Goal: Information Seeking & Learning: Check status

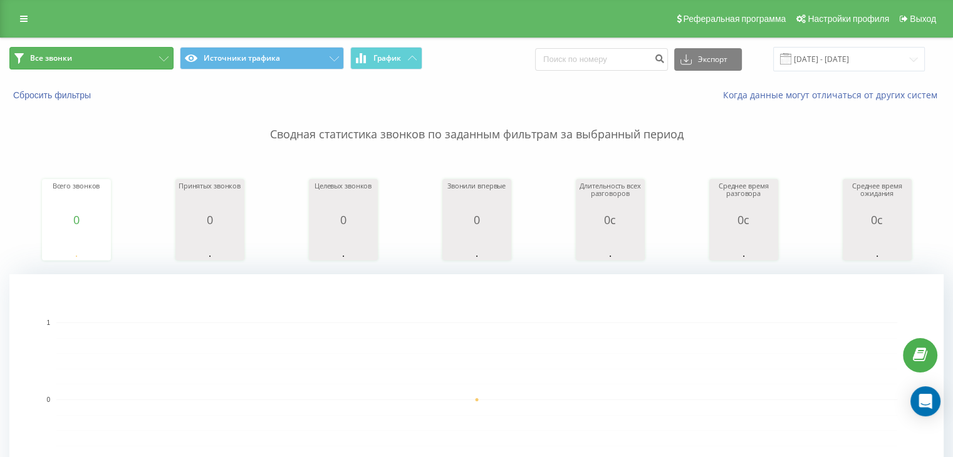
click at [134, 60] on button "Все звонки" at bounding box center [91, 58] width 164 height 23
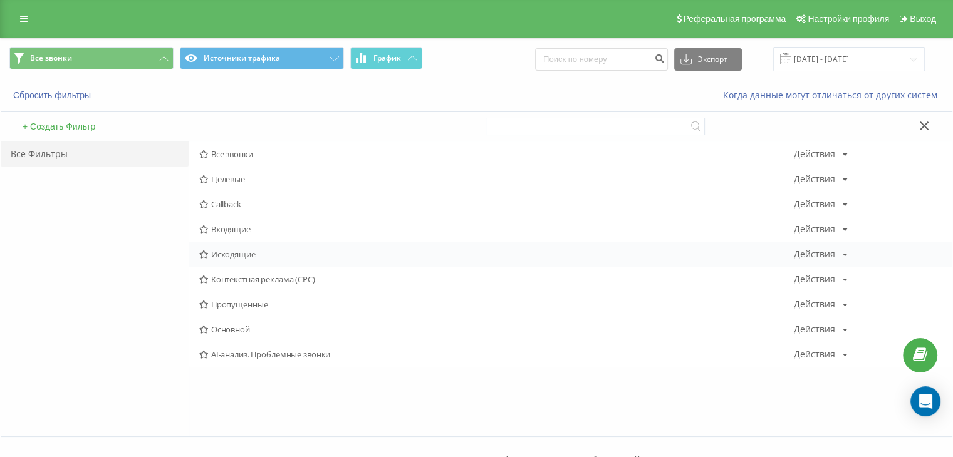
click at [230, 258] on span "Исходящие" at bounding box center [496, 254] width 595 height 9
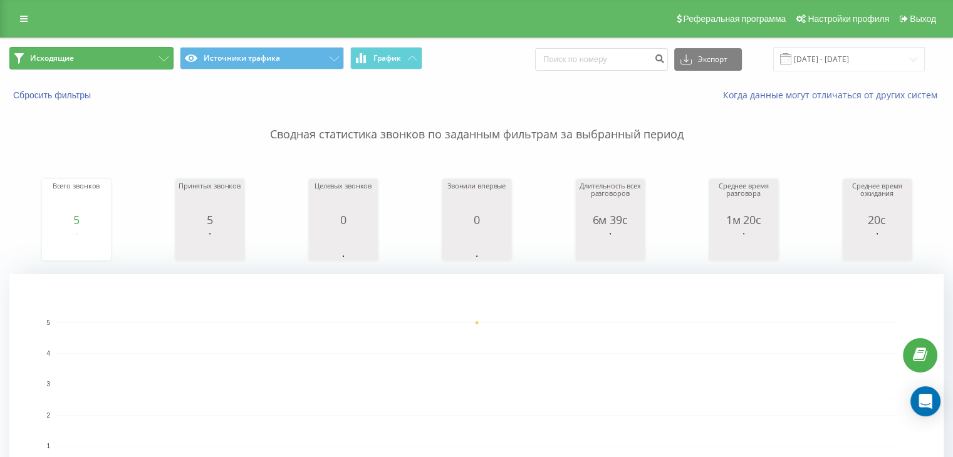
click at [137, 51] on button "Исходящие" at bounding box center [91, 58] width 164 height 23
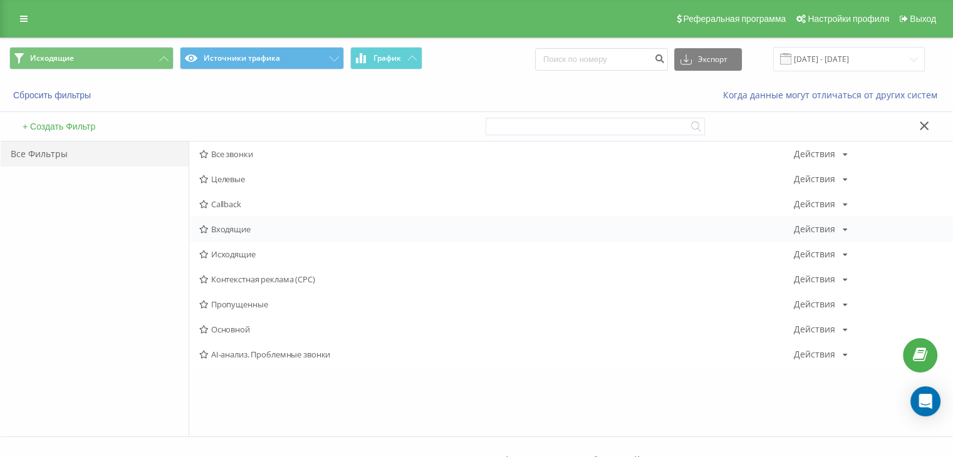
click at [242, 217] on div "Входящие Действия Редактировать Копировать Удалить По умолчанию Поделиться" at bounding box center [570, 229] width 763 height 25
click at [239, 225] on span "Входящие" at bounding box center [496, 229] width 595 height 9
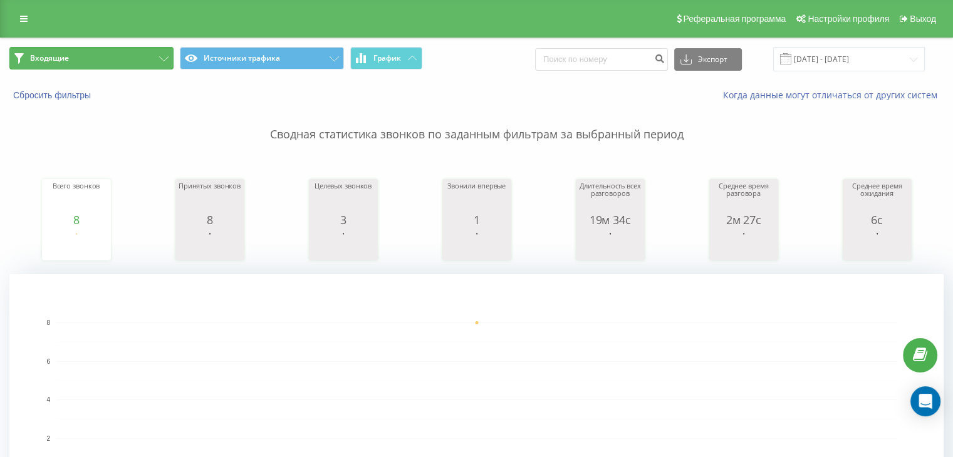
click at [159, 49] on button "Входящие" at bounding box center [91, 58] width 164 height 23
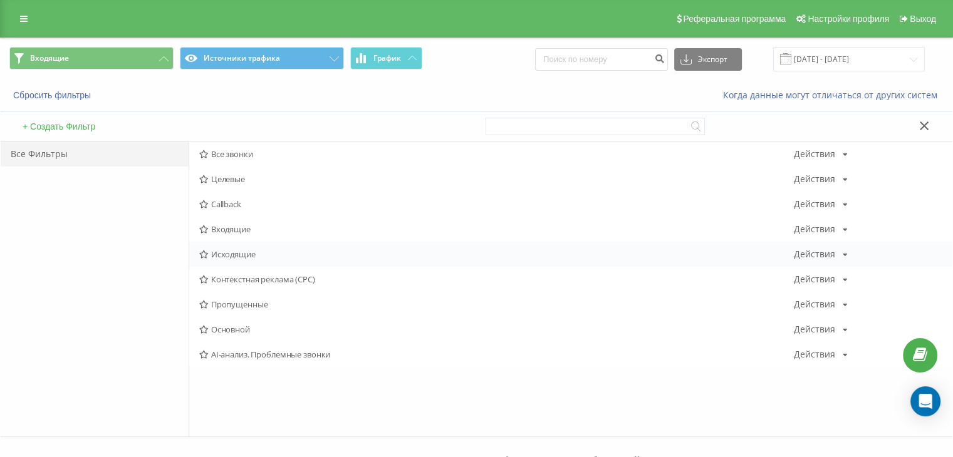
click at [283, 257] on span "Исходящие" at bounding box center [496, 254] width 595 height 9
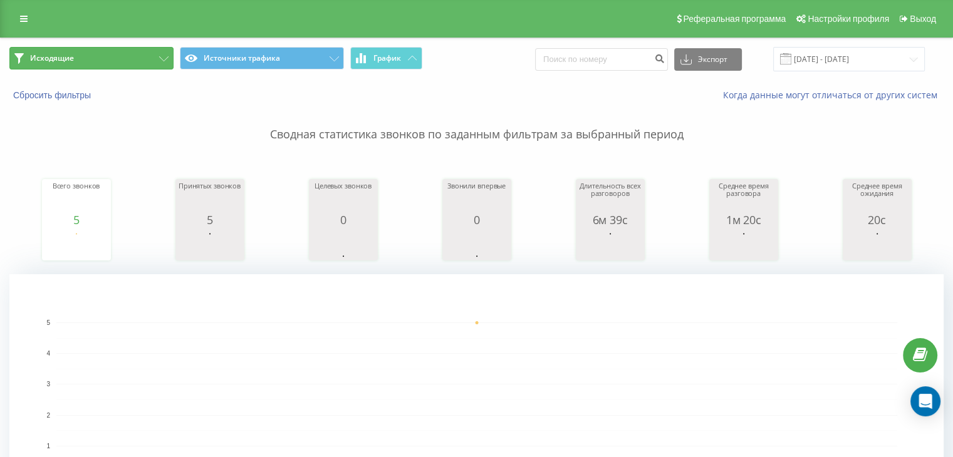
click at [128, 58] on button "Исходящие" at bounding box center [91, 58] width 164 height 23
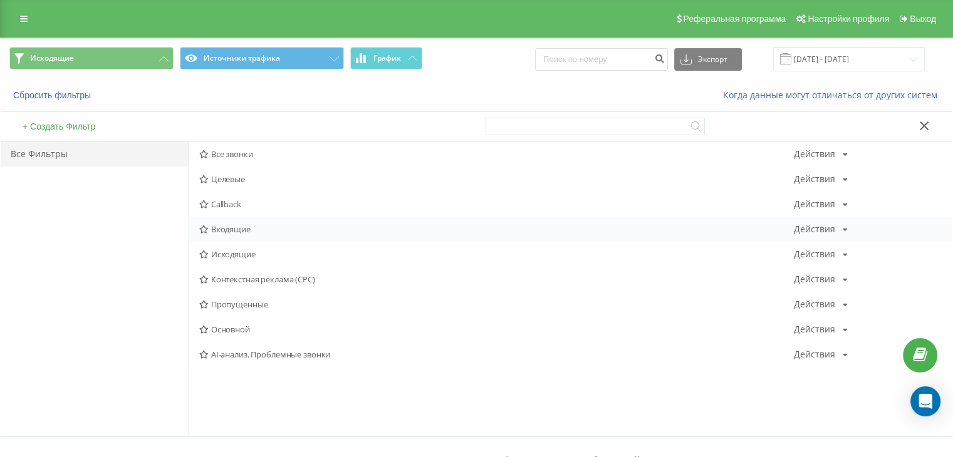
click at [269, 229] on span "Входящие" at bounding box center [496, 229] width 595 height 9
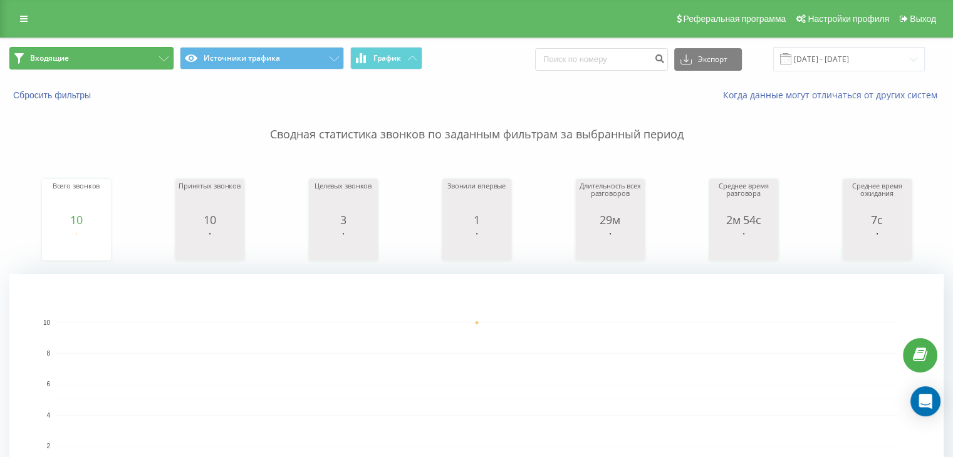
click at [89, 53] on button "Входящие" at bounding box center [91, 58] width 164 height 23
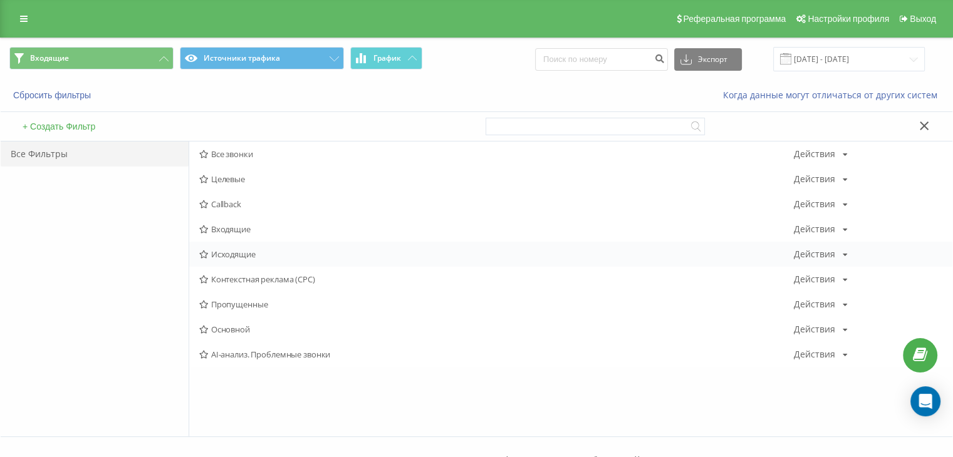
click at [238, 256] on span "Исходящие" at bounding box center [496, 254] width 595 height 9
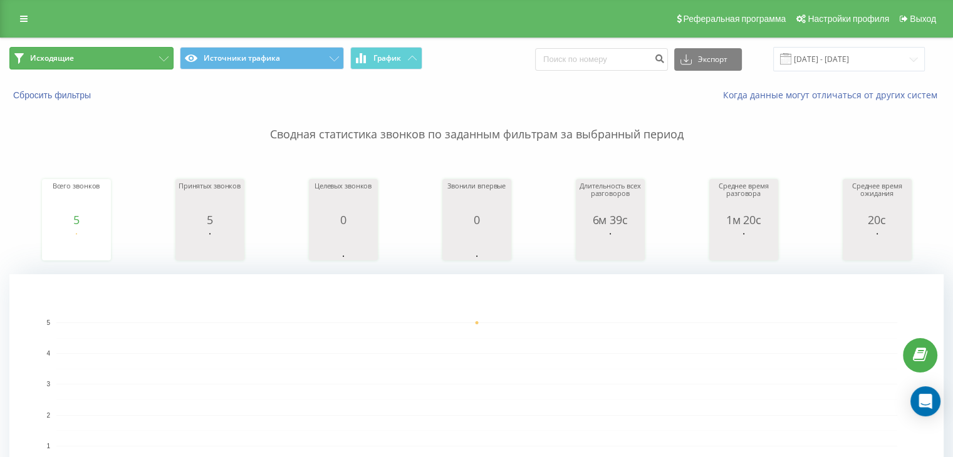
click at [142, 53] on button "Исходящие" at bounding box center [91, 58] width 164 height 23
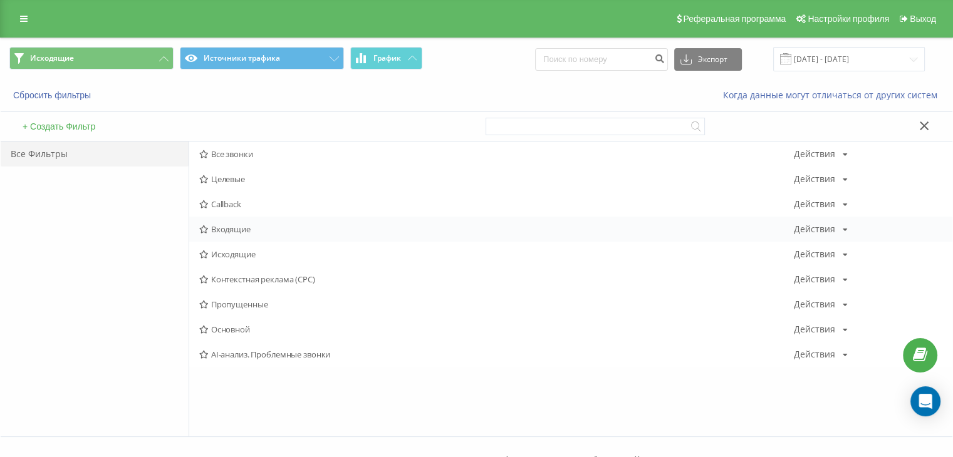
click at [225, 225] on span "Входящие" at bounding box center [496, 229] width 595 height 9
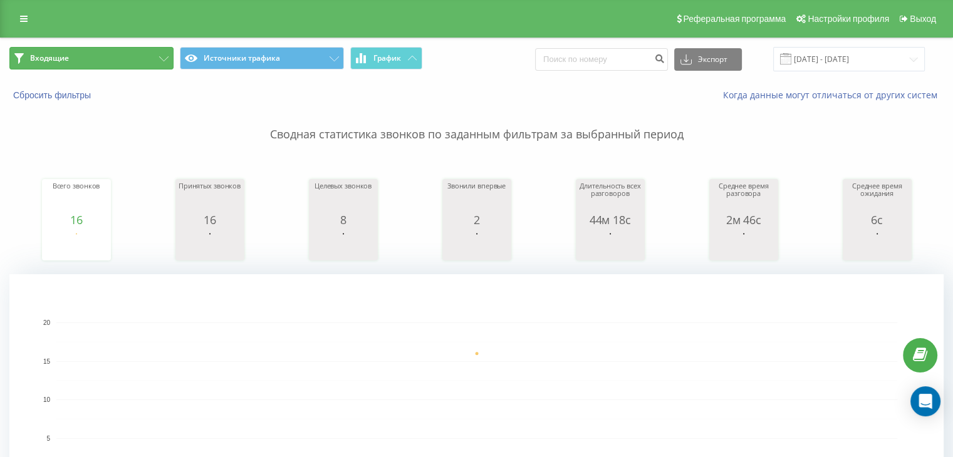
click at [125, 49] on button "Входящие" at bounding box center [91, 58] width 164 height 23
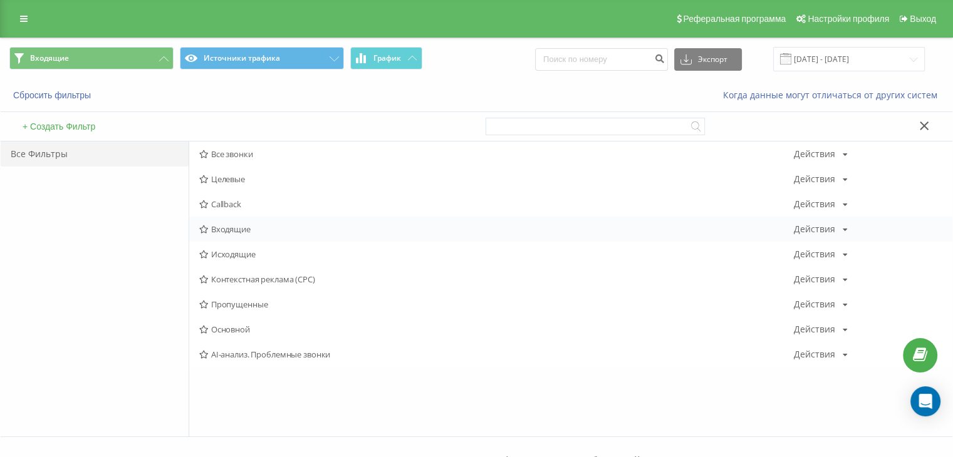
click at [234, 219] on div "Входящие Действия Редактировать Копировать Удалить По умолчанию Поделиться" at bounding box center [570, 229] width 763 height 25
click at [236, 222] on div "Входящие Действия Редактировать Копировать Удалить По умолчанию Поделиться" at bounding box center [570, 229] width 763 height 25
click at [233, 231] on span "Входящие" at bounding box center [496, 229] width 595 height 9
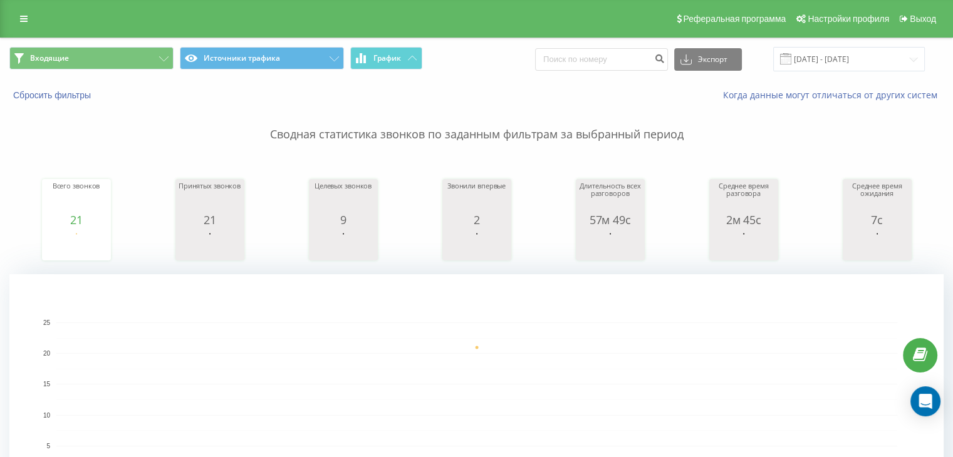
click at [147, 75] on div "Входящие Источники трафика График Экспорт .csv .xls .xlsx [DATE] - [DATE]" at bounding box center [477, 59] width 952 height 42
click at [153, 56] on button "Входящие" at bounding box center [91, 58] width 164 height 23
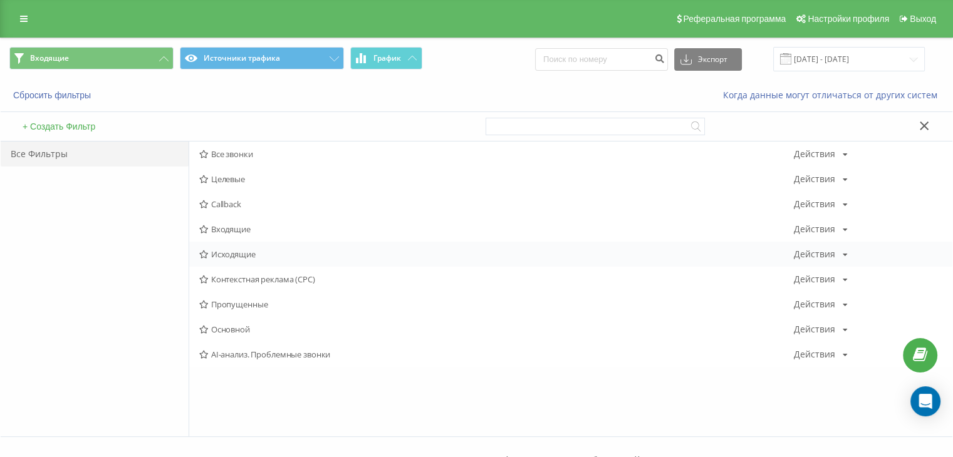
click at [262, 249] on div "Исходящие Действия Редактировать Копировать Удалить По умолчанию Поделиться" at bounding box center [570, 254] width 763 height 25
click at [225, 259] on div "Исходящие Действия Редактировать Копировать Удалить По умолчанию Поделиться" at bounding box center [570, 254] width 763 height 25
click at [236, 246] on div "Исходящие Действия Редактировать Копировать Удалить По умолчанию Поделиться" at bounding box center [570, 254] width 763 height 25
click at [236, 247] on div "Исходящие Действия Редактировать Копировать Удалить По умолчанию Поделиться" at bounding box center [570, 254] width 763 height 25
click at [233, 247] on div "Исходящие Действия Редактировать Копировать Удалить По умолчанию Поделиться" at bounding box center [570, 254] width 763 height 25
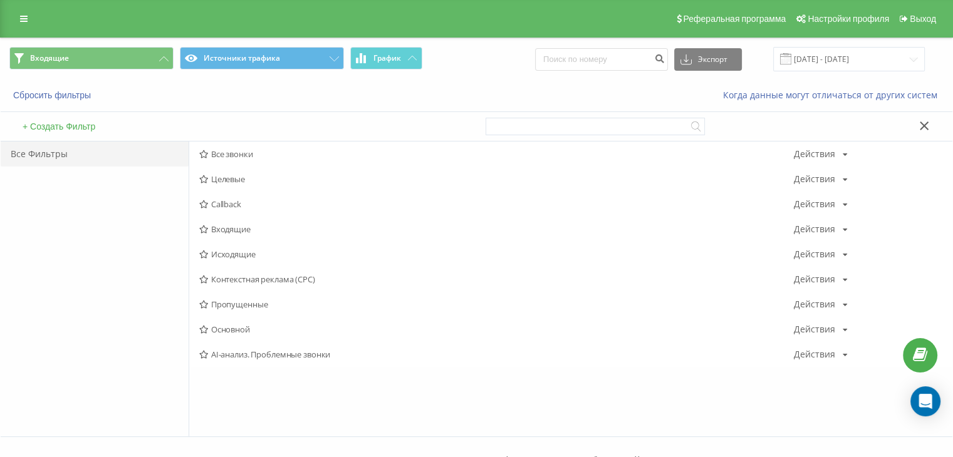
click at [221, 253] on span "Исходящие" at bounding box center [496, 254] width 595 height 9
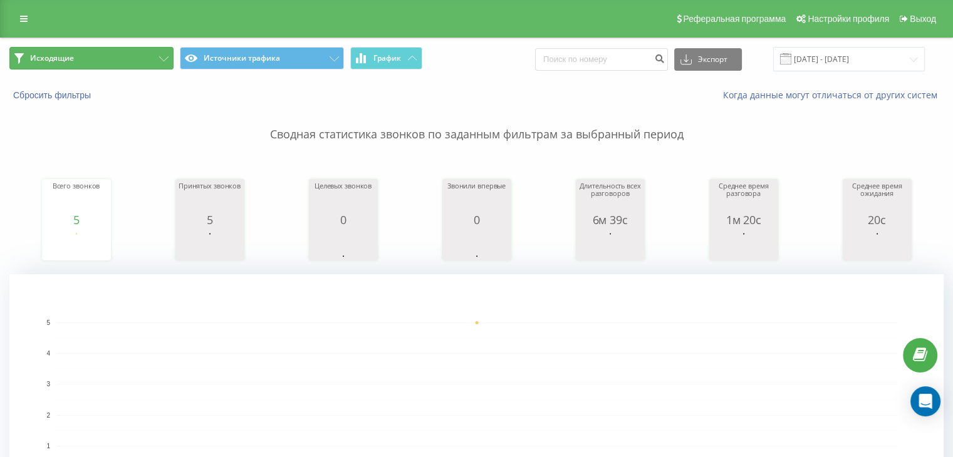
click at [105, 63] on button "Исходящие" at bounding box center [91, 58] width 164 height 23
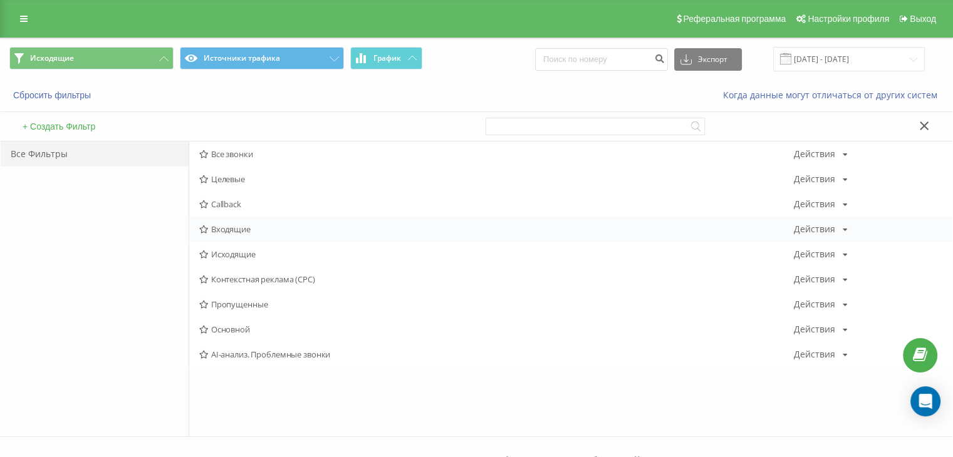
click at [251, 231] on span "Входящие" at bounding box center [496, 229] width 595 height 9
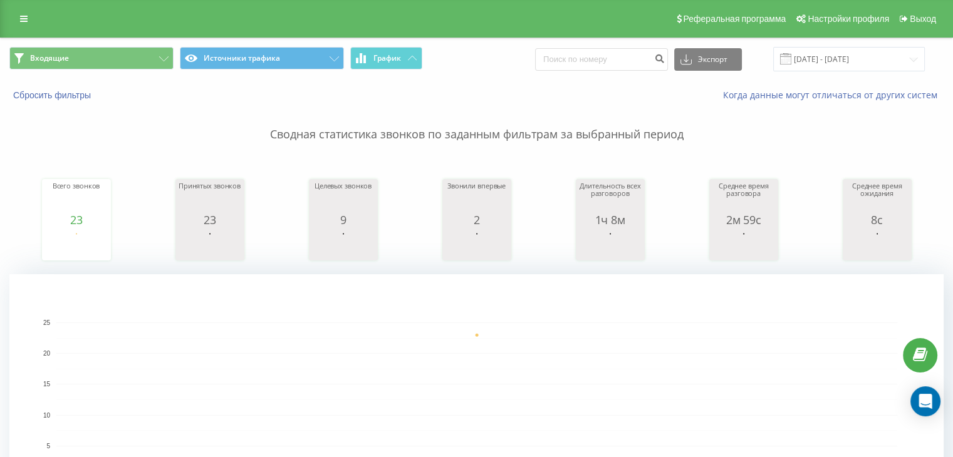
click at [91, 36] on div "Реферальная программа Настройки профиля Выход" at bounding box center [476, 19] width 953 height 38
click at [95, 53] on button "Входящие" at bounding box center [91, 58] width 164 height 23
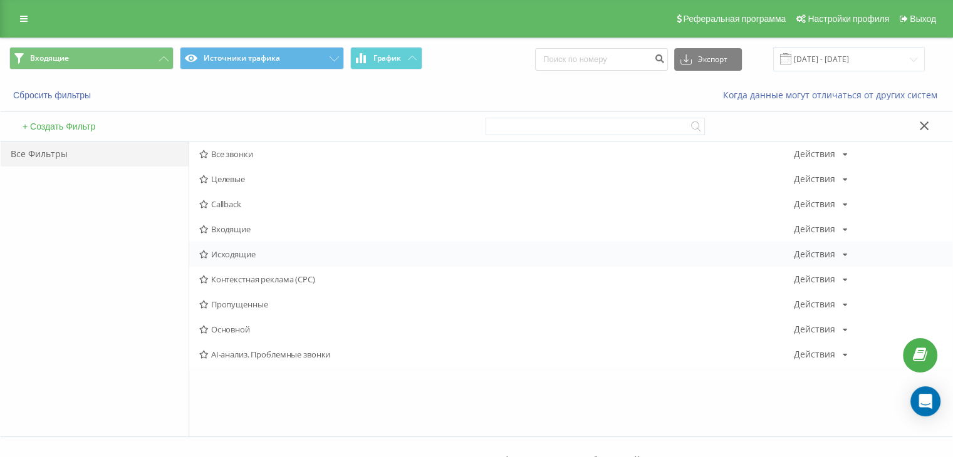
click at [244, 250] on span "Исходящие" at bounding box center [496, 254] width 595 height 9
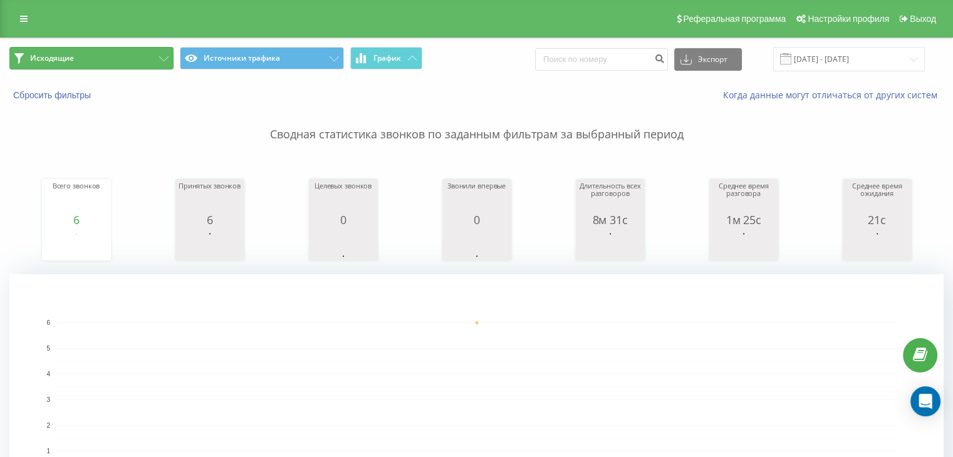
click at [123, 56] on button "Исходящие" at bounding box center [91, 58] width 164 height 23
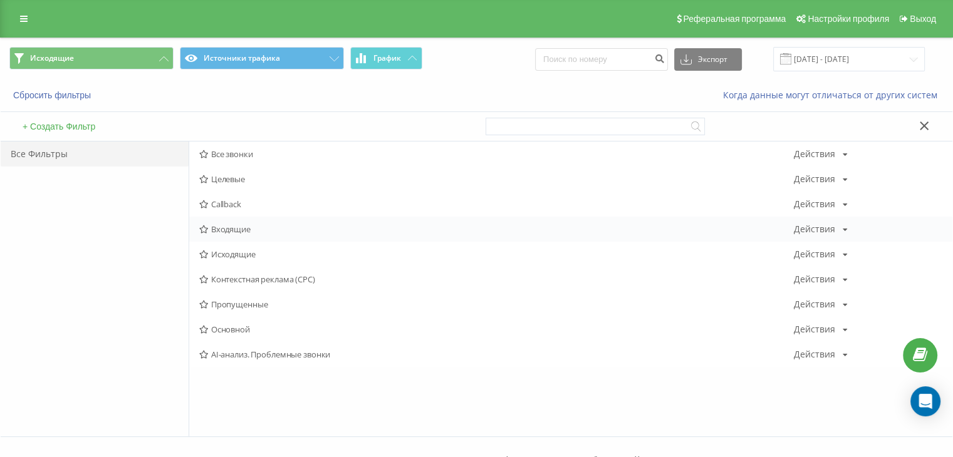
click at [227, 235] on div "Входящие Действия Редактировать Копировать Удалить По умолчанию Поделиться" at bounding box center [570, 229] width 763 height 25
click at [227, 227] on span "Входящие" at bounding box center [496, 229] width 595 height 9
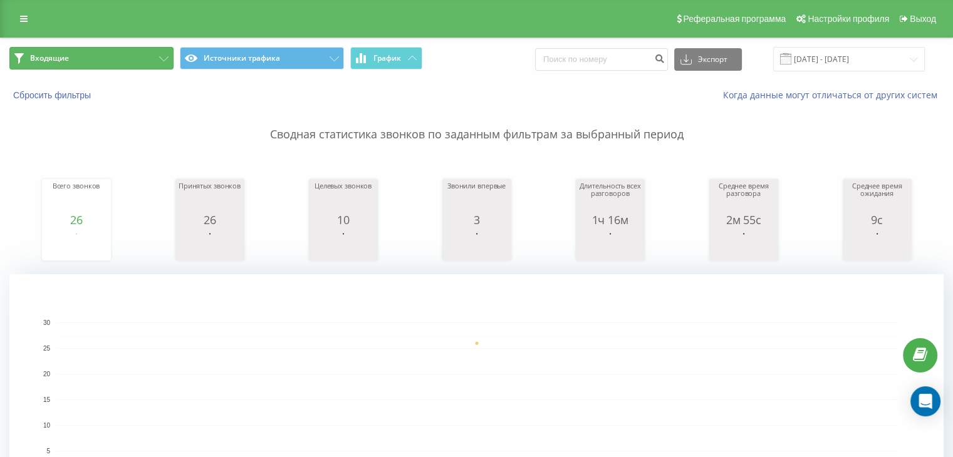
click at [143, 61] on button "Входящие" at bounding box center [91, 58] width 164 height 23
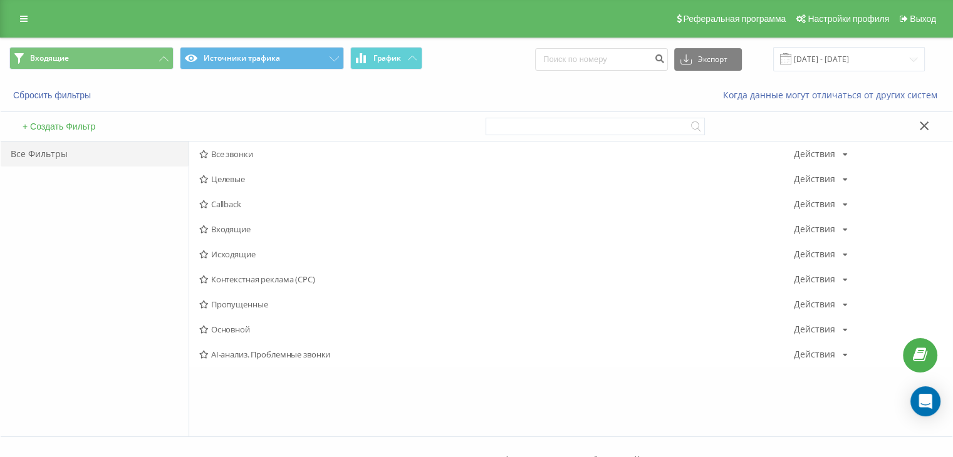
click at [237, 250] on span "Исходящие" at bounding box center [496, 254] width 595 height 9
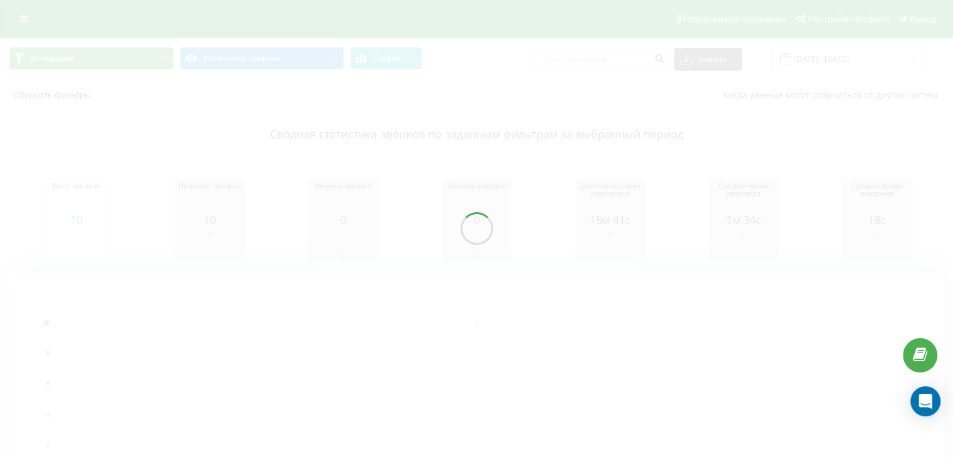
click at [115, 58] on div at bounding box center [476, 228] width 953 height 457
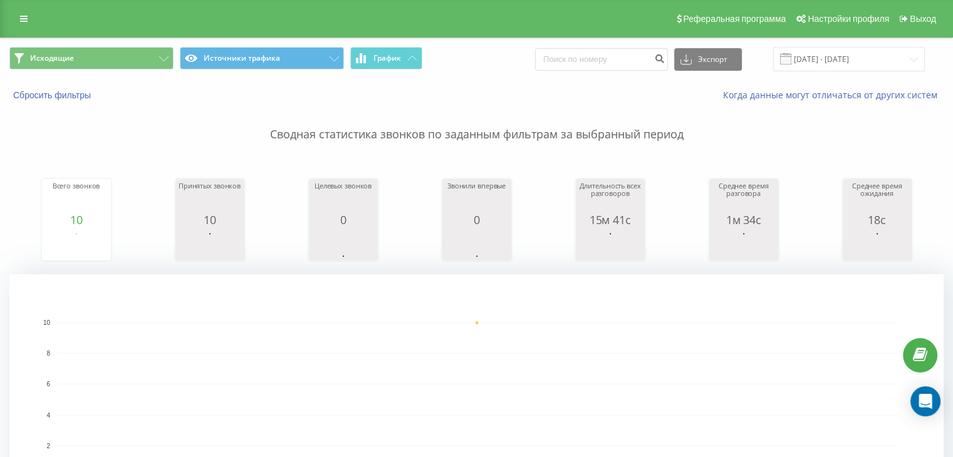
click at [130, 71] on div "Исходящие Источники трафика График Экспорт .csv .xls .xlsx [DATE] - [DATE]" at bounding box center [477, 59] width 952 height 42
click at [130, 61] on button "Исходящие" at bounding box center [91, 58] width 164 height 23
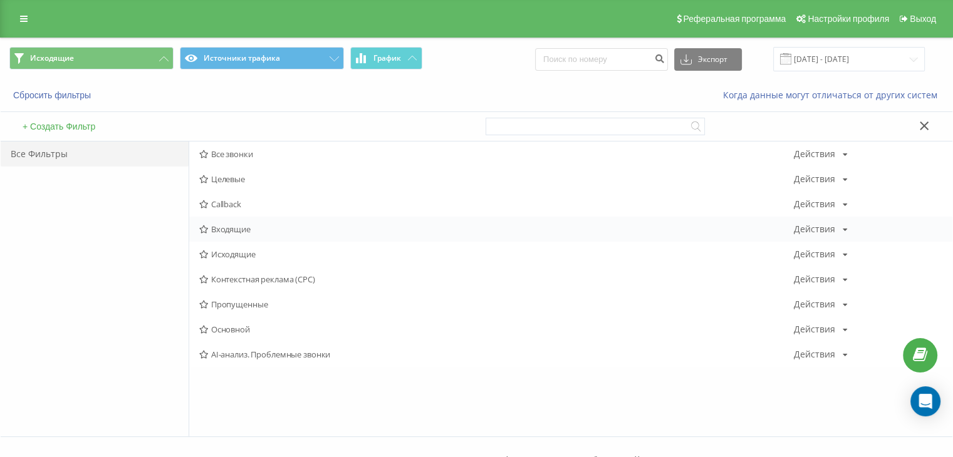
click at [226, 236] on div "Входящие Действия Редактировать Копировать Удалить По умолчанию Поделиться" at bounding box center [570, 229] width 763 height 25
click at [228, 226] on span "Входящие" at bounding box center [496, 229] width 595 height 9
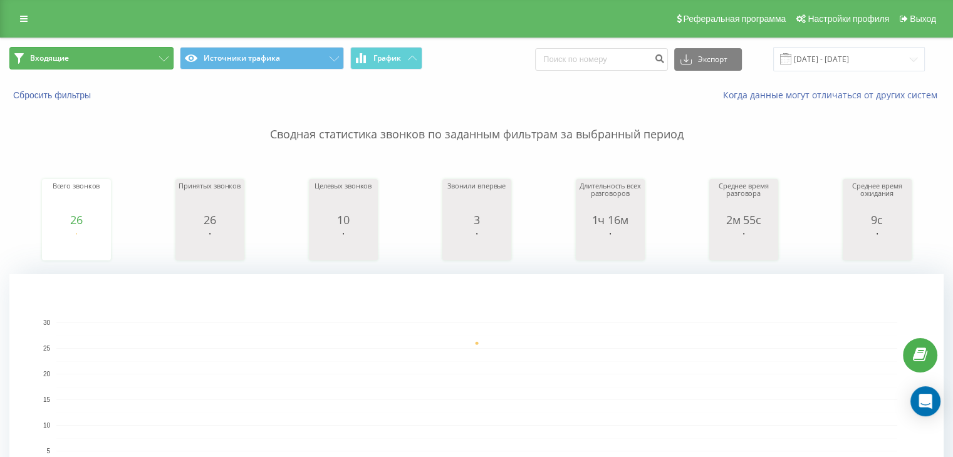
click at [140, 58] on button "Входящие" at bounding box center [91, 58] width 164 height 23
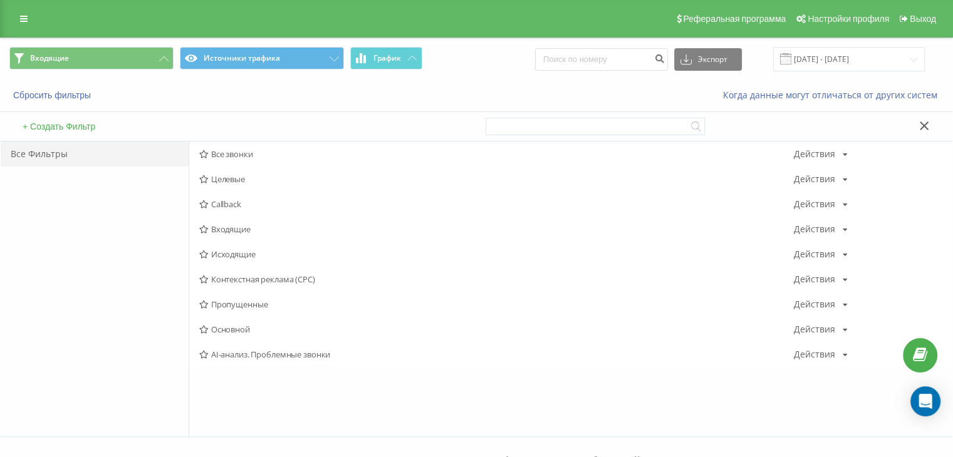
click at [214, 251] on span "Исходящие" at bounding box center [496, 254] width 595 height 9
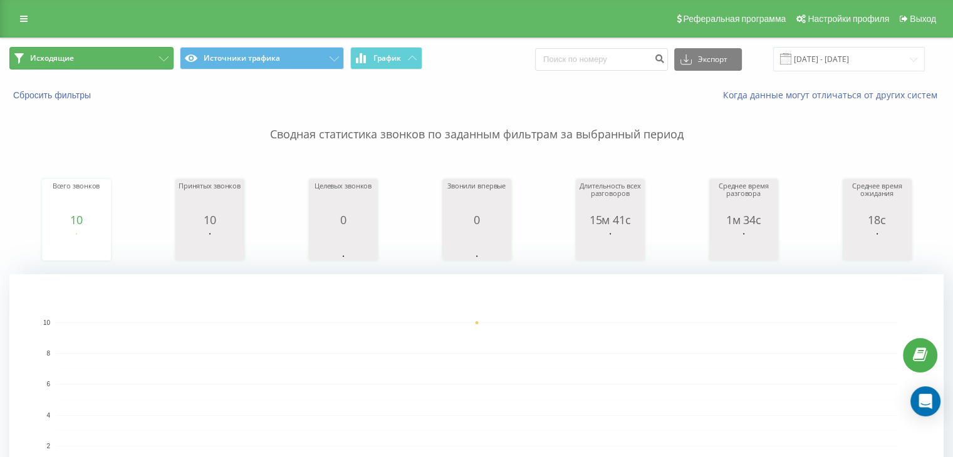
click at [107, 61] on button "Исходящие" at bounding box center [91, 58] width 164 height 23
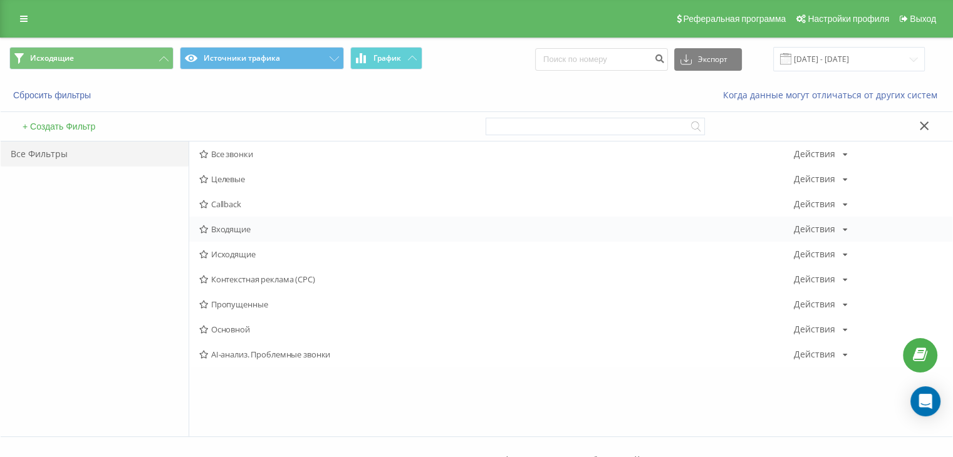
click at [267, 232] on span "Входящие" at bounding box center [496, 229] width 595 height 9
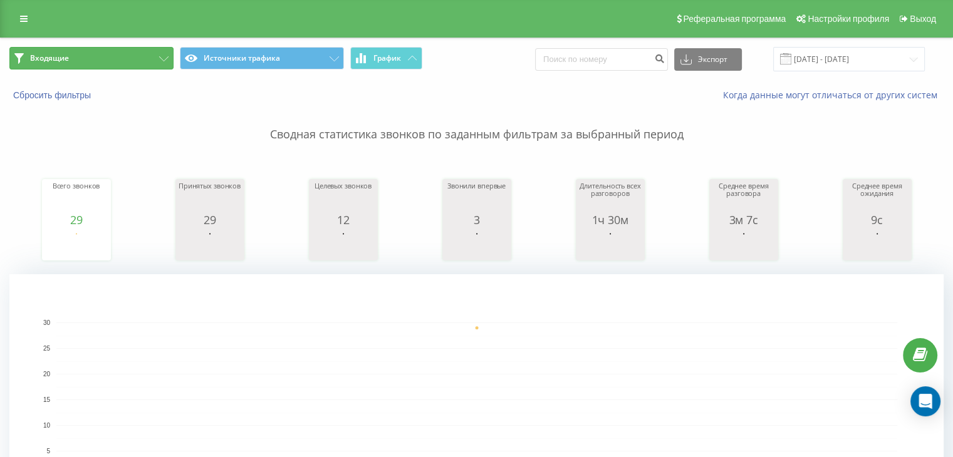
click at [138, 49] on button "Входящие" at bounding box center [91, 58] width 164 height 23
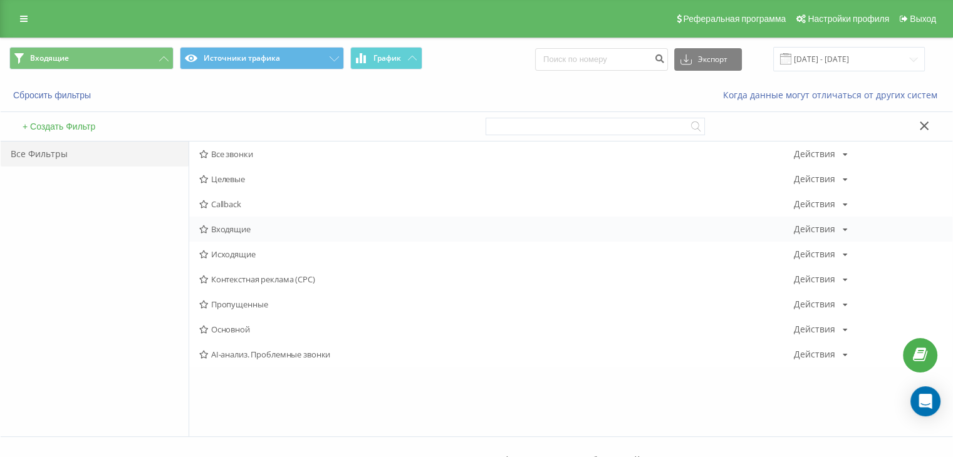
click at [227, 236] on div "Входящие Действия Редактировать Копировать Удалить По умолчанию Поделиться" at bounding box center [570, 229] width 763 height 25
click at [241, 225] on span "Входящие" at bounding box center [496, 229] width 595 height 9
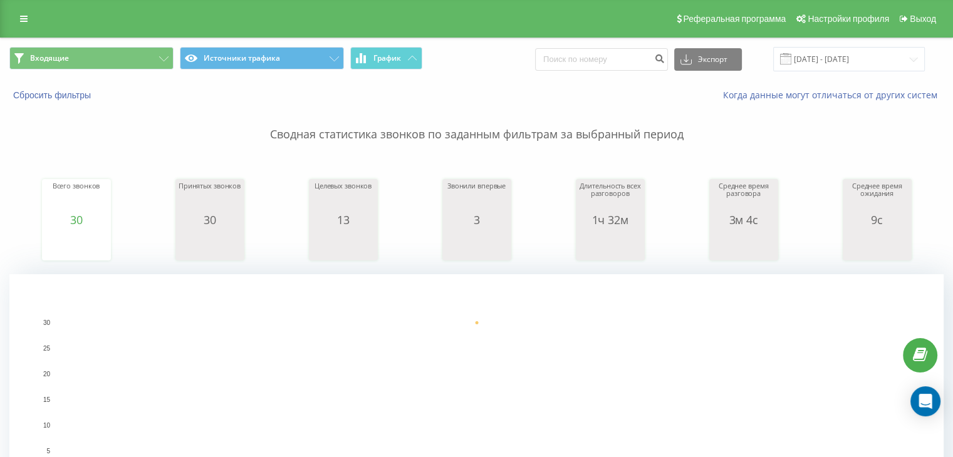
drag, startPoint x: 113, startPoint y: 81, endPoint x: 119, endPoint y: 73, distance: 9.8
click at [112, 80] on div "Сбросить фильтры Когда данные могут отличаться от других систем" at bounding box center [477, 95] width 952 height 30
click at [120, 71] on span "Входящие Источники трафика График" at bounding box center [238, 59] width 458 height 24
click at [108, 41] on div "Входящие Источники трафика График Экспорт .csv .xls .xlsx [DATE] - [DATE]" at bounding box center [477, 59] width 952 height 42
click at [110, 58] on button "Входящие" at bounding box center [91, 58] width 164 height 23
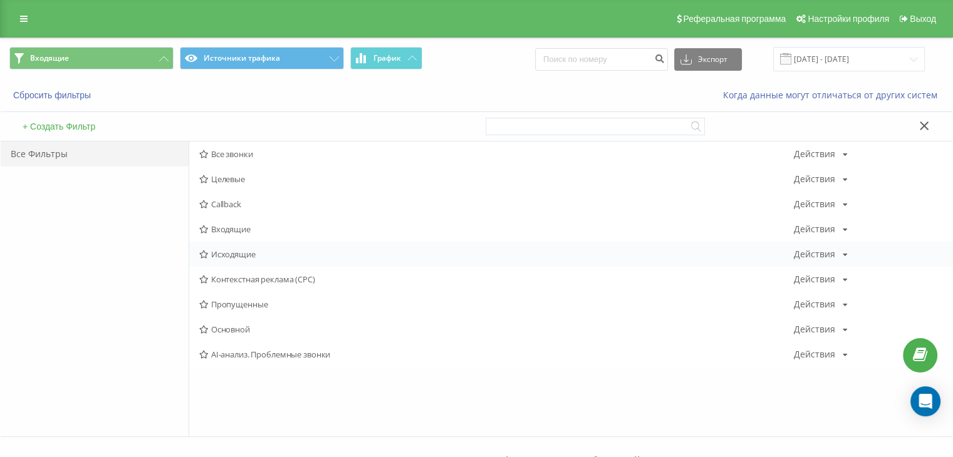
click at [231, 250] on span "Исходящие" at bounding box center [496, 254] width 595 height 9
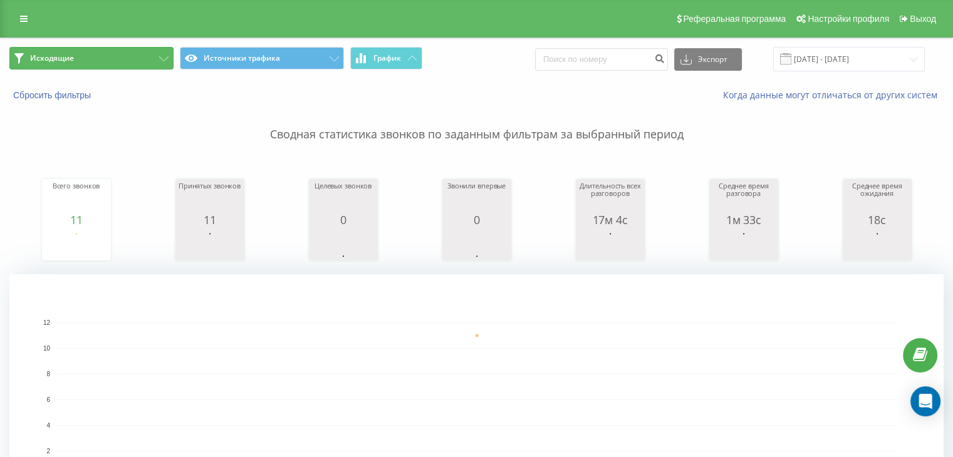
click at [150, 68] on button "Исходящие" at bounding box center [91, 58] width 164 height 23
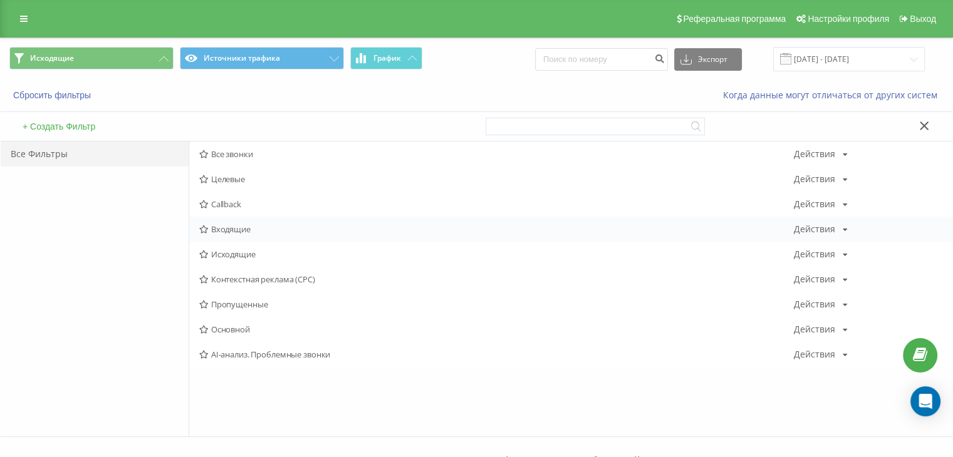
click at [244, 225] on span "Входящие" at bounding box center [496, 229] width 595 height 9
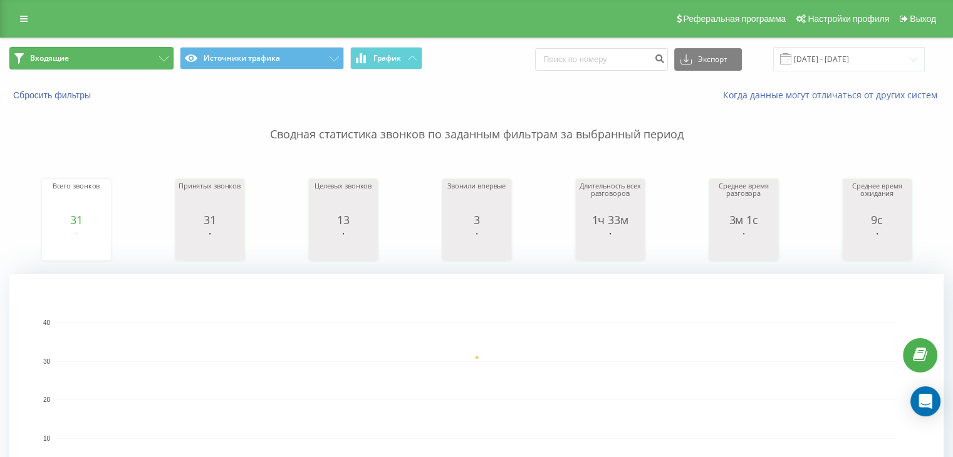
click at [148, 55] on button "Входящие" at bounding box center [91, 58] width 164 height 23
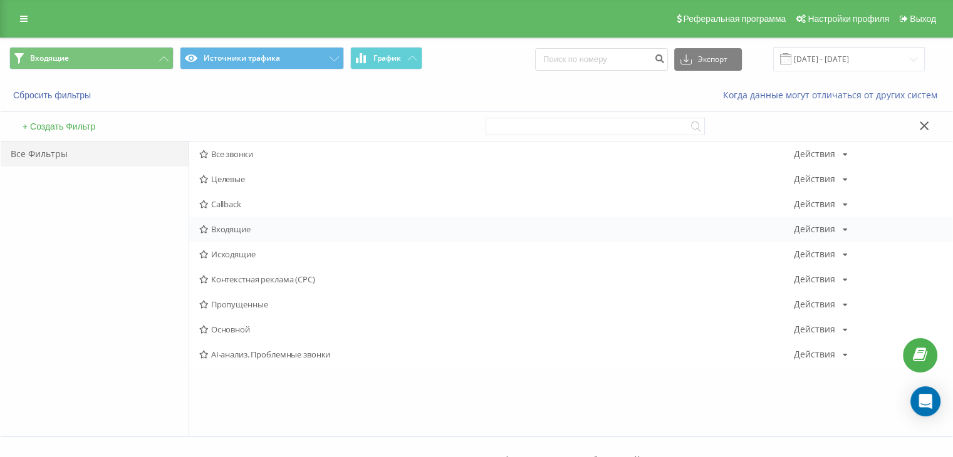
click at [267, 225] on span "Входящие" at bounding box center [496, 229] width 595 height 9
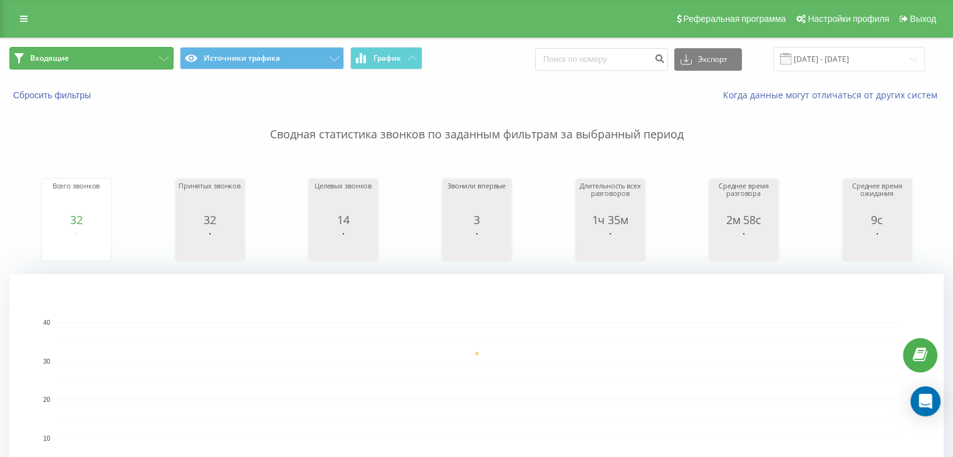
click at [162, 56] on icon at bounding box center [163, 58] width 9 height 5
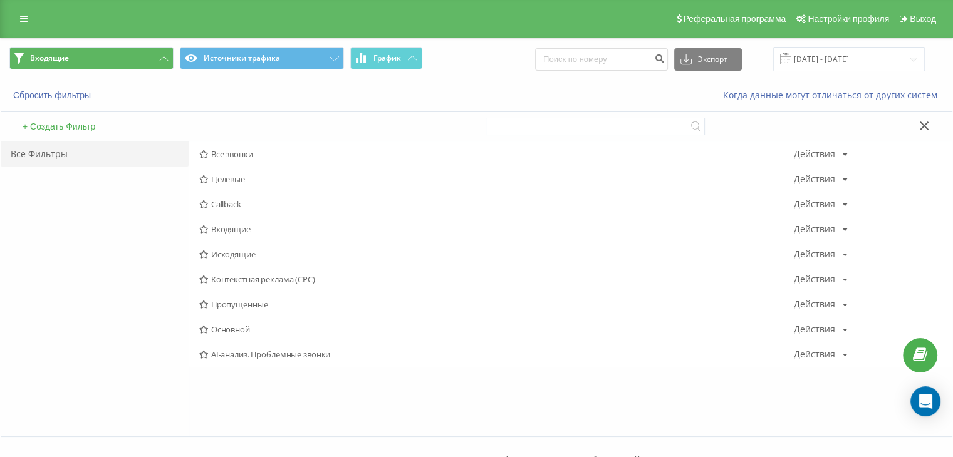
click at [243, 251] on span "Исходящие" at bounding box center [496, 254] width 595 height 9
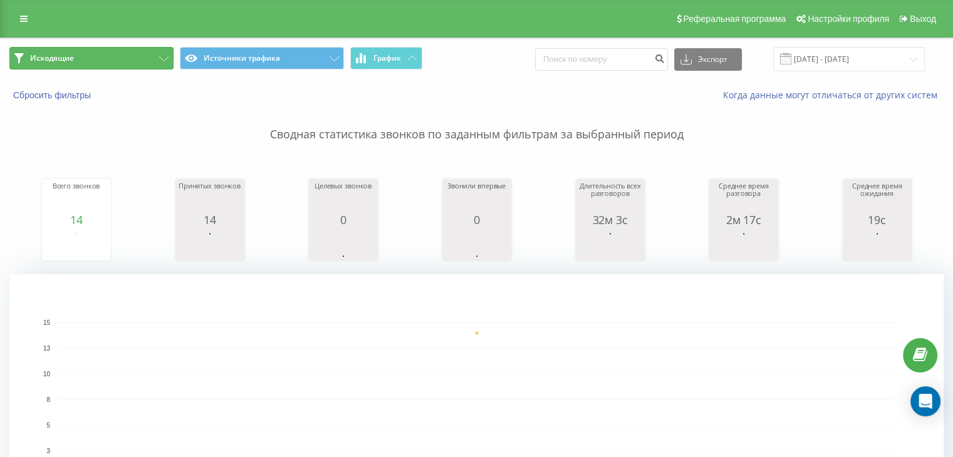
click at [110, 58] on button "Исходящие" at bounding box center [91, 58] width 164 height 23
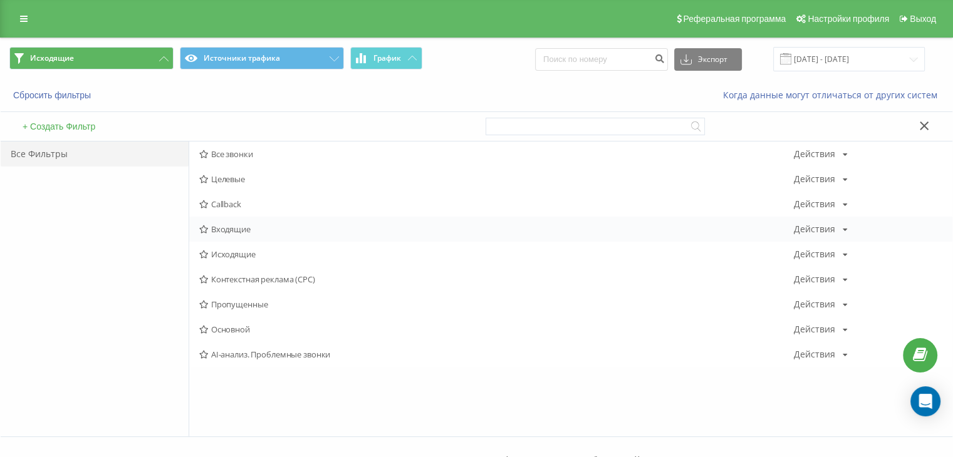
click at [276, 226] on span "Входящие" at bounding box center [496, 229] width 595 height 9
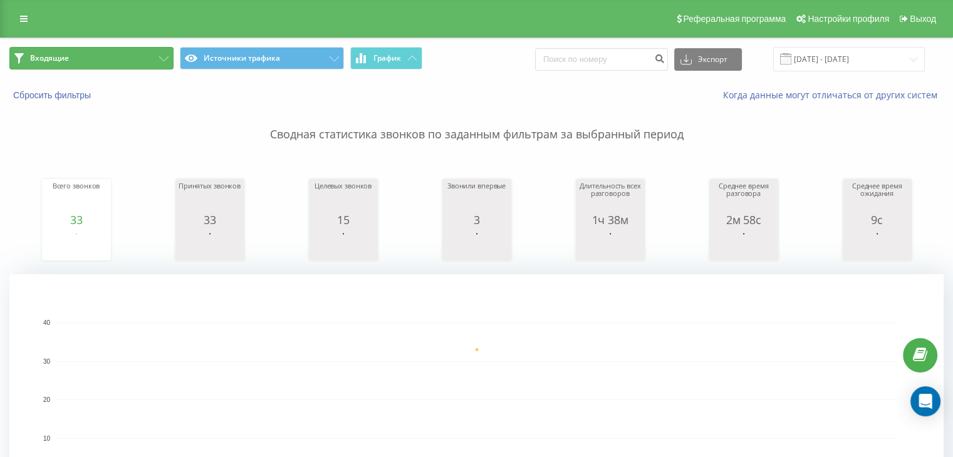
click at [140, 58] on button "Входящие" at bounding box center [91, 58] width 164 height 23
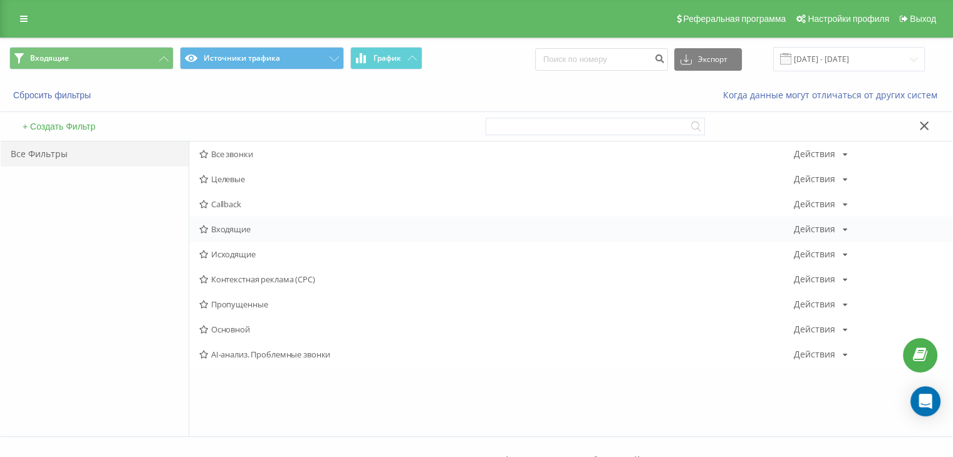
click at [263, 239] on div "Входящие Действия Редактировать Копировать Удалить По умолчанию Поделиться" at bounding box center [570, 229] width 763 height 25
click at [264, 234] on div "Входящие Действия Редактировать Копировать Удалить По умолчанию Поделиться" at bounding box center [570, 229] width 763 height 25
click at [233, 229] on span "Входящие" at bounding box center [496, 229] width 595 height 9
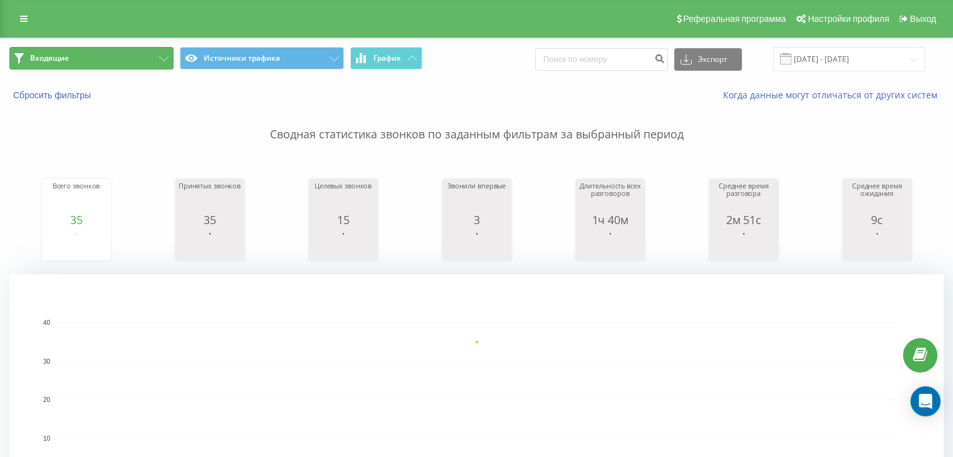
click at [117, 56] on button "Входящие" at bounding box center [91, 58] width 164 height 23
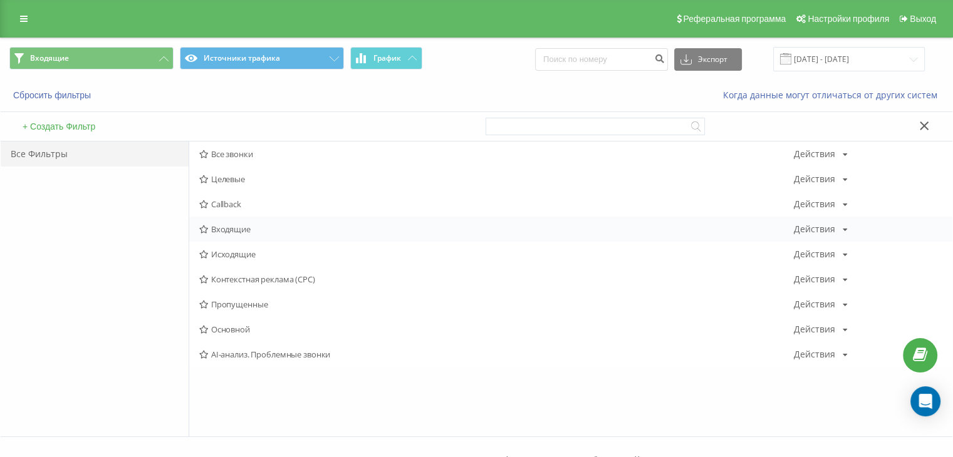
click at [241, 228] on span "Входящие" at bounding box center [496, 229] width 595 height 9
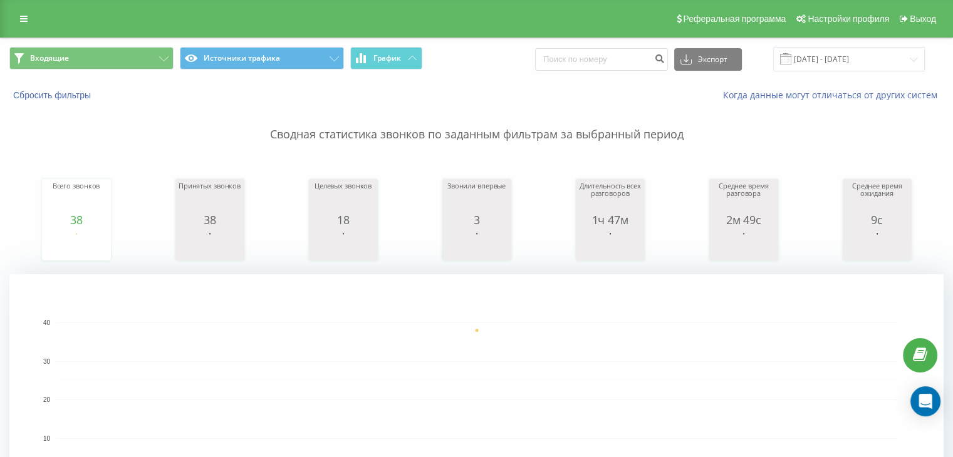
click at [128, 35] on div "Реферальная программа Настройки профиля Выход" at bounding box center [476, 19] width 953 height 38
drag, startPoint x: 132, startPoint y: 51, endPoint x: 204, endPoint y: 100, distance: 87.1
click at [132, 51] on button "Входящие" at bounding box center [91, 58] width 164 height 23
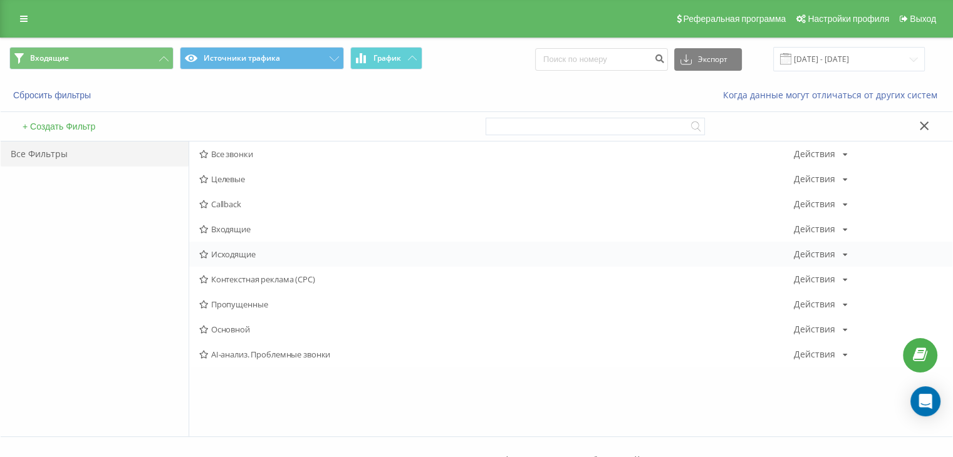
click at [278, 257] on span "Исходящие" at bounding box center [496, 254] width 595 height 9
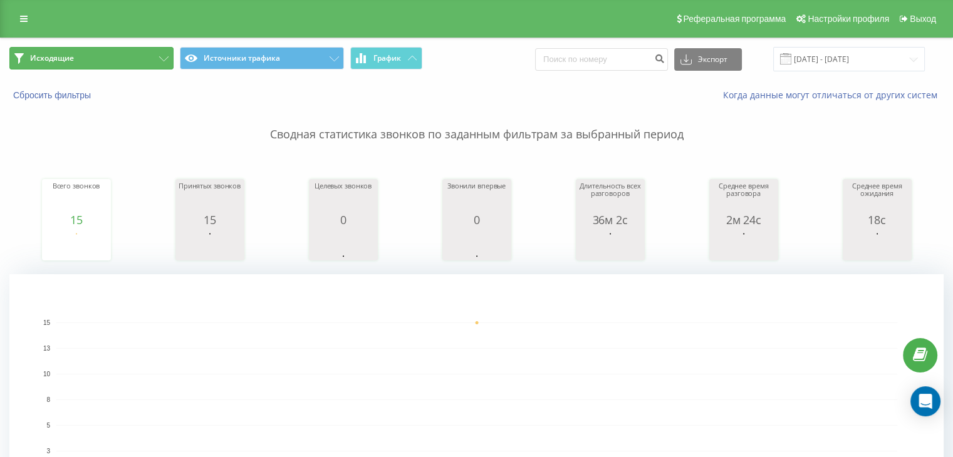
click at [145, 56] on button "Исходящие" at bounding box center [91, 58] width 164 height 23
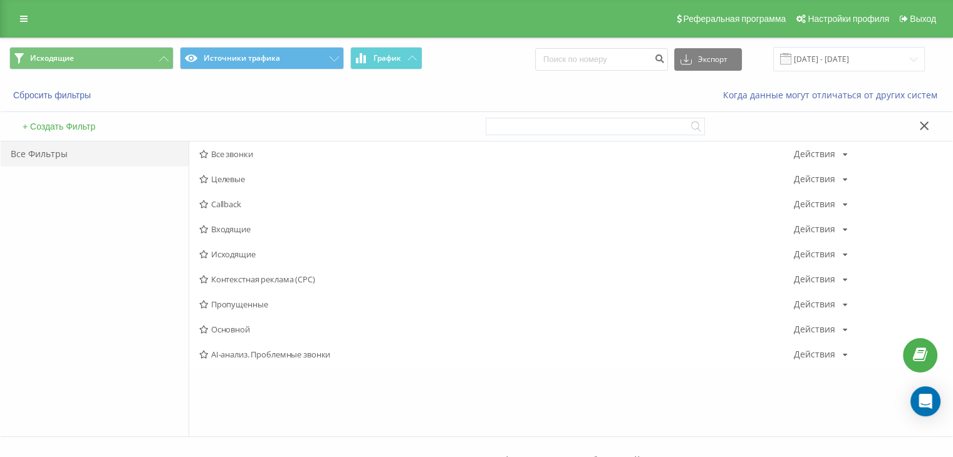
click at [225, 231] on span "Входящие" at bounding box center [496, 229] width 595 height 9
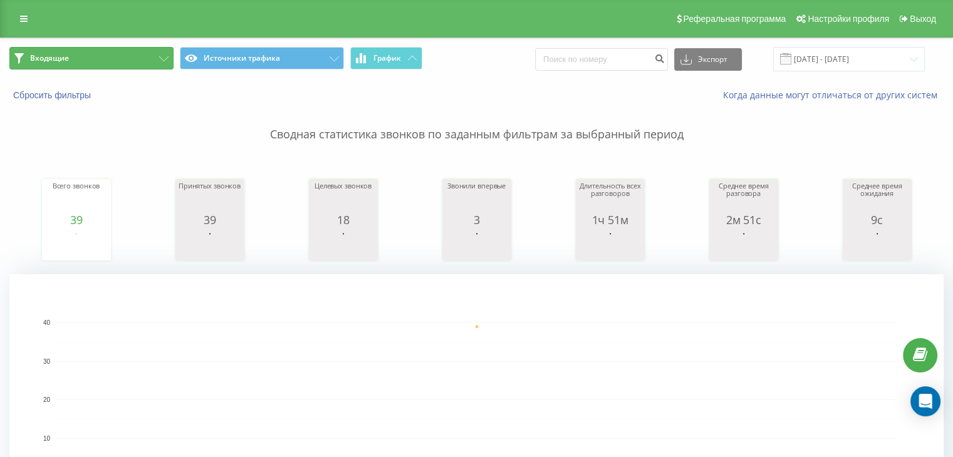
click at [85, 63] on button "Входящие" at bounding box center [91, 58] width 164 height 23
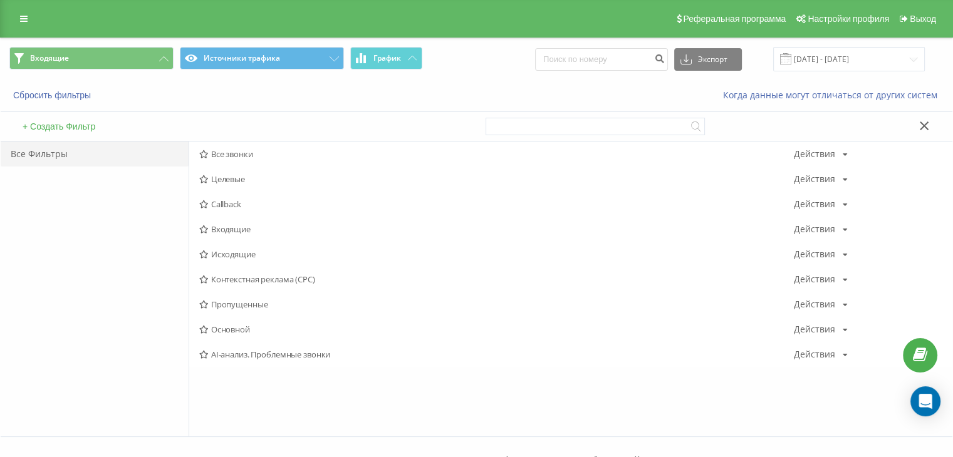
click at [254, 233] on span "Входящие" at bounding box center [496, 229] width 595 height 9
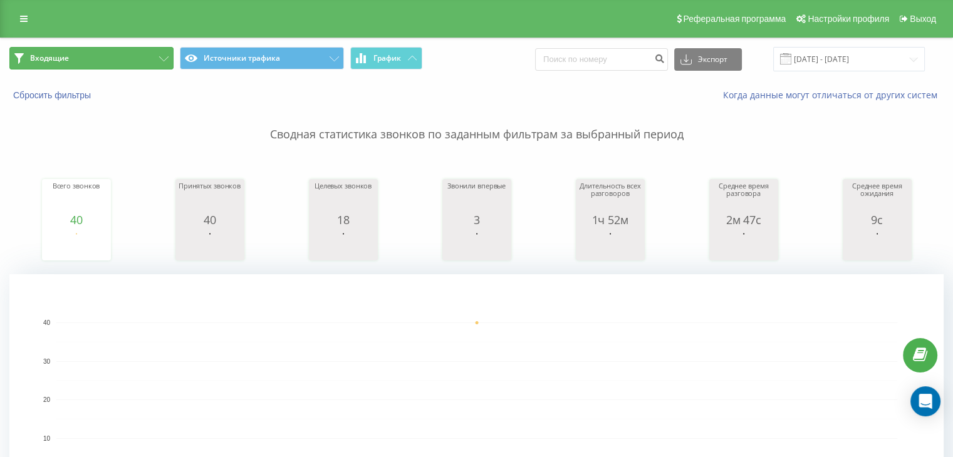
click at [146, 65] on button "Входящие" at bounding box center [91, 58] width 164 height 23
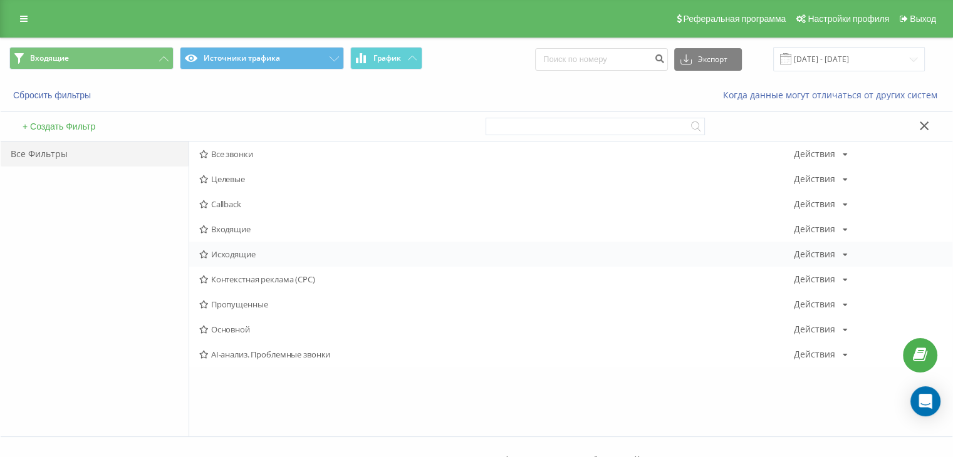
click at [239, 250] on span "Исходящие" at bounding box center [496, 254] width 595 height 9
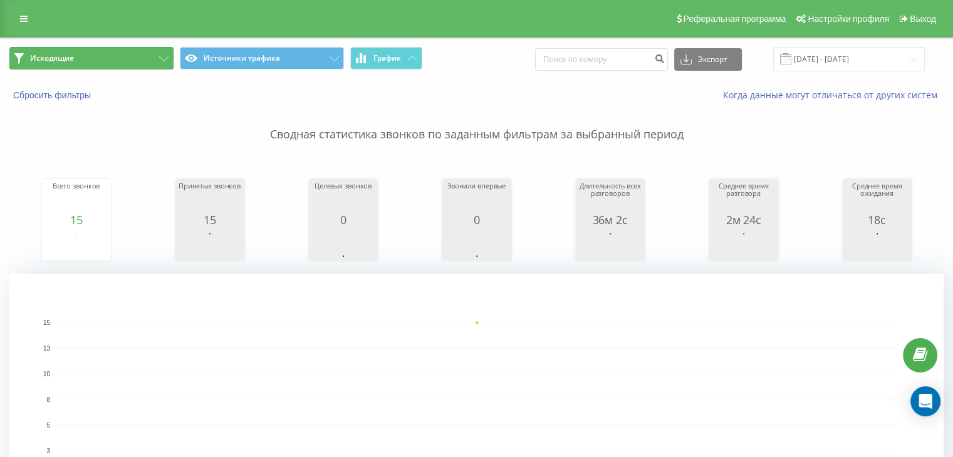
click at [128, 53] on button "Исходящие" at bounding box center [91, 58] width 164 height 23
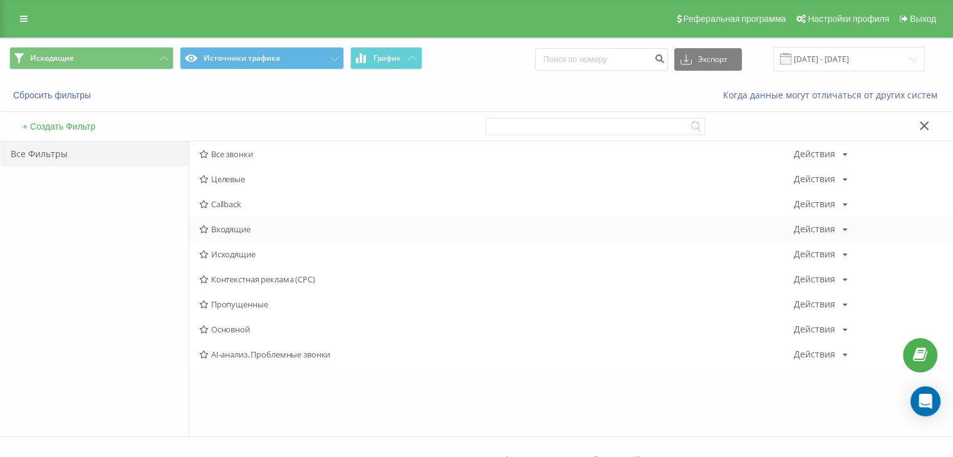
click at [228, 226] on span "Входящие" at bounding box center [496, 229] width 595 height 9
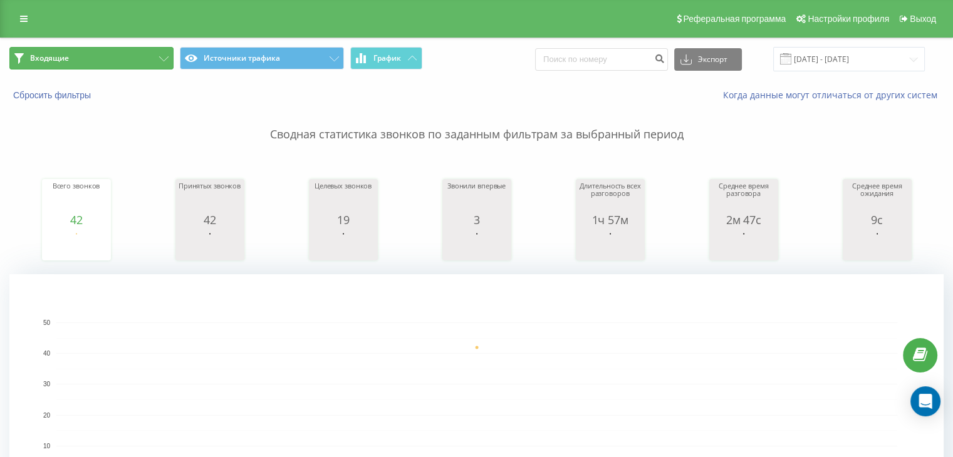
click at [117, 56] on button "Входящие" at bounding box center [91, 58] width 164 height 23
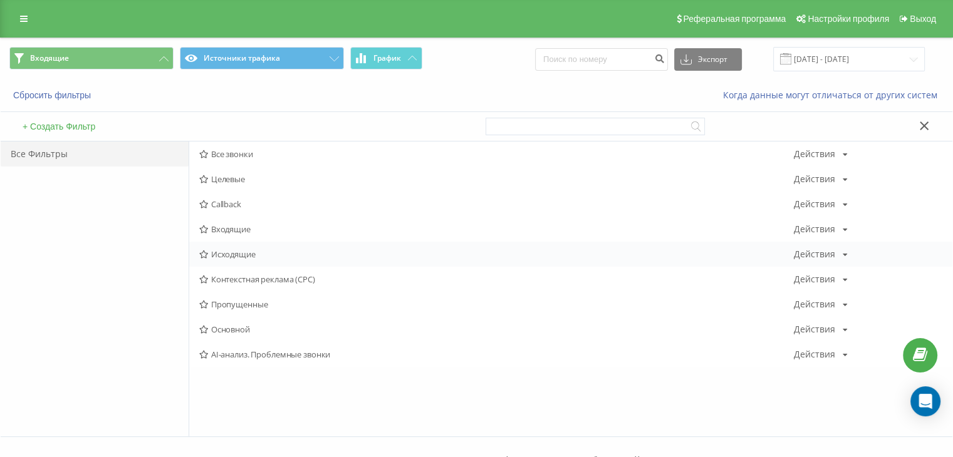
click at [223, 256] on span "Исходящие" at bounding box center [496, 254] width 595 height 9
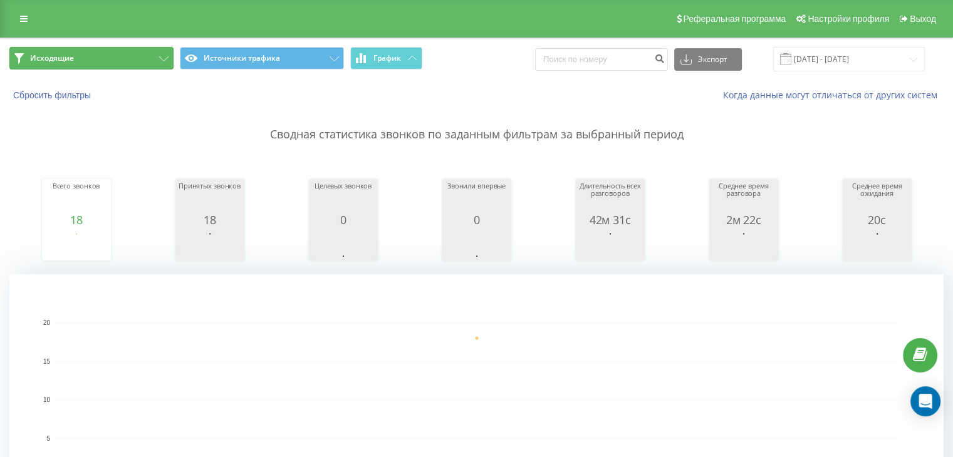
click at [150, 58] on button "Исходящие" at bounding box center [91, 58] width 164 height 23
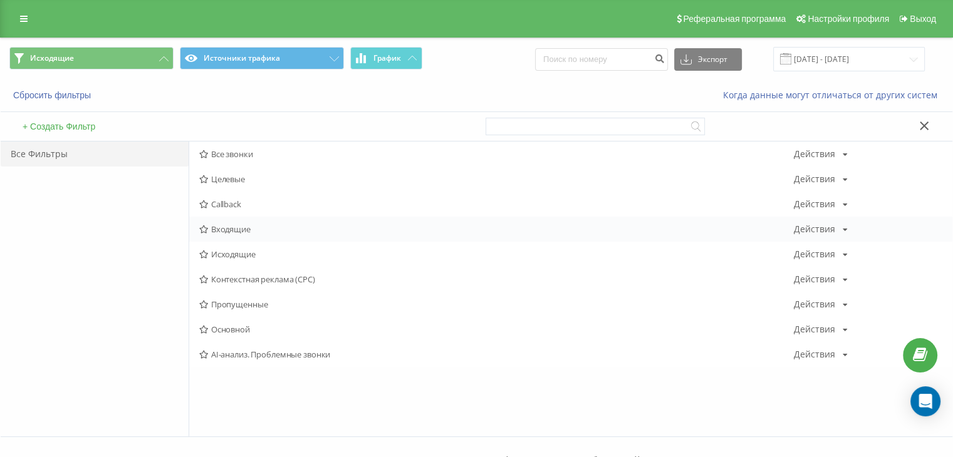
click at [263, 234] on div "Входящие Действия Редактировать Копировать Удалить По умолчанию Поделиться" at bounding box center [570, 229] width 763 height 25
click at [262, 229] on span "Входящие" at bounding box center [496, 229] width 595 height 9
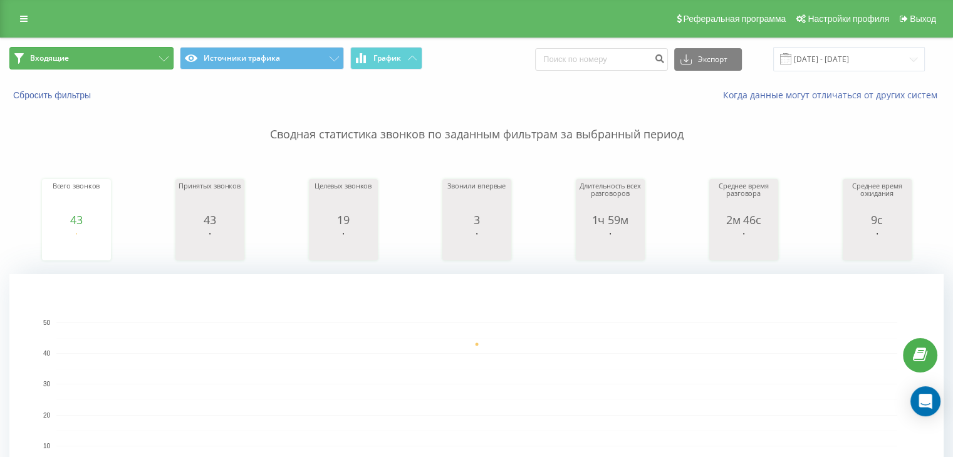
click at [117, 58] on button "Входящие" at bounding box center [91, 58] width 164 height 23
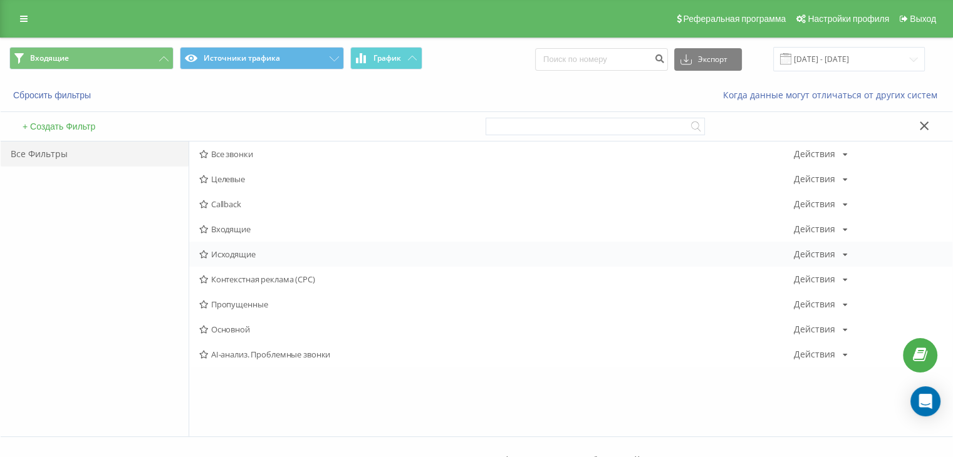
click at [271, 251] on span "Исходящие" at bounding box center [496, 254] width 595 height 9
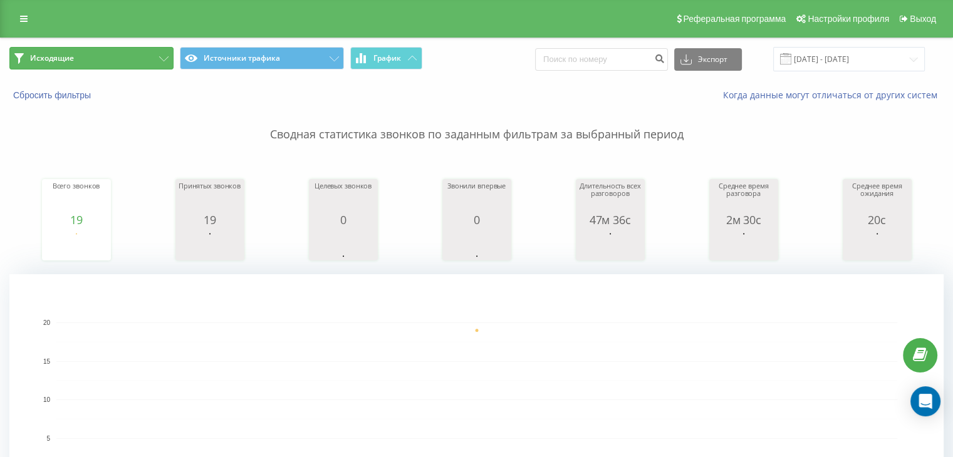
click at [122, 60] on button "Исходящие" at bounding box center [91, 58] width 164 height 23
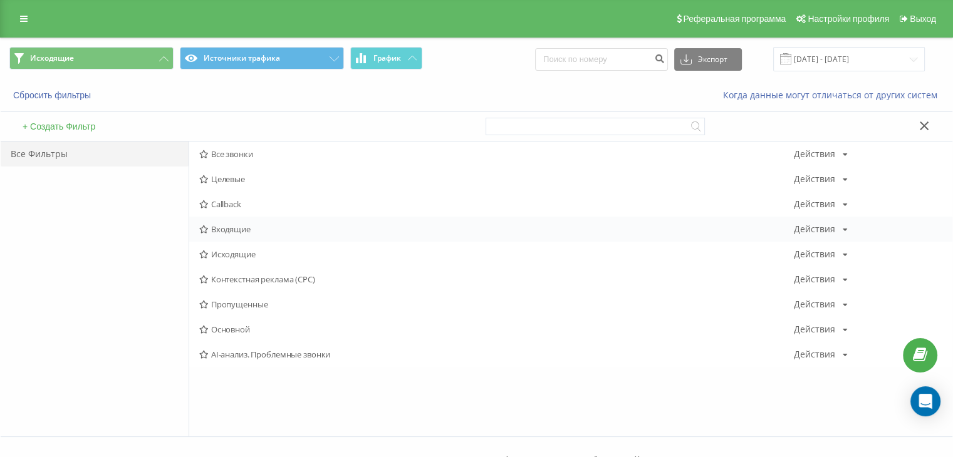
click at [232, 236] on div "Входящие Действия Редактировать Копировать Удалить По умолчанию Поделиться" at bounding box center [570, 229] width 763 height 25
click at [231, 231] on span "Входящие" at bounding box center [496, 229] width 595 height 9
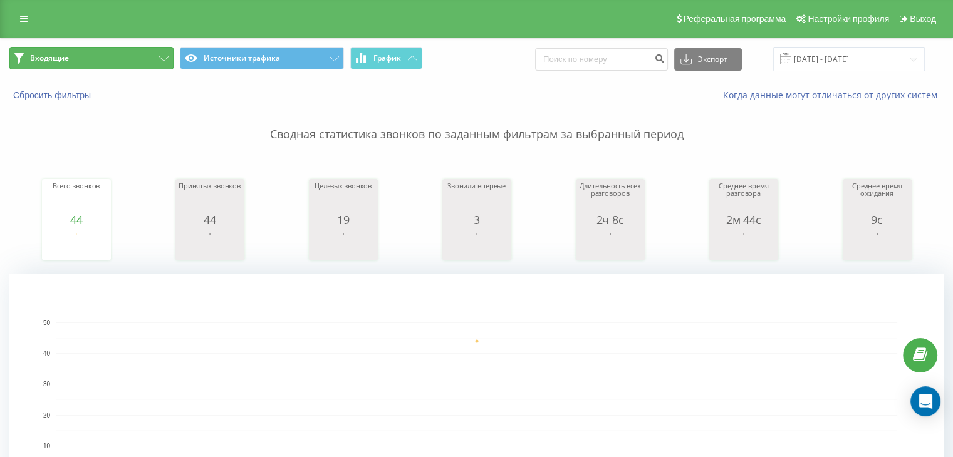
click at [105, 61] on button "Входящие" at bounding box center [91, 58] width 164 height 23
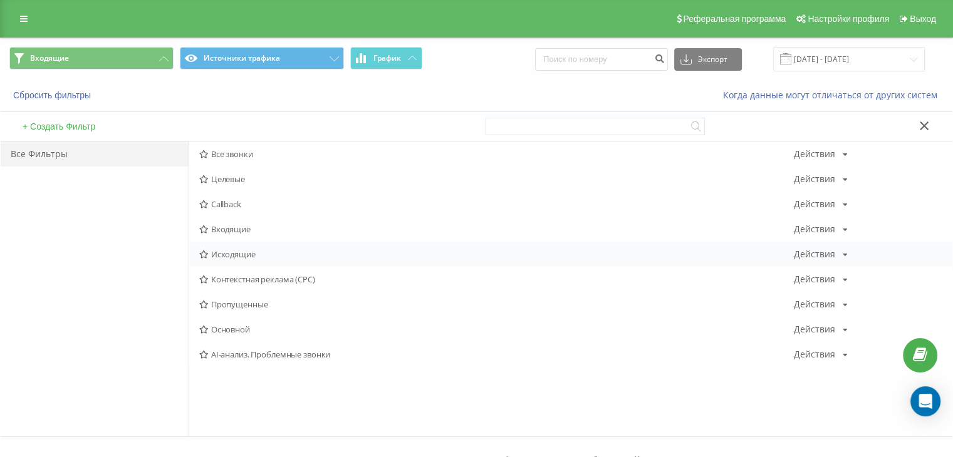
click at [236, 256] on span "Исходящие" at bounding box center [496, 254] width 595 height 9
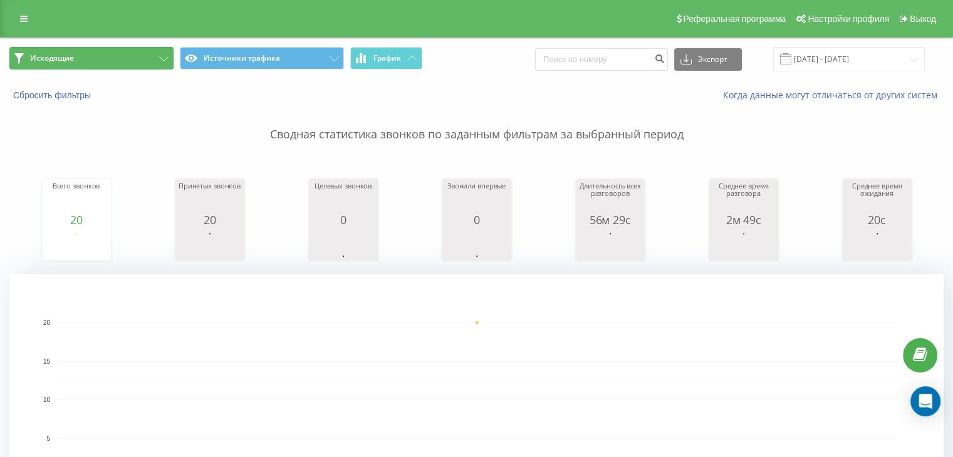
click at [133, 61] on button "Исходящие" at bounding box center [91, 58] width 164 height 23
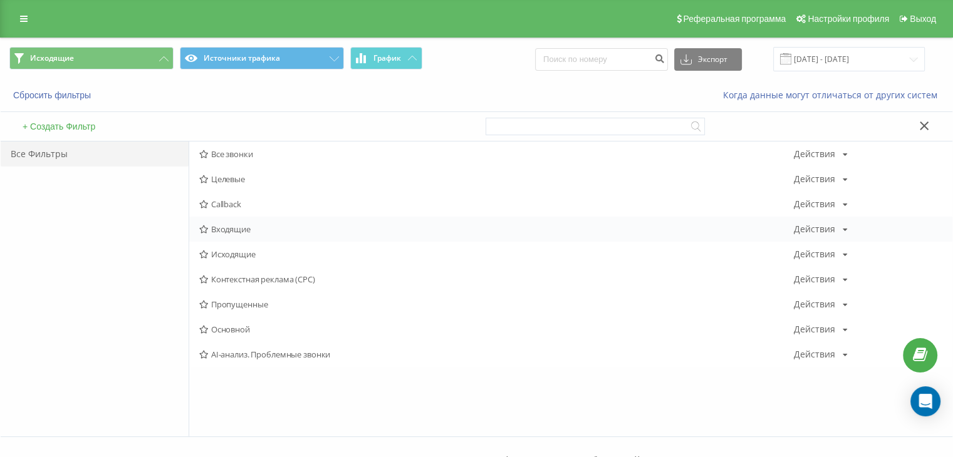
click at [229, 225] on span "Входящие" at bounding box center [496, 229] width 595 height 9
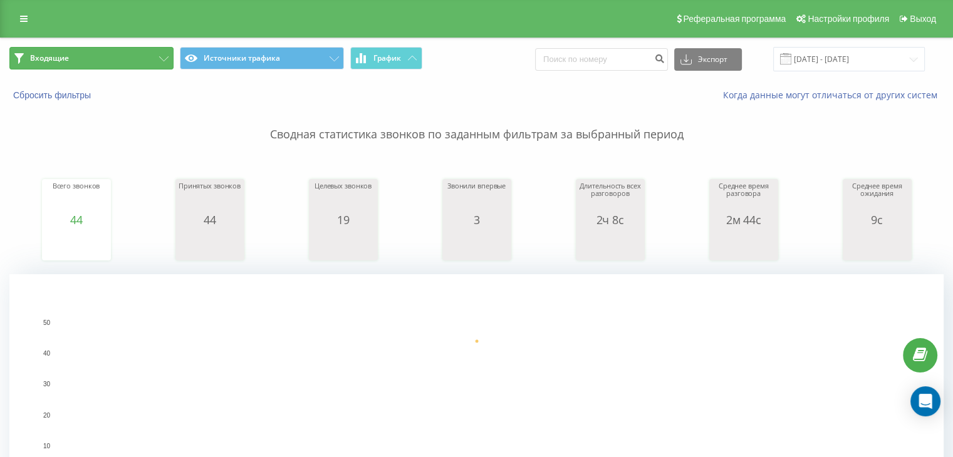
click at [118, 58] on button "Входящие" at bounding box center [91, 58] width 164 height 23
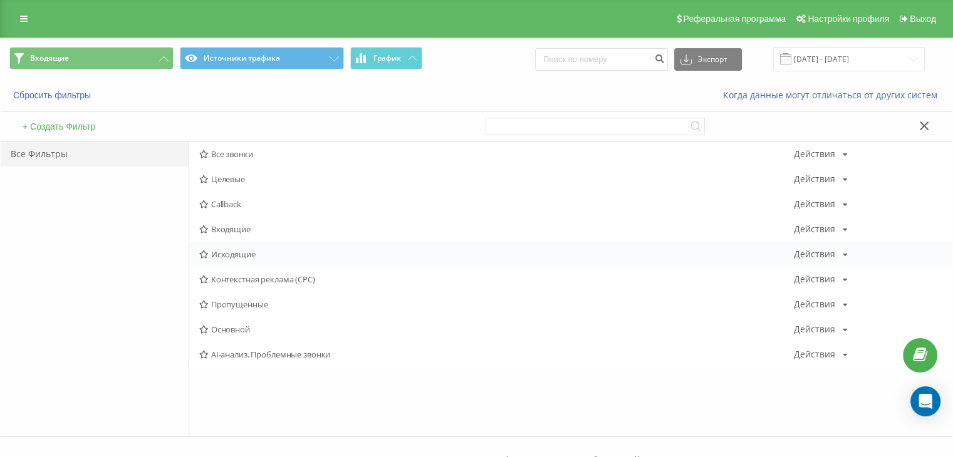
click at [252, 251] on span "Исходящие" at bounding box center [496, 254] width 595 height 9
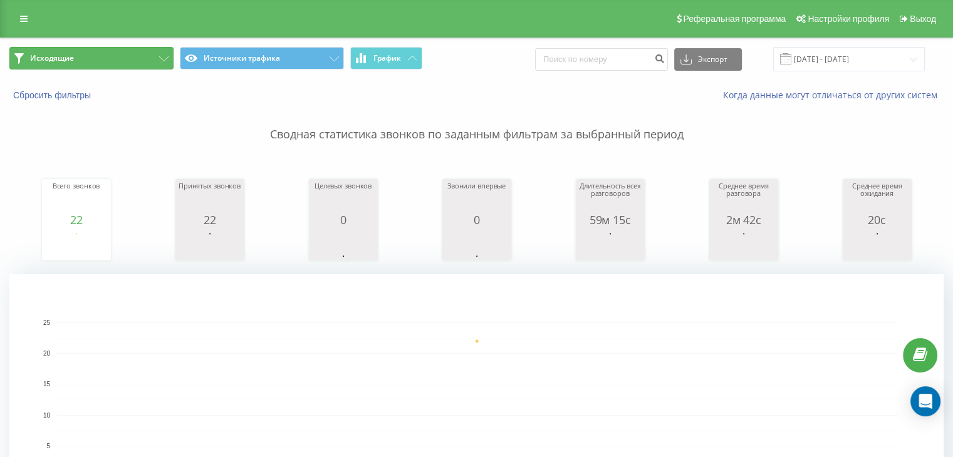
click at [115, 47] on button "Исходящие" at bounding box center [91, 58] width 164 height 23
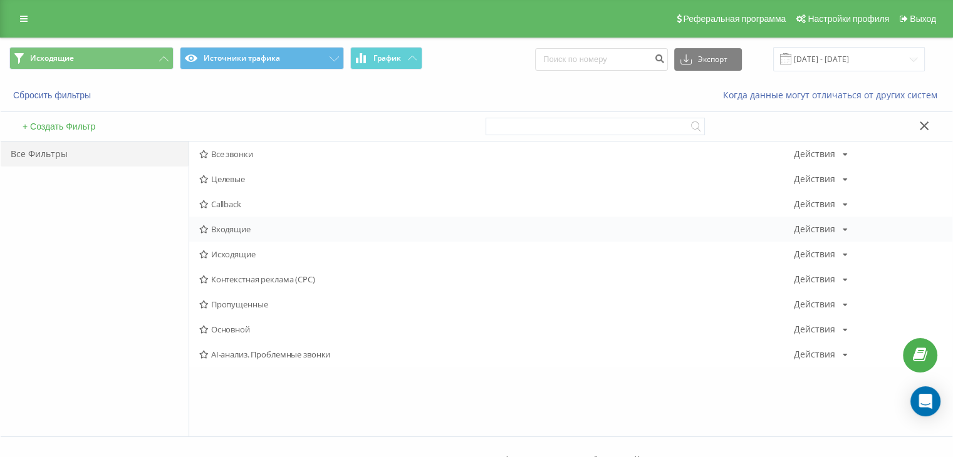
click at [266, 239] on div "Входящие Действия Редактировать Копировать Удалить По умолчанию Поделиться" at bounding box center [570, 229] width 763 height 25
click at [264, 236] on div "Входящие Действия Редактировать Копировать Удалить По умолчанию Поделиться" at bounding box center [570, 229] width 763 height 25
click at [249, 231] on span "Входящие" at bounding box center [496, 229] width 595 height 9
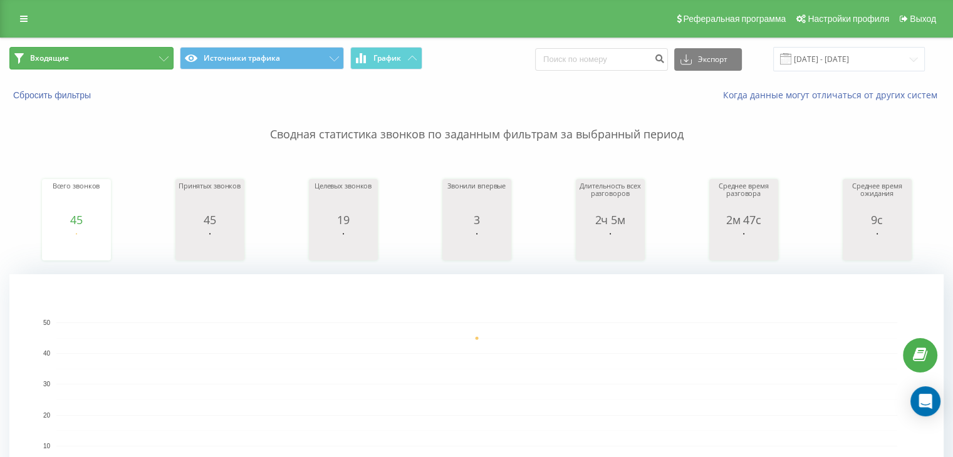
click at [120, 60] on button "Входящие" at bounding box center [91, 58] width 164 height 23
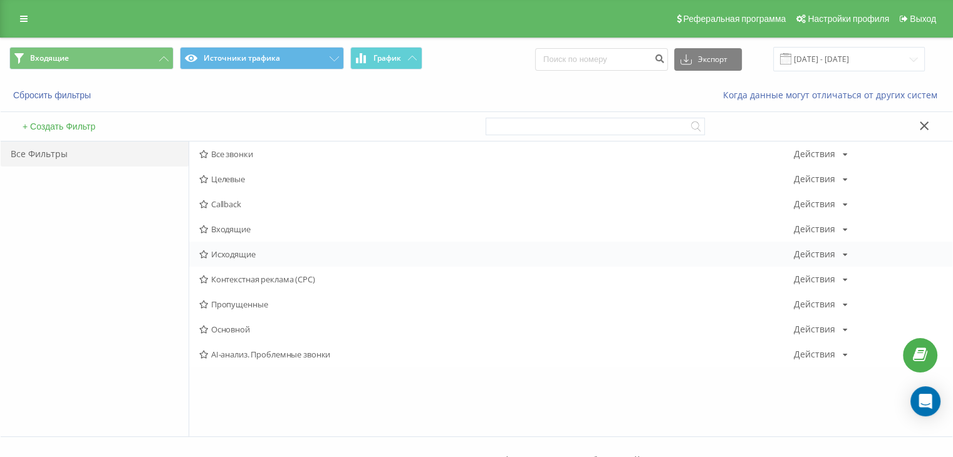
click at [230, 251] on span "Исходящие" at bounding box center [496, 254] width 595 height 9
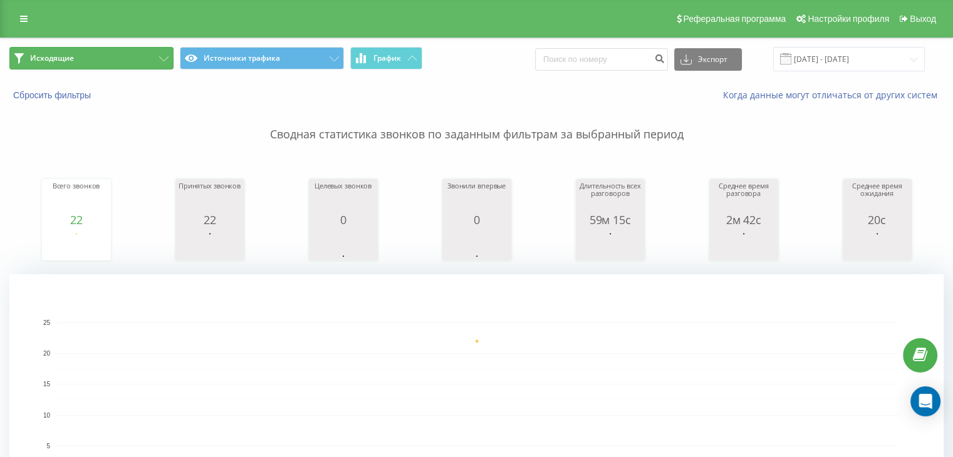
click at [124, 57] on button "Исходящие" at bounding box center [91, 58] width 164 height 23
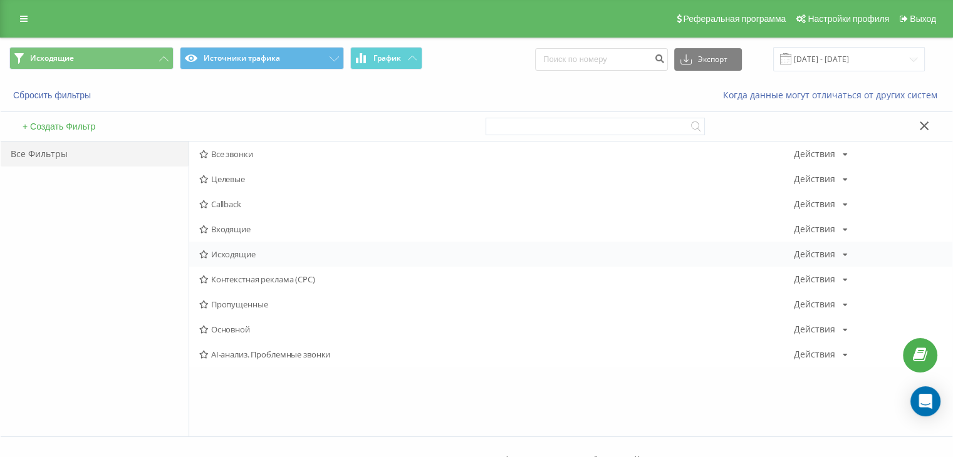
click at [246, 257] on span "Исходящие" at bounding box center [496, 254] width 595 height 9
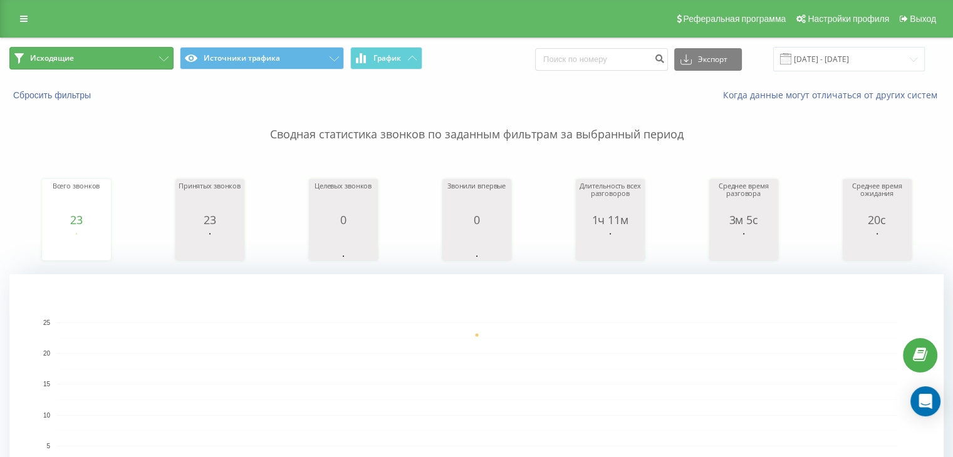
click at [123, 56] on button "Исходящие" at bounding box center [91, 58] width 164 height 23
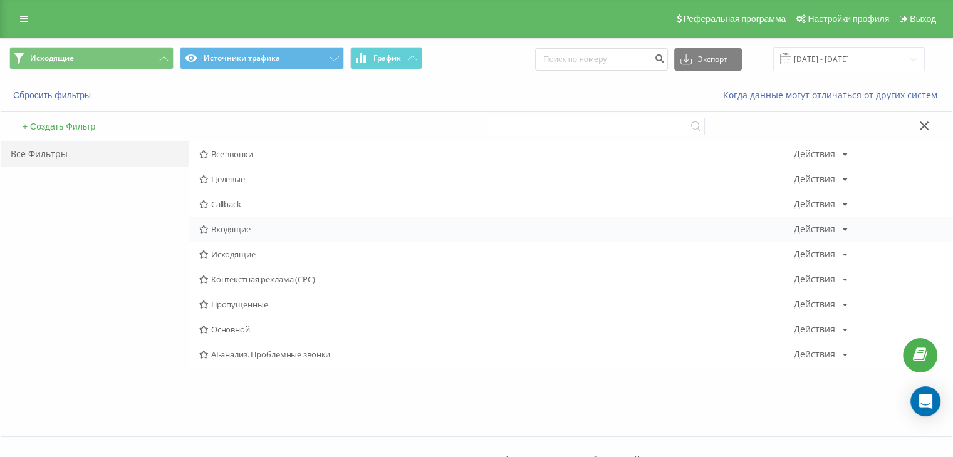
click at [246, 227] on span "Входящие" at bounding box center [496, 229] width 595 height 9
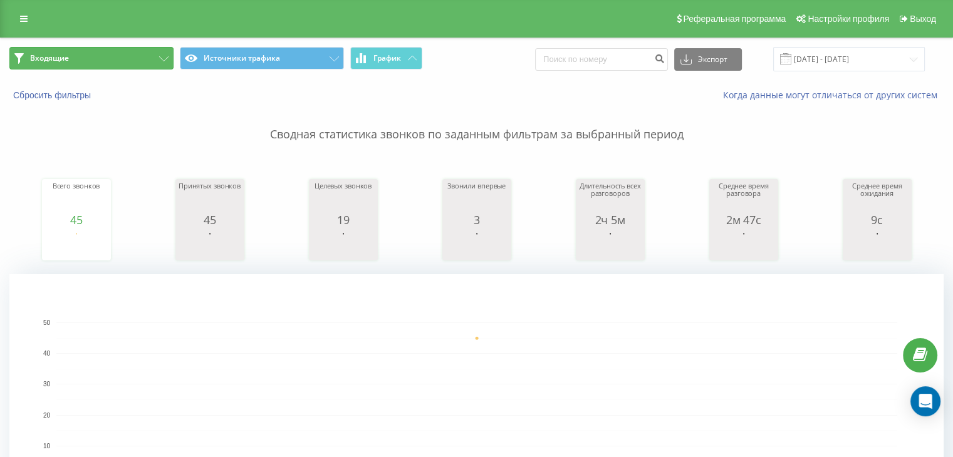
click at [48, 63] on span "Входящие" at bounding box center [49, 58] width 39 height 10
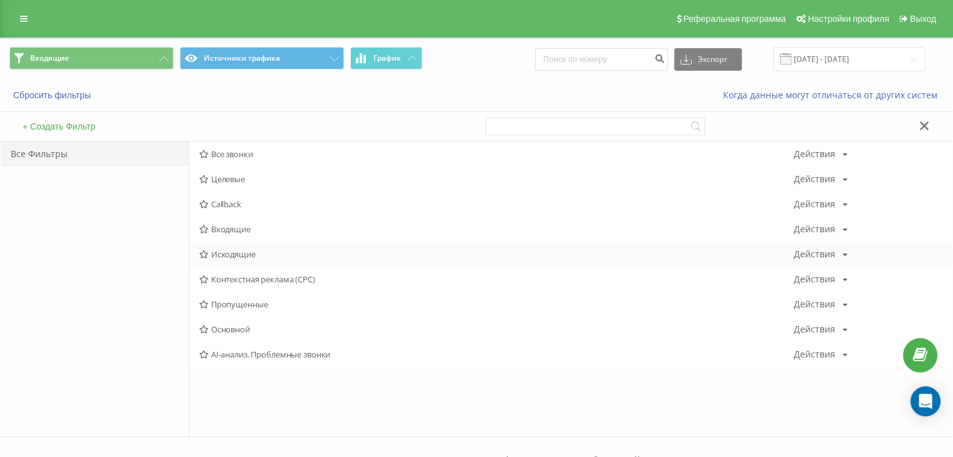
click at [237, 258] on span "Исходящие" at bounding box center [496, 254] width 595 height 9
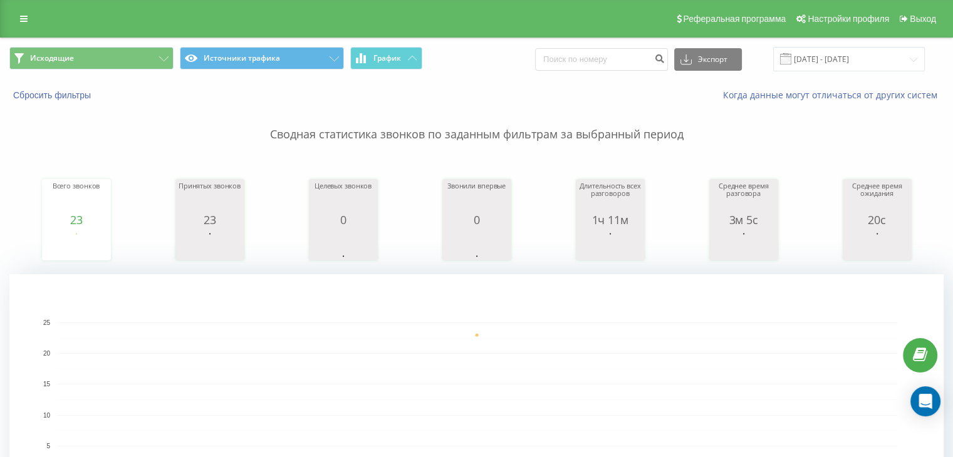
click at [819, 146] on div "Сводная статистика звонков по заданным фильтрам за выбранный период Всего звонк…" at bounding box center [476, 312] width 934 height 423
click at [141, 61] on button "Исходящие" at bounding box center [91, 58] width 164 height 23
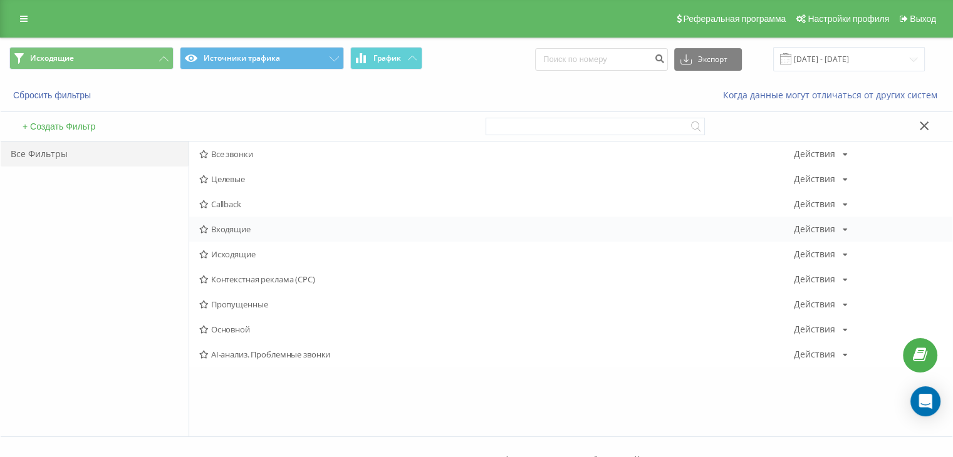
click at [282, 237] on div "Входящие Действия Редактировать Копировать Удалить По умолчанию Поделиться" at bounding box center [570, 229] width 763 height 25
click at [251, 227] on span "Входящие" at bounding box center [496, 229] width 595 height 9
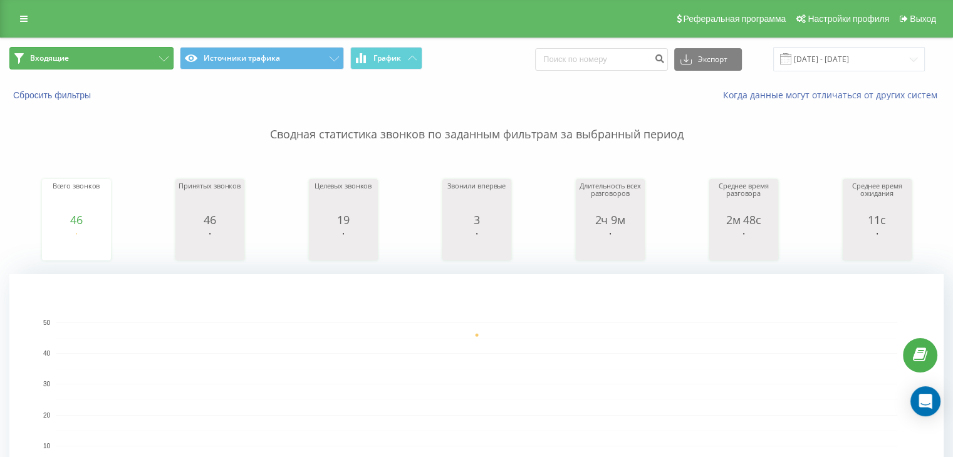
click at [130, 61] on button "Входящие" at bounding box center [91, 58] width 164 height 23
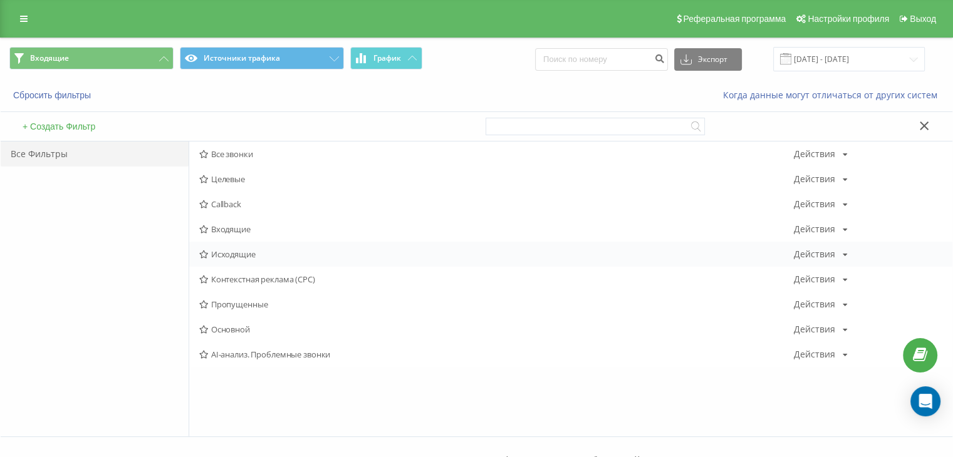
click at [230, 251] on span "Исходящие" at bounding box center [496, 254] width 595 height 9
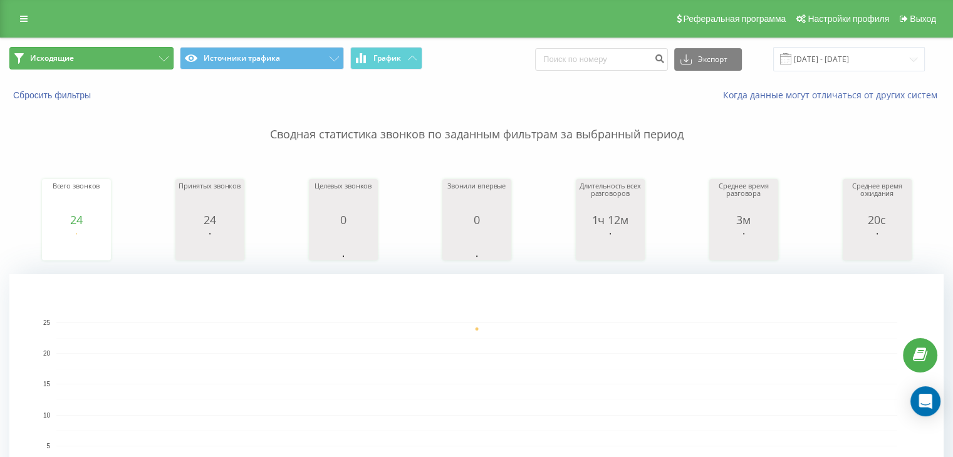
click at [120, 68] on button "Исходящие" at bounding box center [91, 58] width 164 height 23
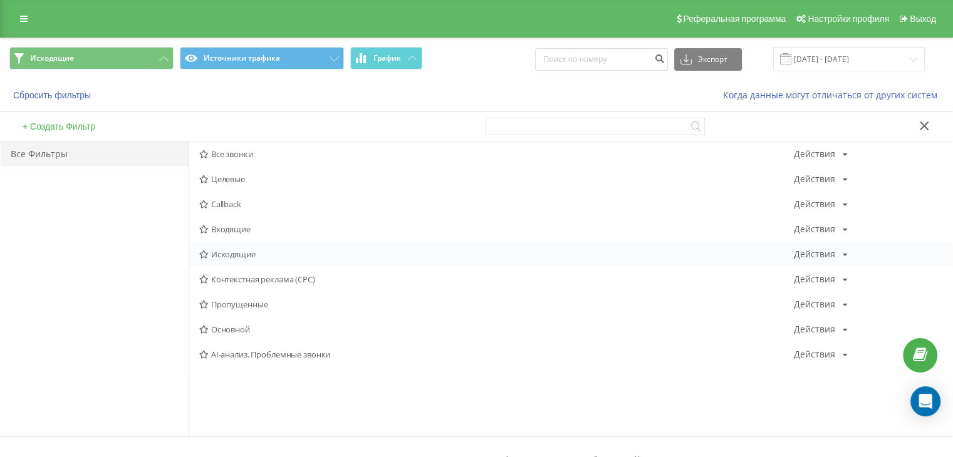
click at [263, 254] on span "Исходящие" at bounding box center [496, 254] width 595 height 9
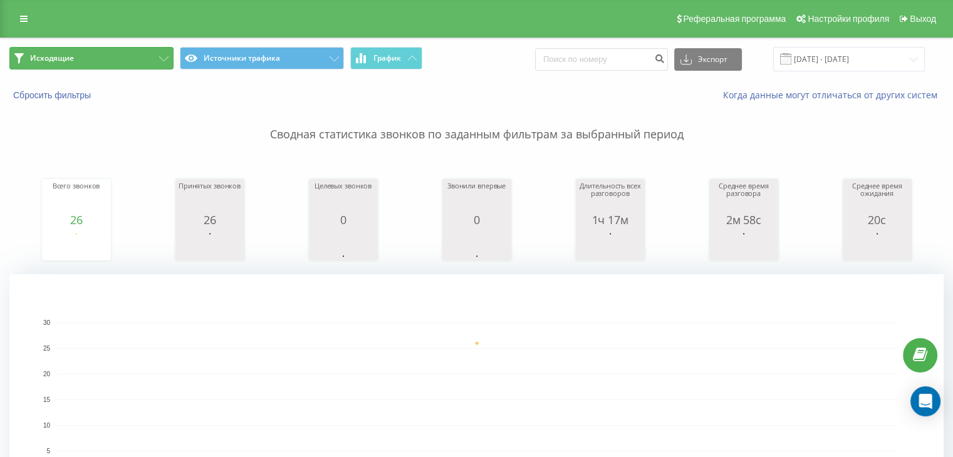
click at [112, 60] on button "Исходящие" at bounding box center [91, 58] width 164 height 23
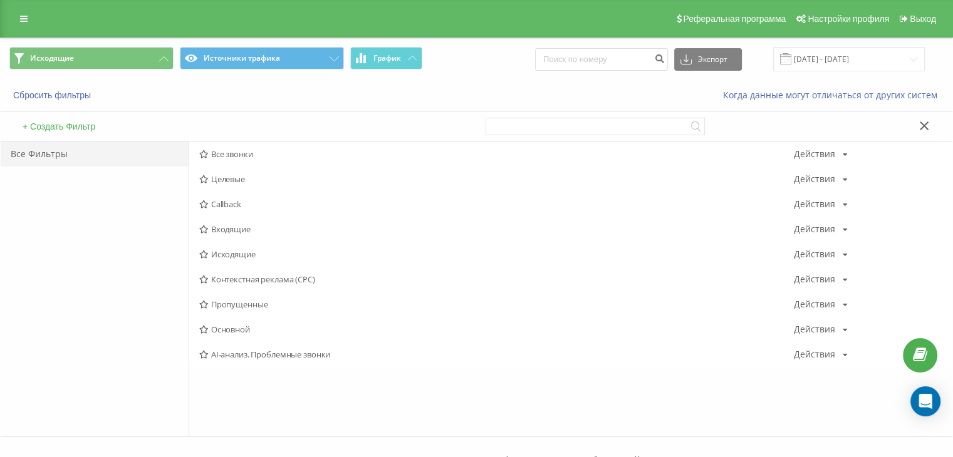
click at [236, 250] on span "Исходящие" at bounding box center [496, 254] width 595 height 9
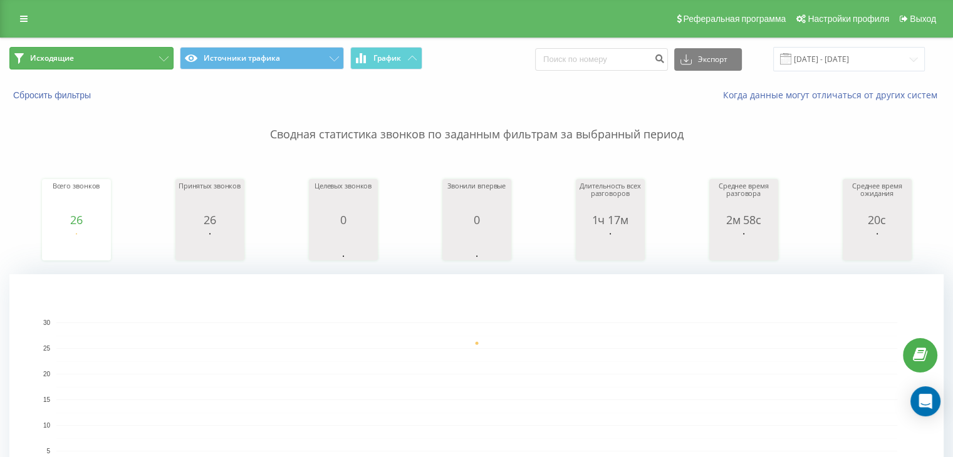
click at [143, 60] on button "Исходящие" at bounding box center [91, 58] width 164 height 23
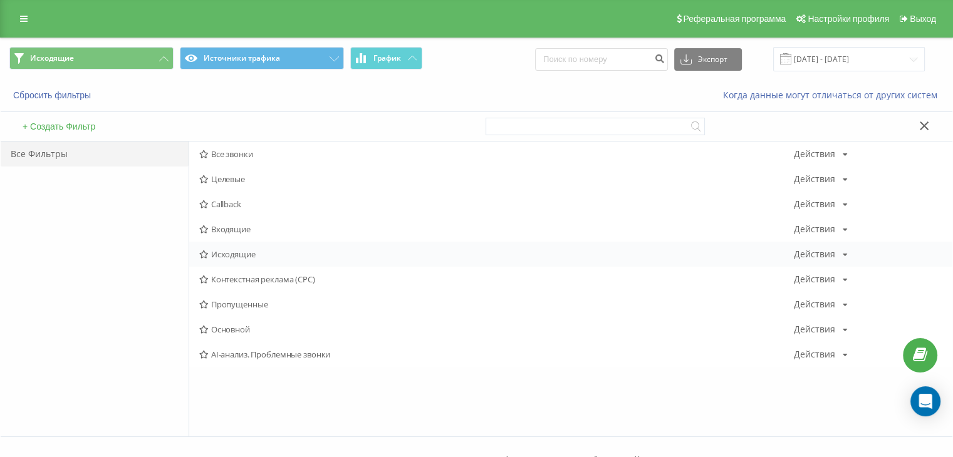
click at [226, 248] on div "Исходящие Действия Редактировать Копировать Удалить По умолчанию Поделиться" at bounding box center [570, 254] width 763 height 25
click at [233, 254] on span "Исходящие" at bounding box center [496, 254] width 595 height 9
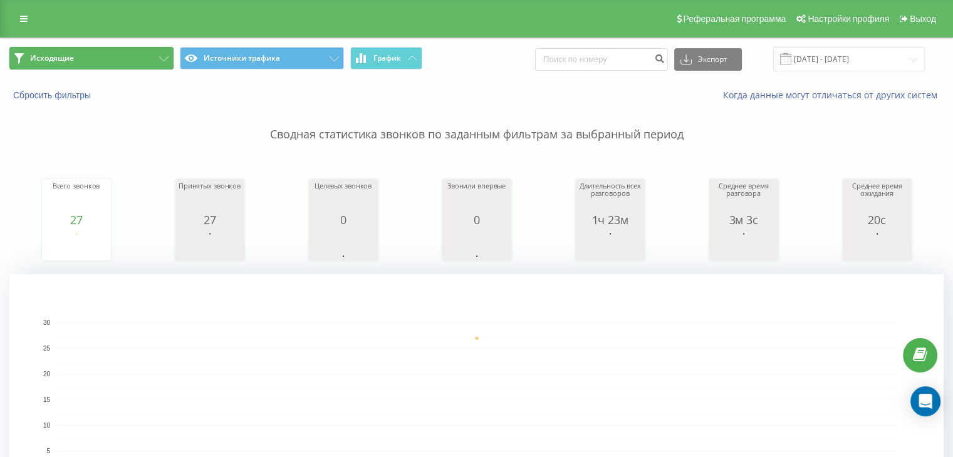
click at [126, 68] on button "Исходящие" at bounding box center [91, 58] width 164 height 23
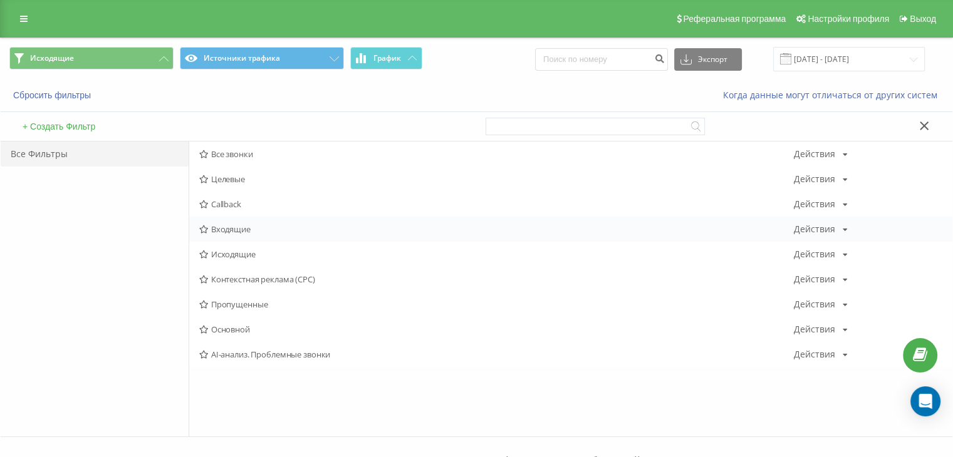
click at [249, 239] on div "Входящие Действия Редактировать Копировать Удалить По умолчанию Поделиться" at bounding box center [570, 229] width 763 height 25
click at [248, 235] on div "Входящие Действия Редактировать Копировать Удалить По умолчанию Поделиться" at bounding box center [570, 229] width 763 height 25
click at [232, 226] on span "Входящие" at bounding box center [496, 229] width 595 height 9
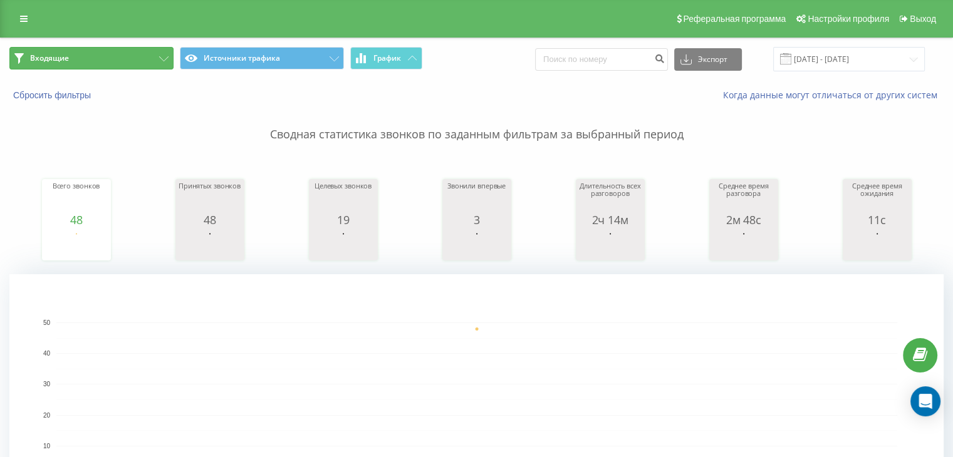
click at [135, 56] on button "Входящие" at bounding box center [91, 58] width 164 height 23
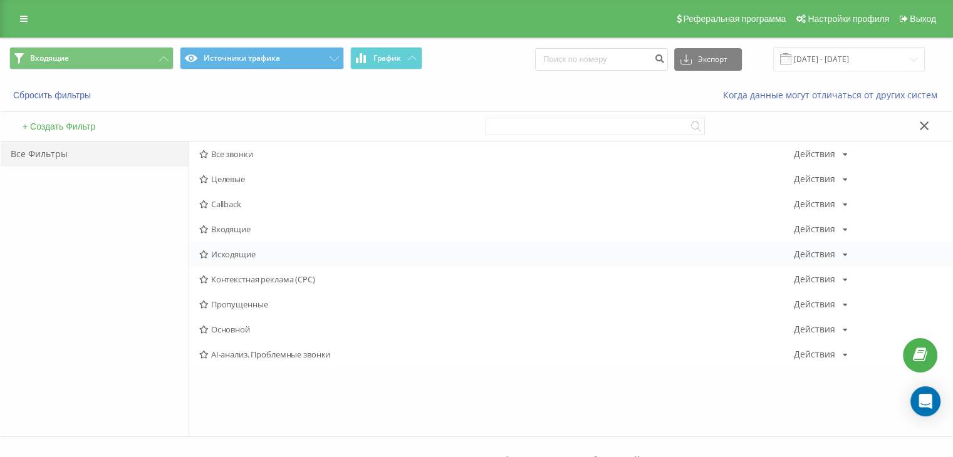
click at [235, 251] on span "Исходящие" at bounding box center [496, 254] width 595 height 9
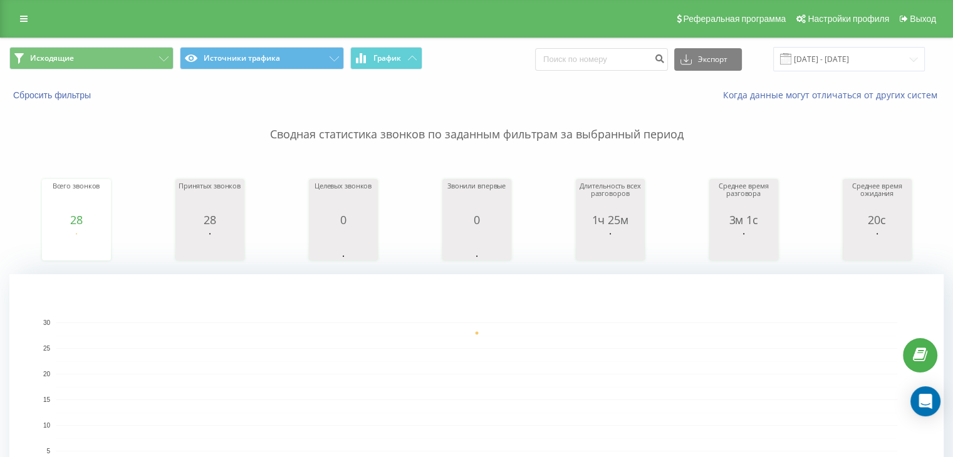
click at [116, 34] on div "Реферальная программа Настройки профиля Выход" at bounding box center [476, 19] width 953 height 38
click at [110, 69] on button "Исходящие" at bounding box center [91, 58] width 164 height 23
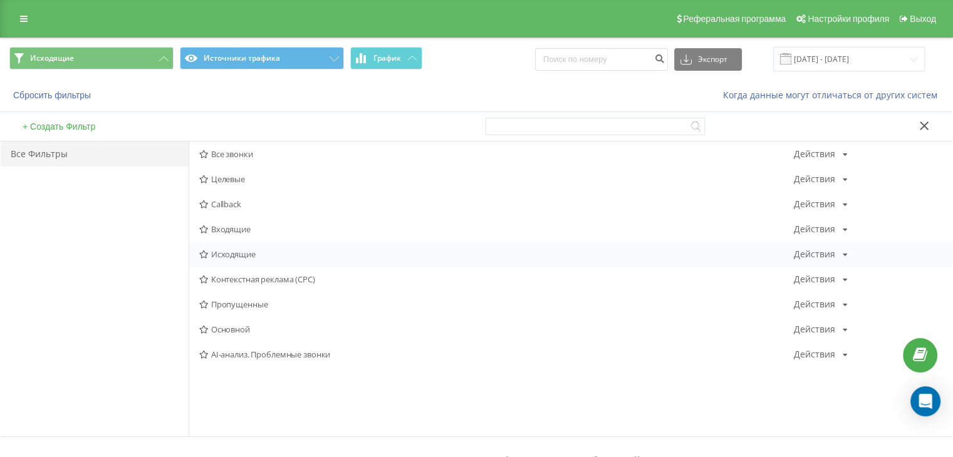
click at [267, 265] on div "Исходящие Действия Редактировать Копировать Удалить По умолчанию Поделиться" at bounding box center [570, 254] width 763 height 25
click at [263, 257] on span "Исходящие" at bounding box center [496, 254] width 595 height 9
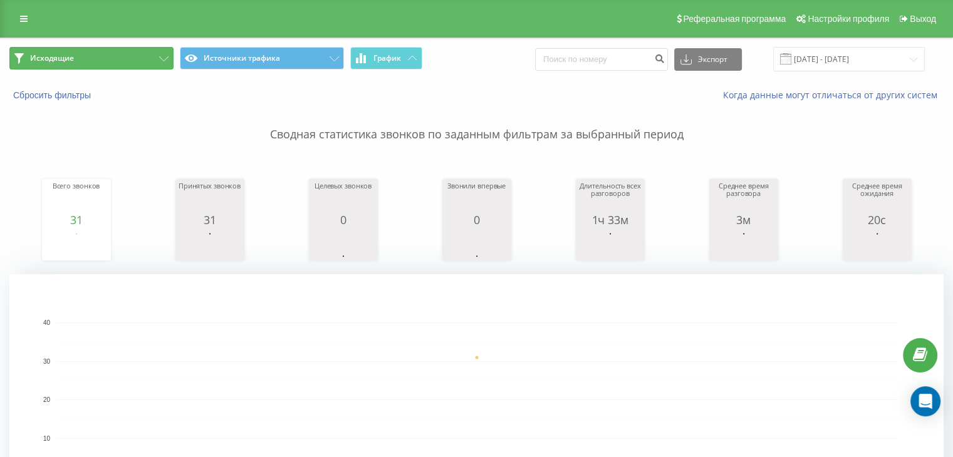
click at [108, 54] on button "Исходящие" at bounding box center [91, 58] width 164 height 23
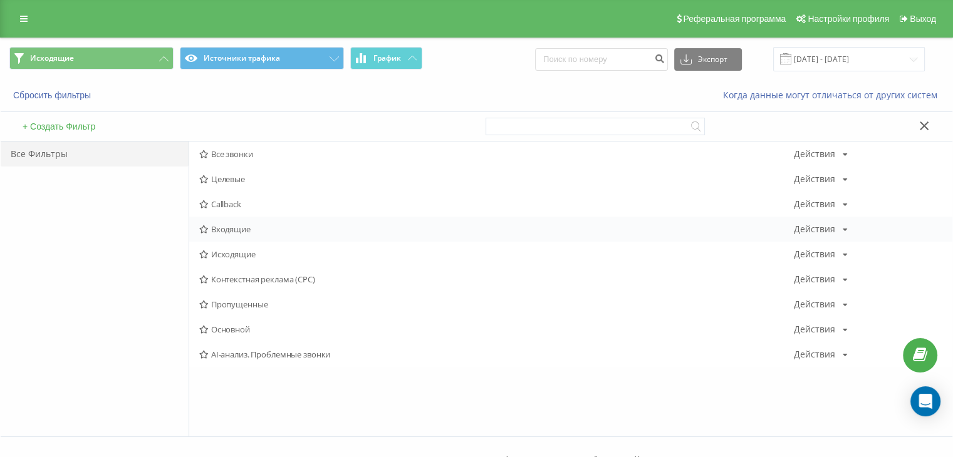
click at [263, 232] on span "Входящие" at bounding box center [496, 229] width 595 height 9
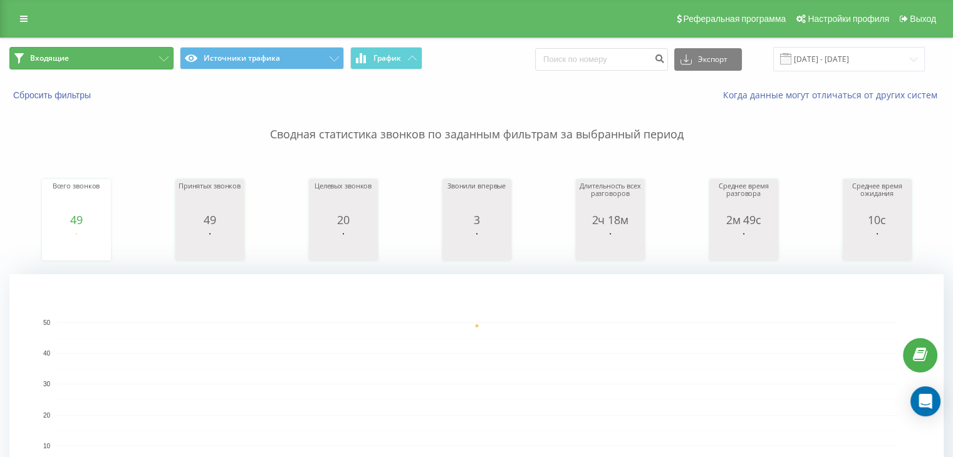
click at [123, 57] on button "Входящие" at bounding box center [91, 58] width 164 height 23
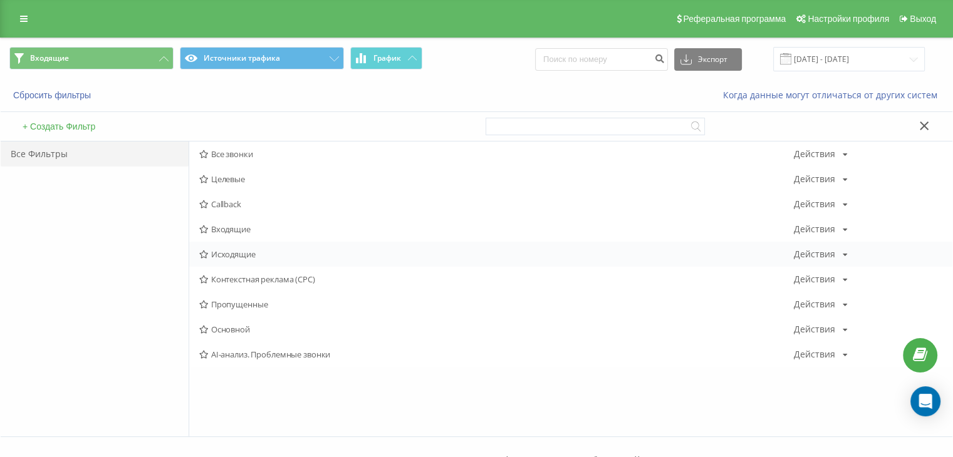
click at [237, 246] on div "Исходящие Действия Редактировать Копировать Удалить По умолчанию Поделиться" at bounding box center [570, 254] width 763 height 25
click at [241, 246] on div "Исходящие Действия Редактировать Копировать Удалить По умолчанию Поделиться" at bounding box center [570, 254] width 763 height 25
click at [234, 256] on span "Исходящие" at bounding box center [496, 254] width 595 height 9
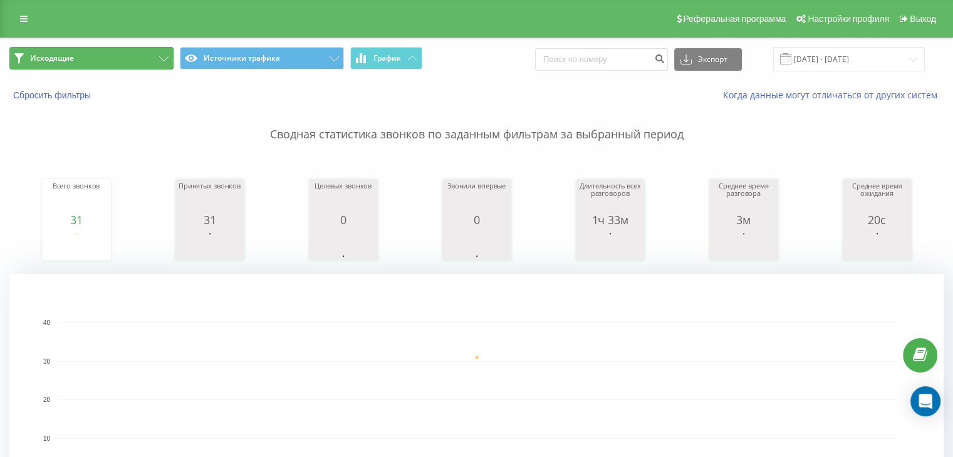
click at [136, 61] on button "Исходящие" at bounding box center [91, 58] width 164 height 23
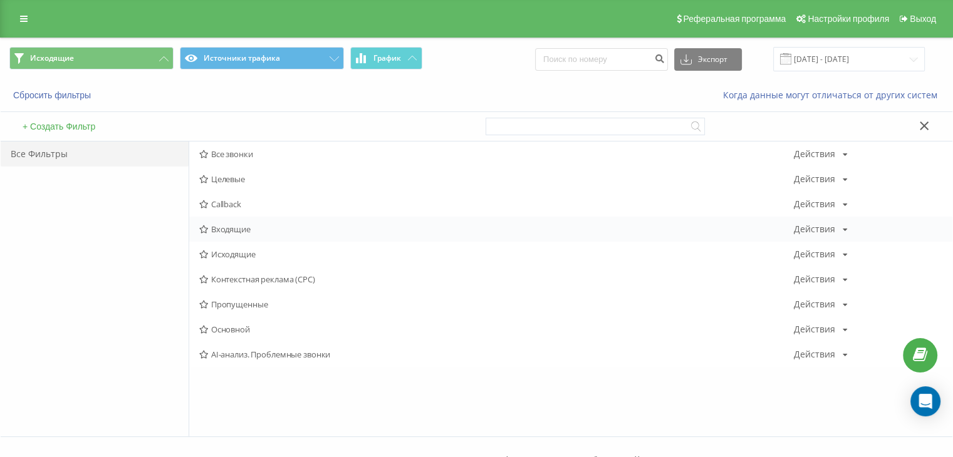
click at [238, 227] on span "Входящие" at bounding box center [496, 229] width 595 height 9
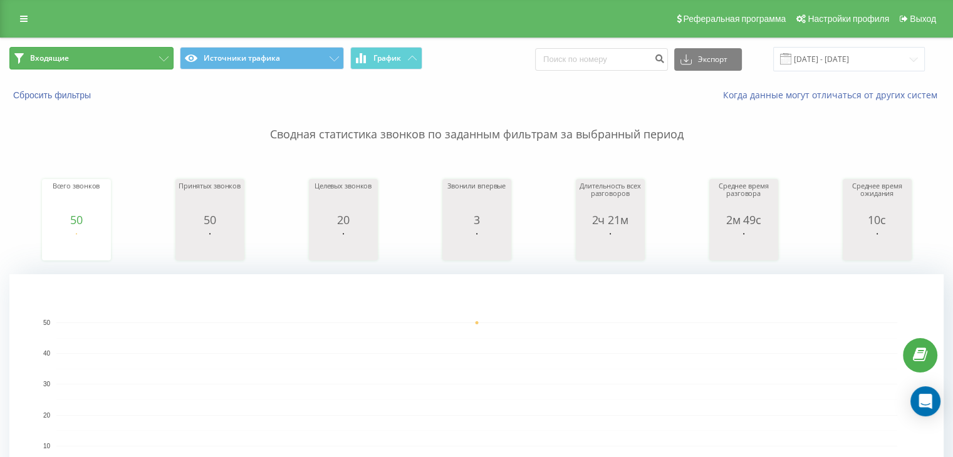
click at [110, 62] on button "Входящие" at bounding box center [91, 58] width 164 height 23
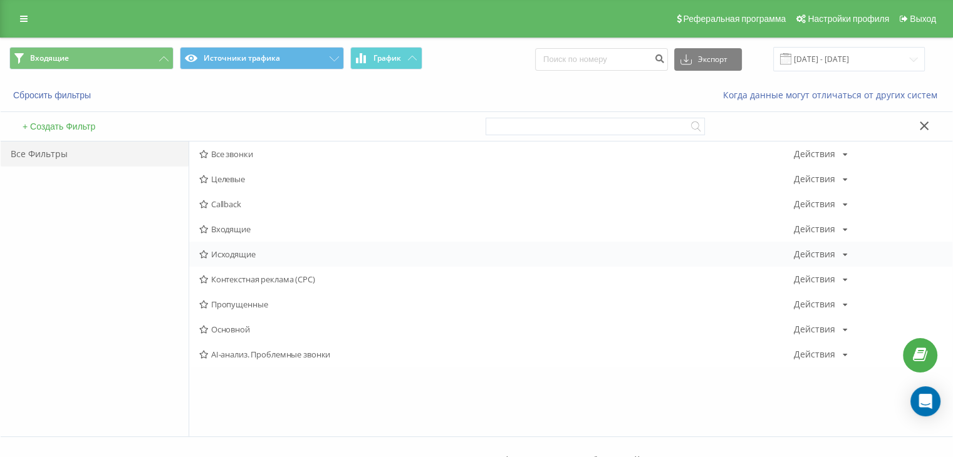
click at [274, 252] on span "Исходящие" at bounding box center [496, 254] width 595 height 9
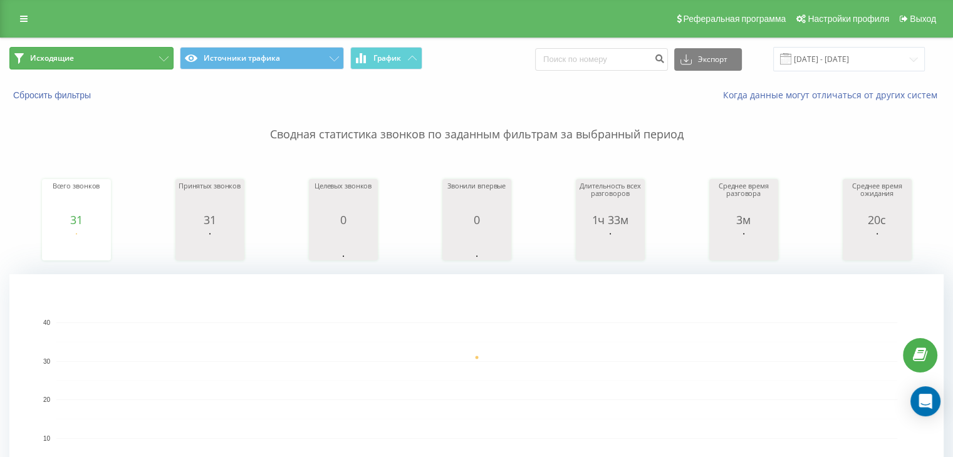
click at [148, 63] on button "Исходящие" at bounding box center [91, 58] width 164 height 23
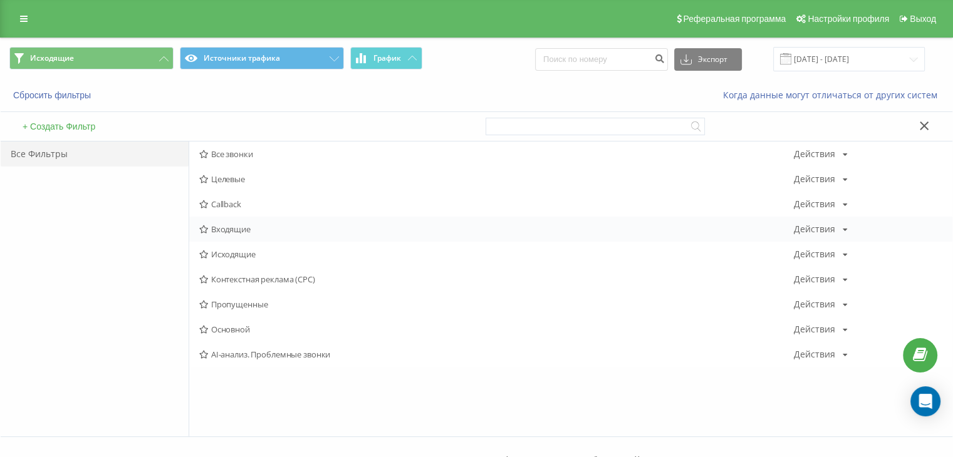
click at [243, 222] on div "Входящие Действия Редактировать Копировать Удалить По умолчанию Поделиться" at bounding box center [570, 229] width 763 height 25
click at [222, 225] on span "Входящие" at bounding box center [496, 229] width 595 height 9
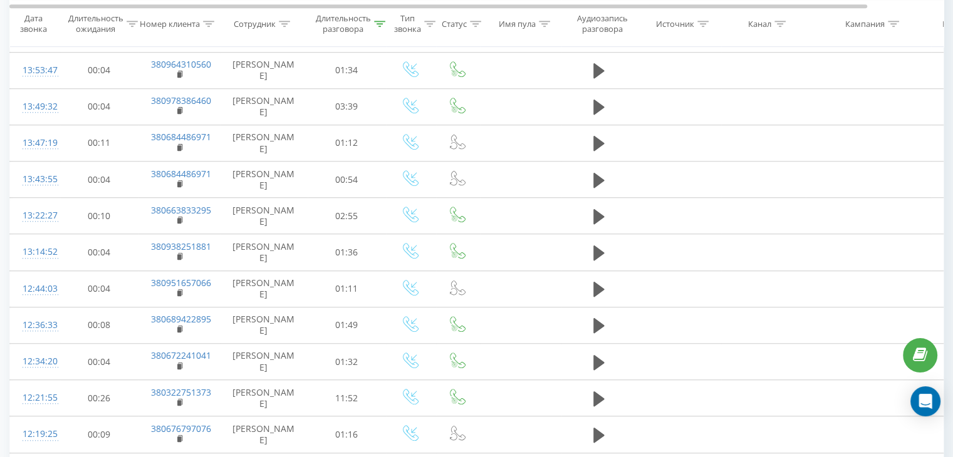
scroll to position [1065, 0]
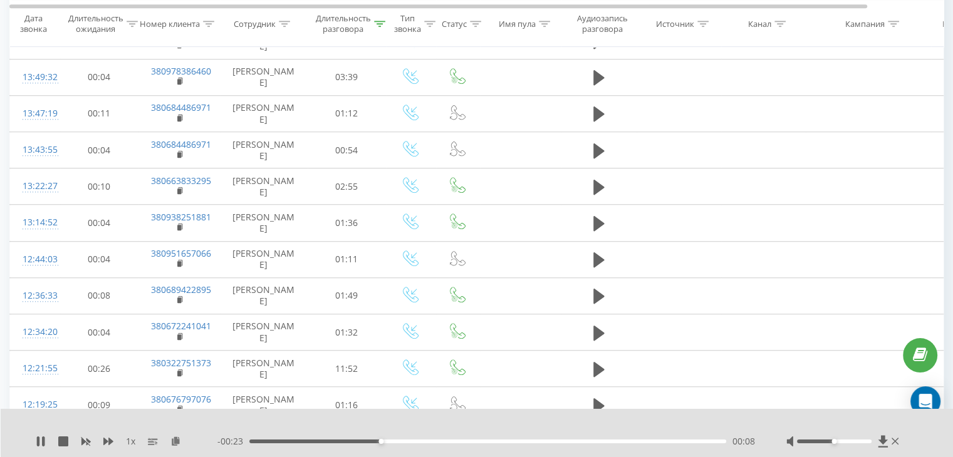
click at [408, 444] on div "- 00:23 00:08 00:08" at bounding box center [485, 441] width 537 height 13
drag, startPoint x: 451, startPoint y: 439, endPoint x: 469, endPoint y: 439, distance: 17.5
click at [469, 440] on div "00:10" at bounding box center [487, 442] width 477 height 4
drag, startPoint x: 473, startPoint y: 439, endPoint x: 521, endPoint y: 442, distance: 48.3
click at [521, 442] on div "00:18" at bounding box center [487, 442] width 477 height 4
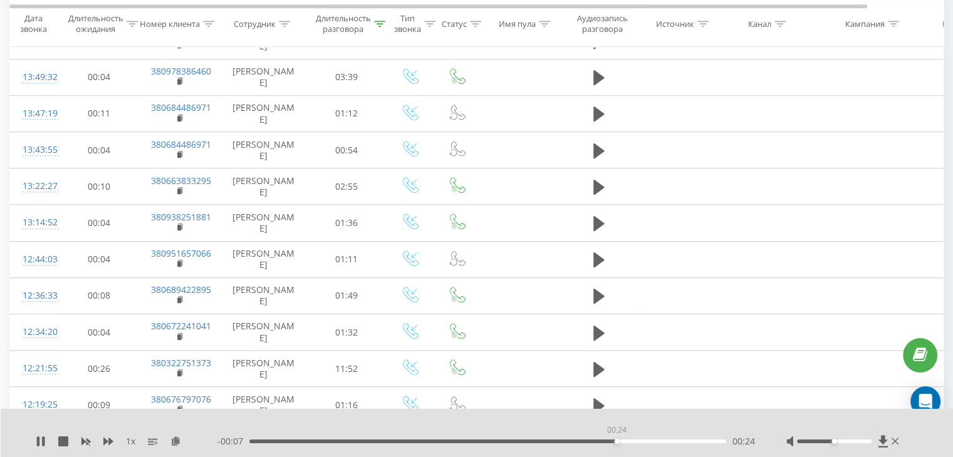
drag, startPoint x: 578, startPoint y: 441, endPoint x: 647, endPoint y: 442, distance: 68.9
click at [647, 442] on div "00:24" at bounding box center [487, 442] width 477 height 4
click at [68, 444] on icon at bounding box center [63, 442] width 10 height 10
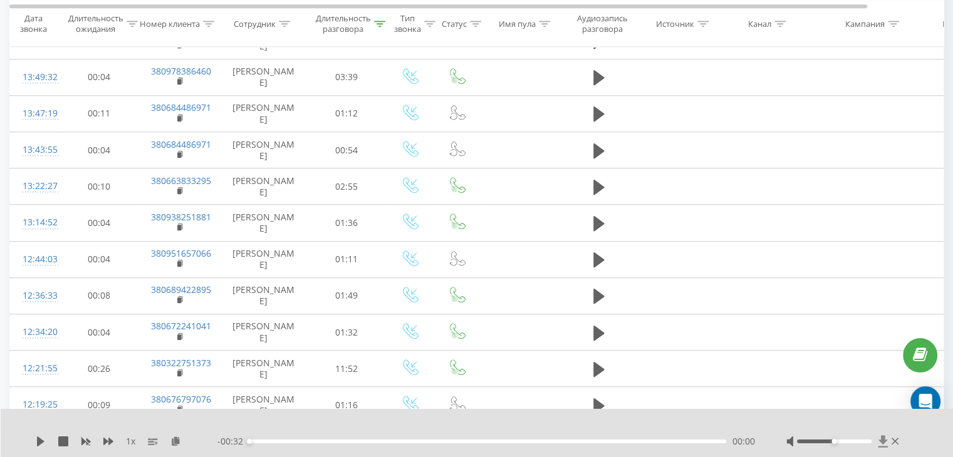
click at [883, 440] on icon at bounding box center [882, 441] width 9 height 12
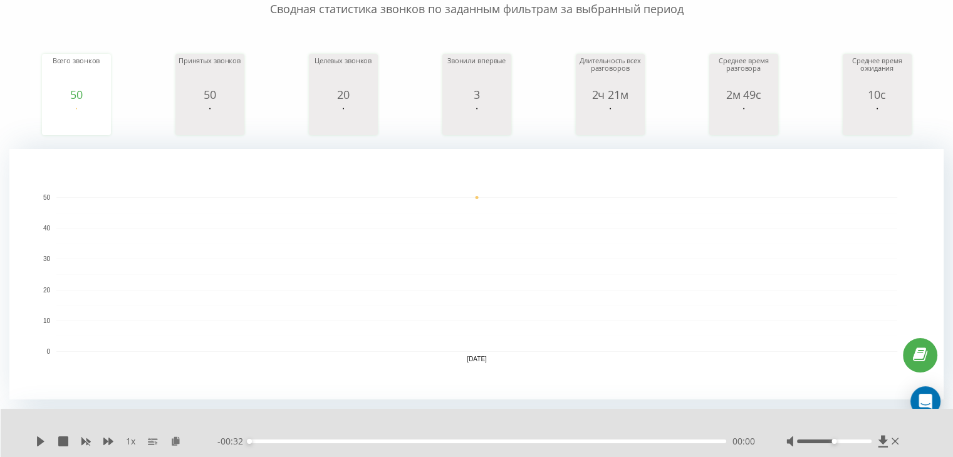
scroll to position [63, 0]
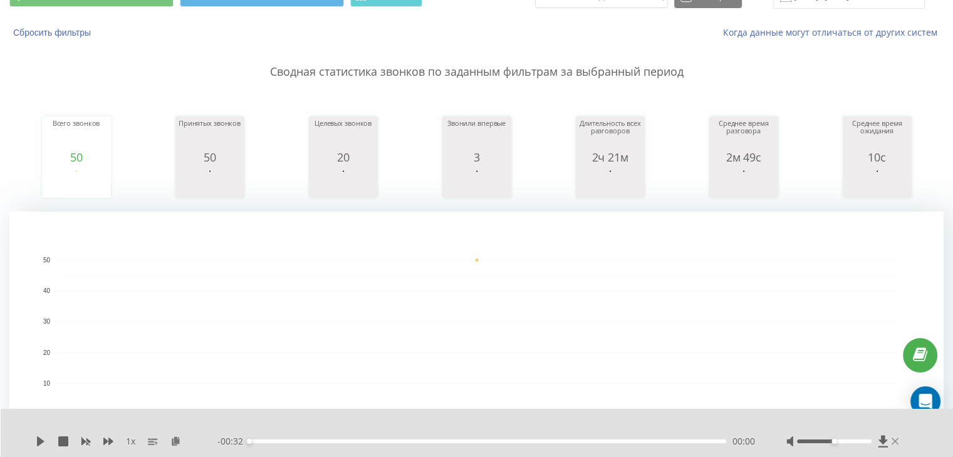
click at [897, 443] on icon at bounding box center [895, 442] width 8 height 10
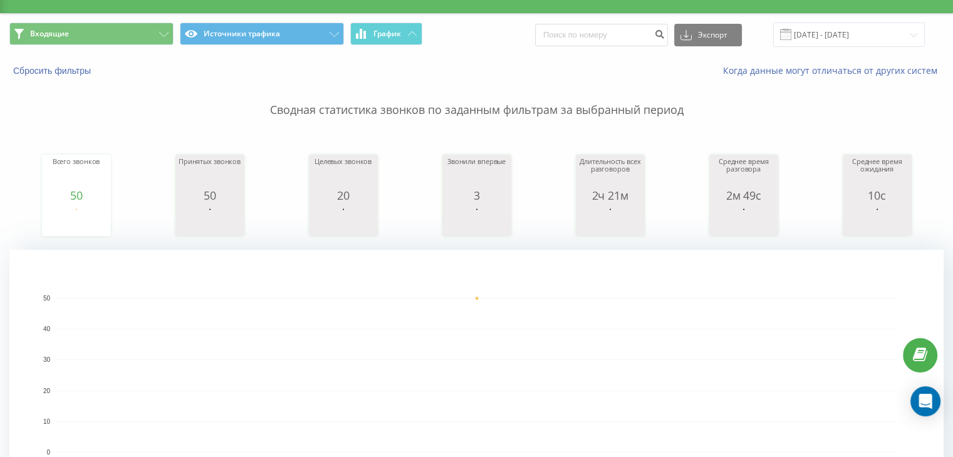
scroll to position [0, 0]
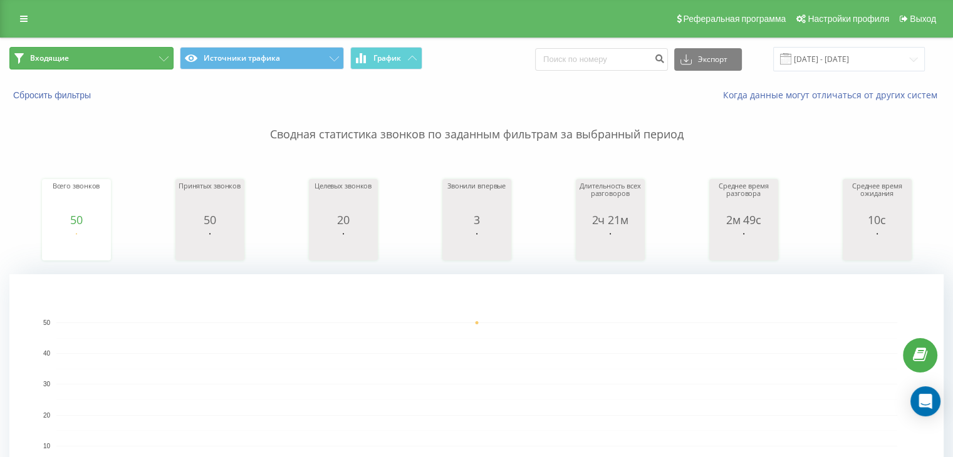
click at [150, 66] on button "Входящие" at bounding box center [91, 58] width 164 height 23
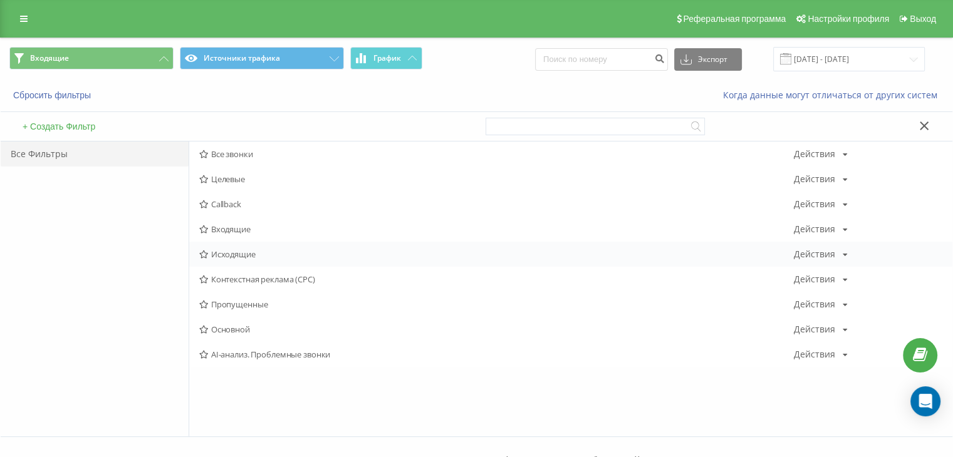
click at [220, 242] on div "Исходящие Действия Редактировать Копировать Удалить По умолчанию Поделиться" at bounding box center [570, 254] width 763 height 25
click at [222, 255] on span "Исходящие" at bounding box center [496, 254] width 595 height 9
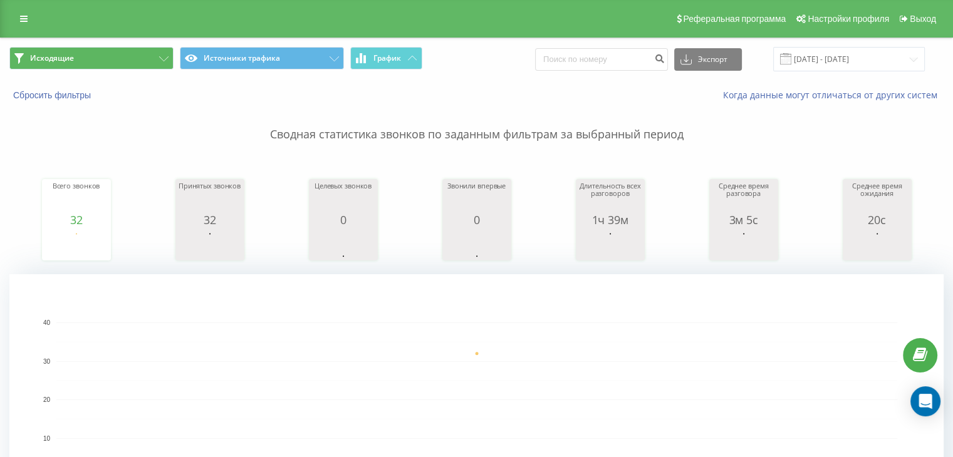
drag, startPoint x: 133, startPoint y: 37, endPoint x: 128, endPoint y: 48, distance: 11.8
click at [123, 58] on button "Исходящие" at bounding box center [91, 58] width 164 height 23
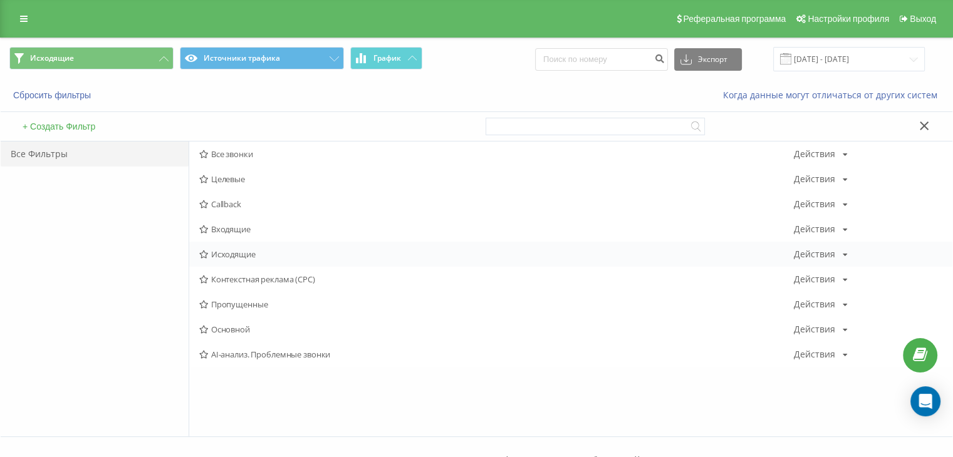
click at [274, 264] on div "Исходящие Действия Редактировать Копировать Удалить По умолчанию Поделиться" at bounding box center [570, 254] width 763 height 25
click at [273, 257] on span "Исходящие" at bounding box center [496, 254] width 595 height 9
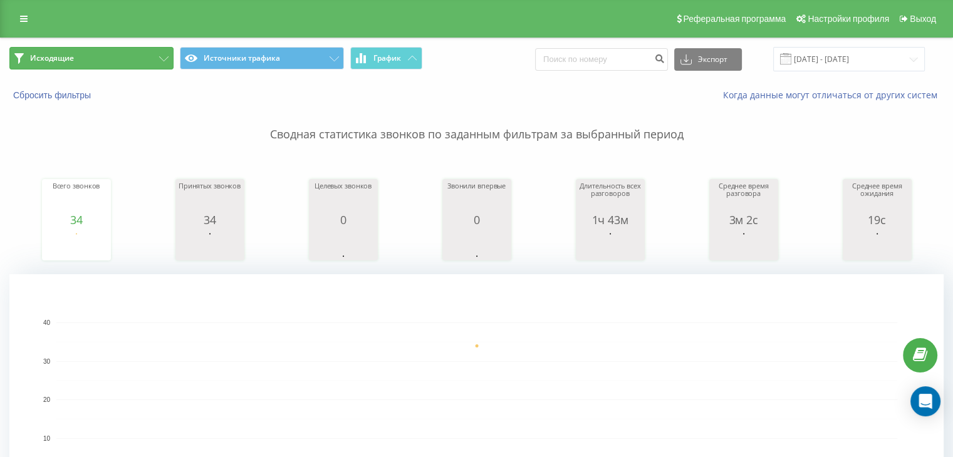
click at [131, 53] on button "Исходящие" at bounding box center [91, 58] width 164 height 23
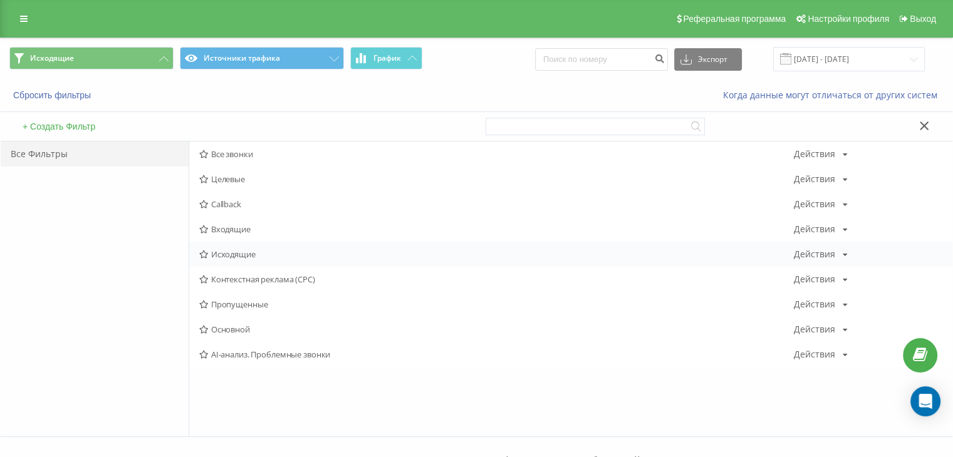
click at [227, 256] on span "Исходящие" at bounding box center [496, 254] width 595 height 9
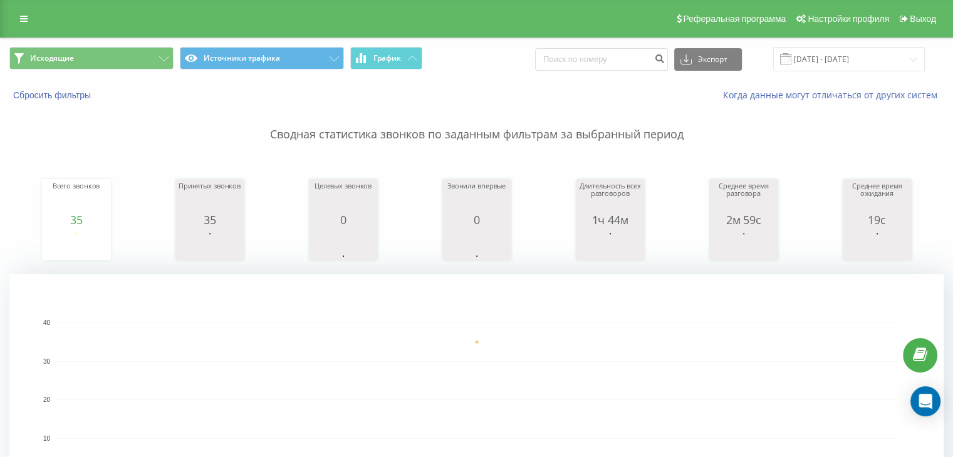
click at [142, 78] on div "Исходящие Источники трафика График Экспорт .csv .xls .xlsx [DATE] - [DATE]" at bounding box center [477, 59] width 952 height 42
click at [142, 56] on button "Исходящие" at bounding box center [91, 58] width 164 height 23
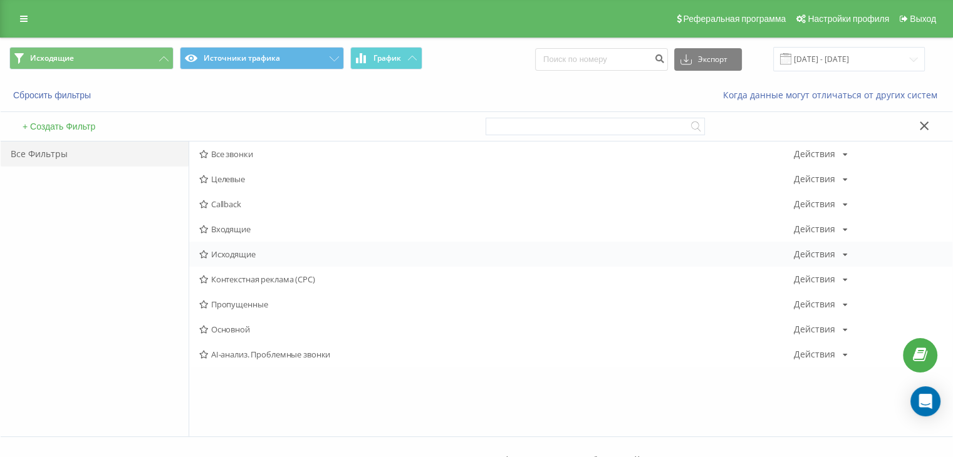
click at [239, 251] on span "Исходящие" at bounding box center [496, 254] width 595 height 9
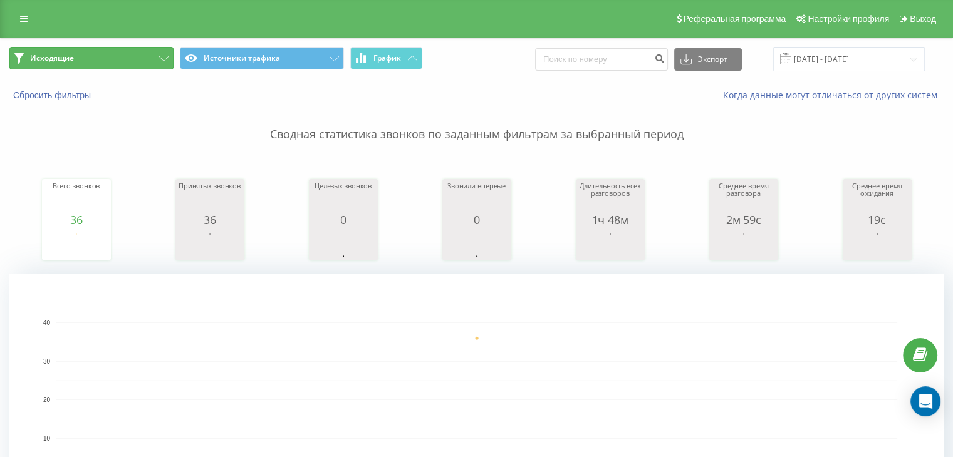
click at [150, 59] on button "Исходящие" at bounding box center [91, 58] width 164 height 23
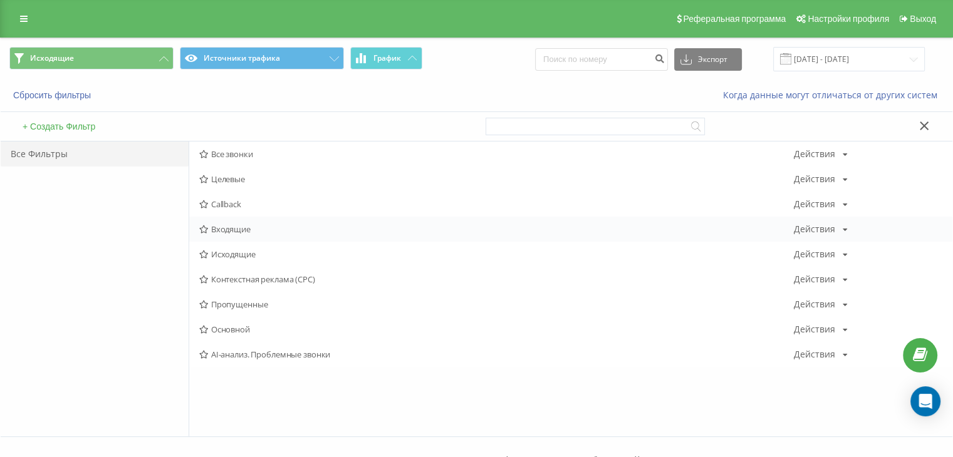
click at [248, 225] on span "Входящие" at bounding box center [496, 229] width 595 height 9
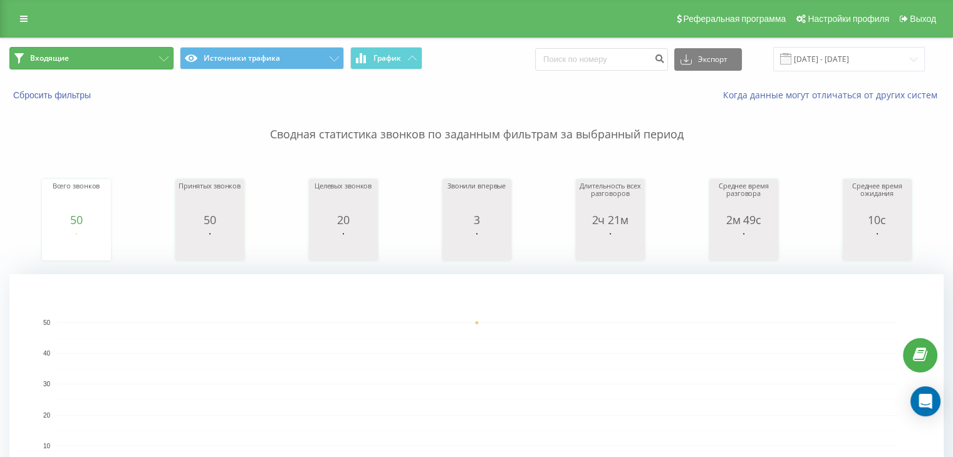
click at [143, 65] on button "Входящие" at bounding box center [91, 58] width 164 height 23
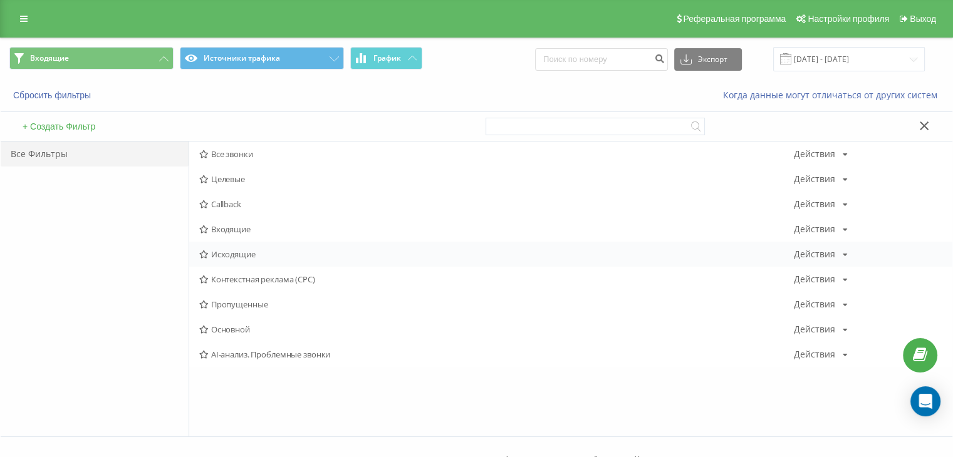
click at [263, 261] on div "Исходящие Действия Редактировать Копировать Удалить По умолчанию Поделиться" at bounding box center [570, 254] width 763 height 25
click at [265, 249] on div "Исходящие Действия Редактировать Копировать Удалить По умолчанию Поделиться" at bounding box center [570, 254] width 763 height 25
click at [236, 251] on span "Исходящие" at bounding box center [496, 254] width 595 height 9
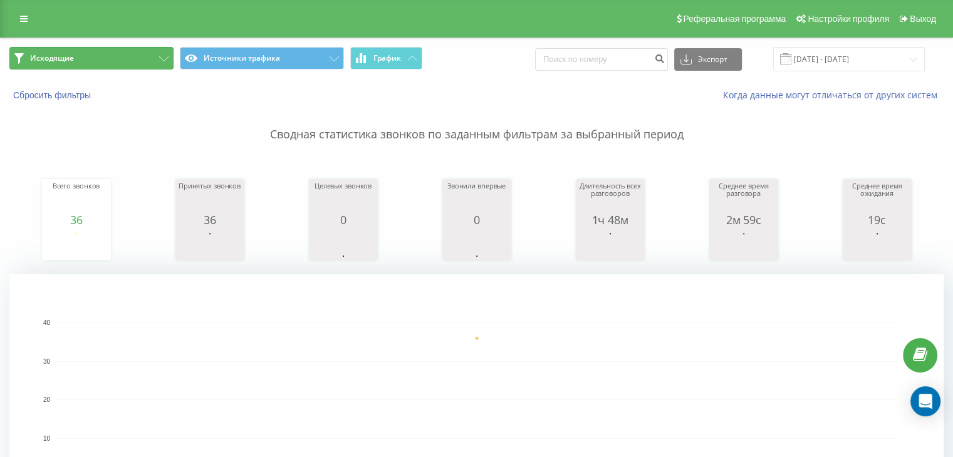
click at [76, 63] on button "Исходящие" at bounding box center [91, 58] width 164 height 23
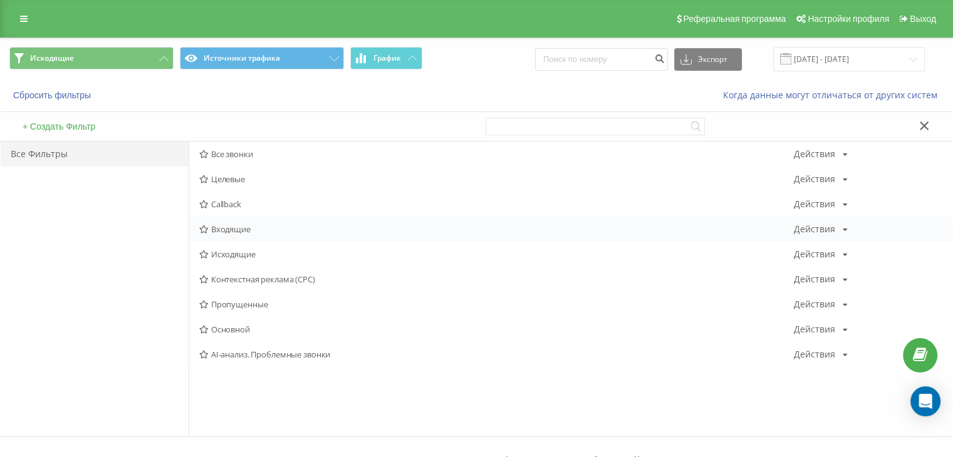
click at [238, 226] on span "Входящие" at bounding box center [496, 229] width 595 height 9
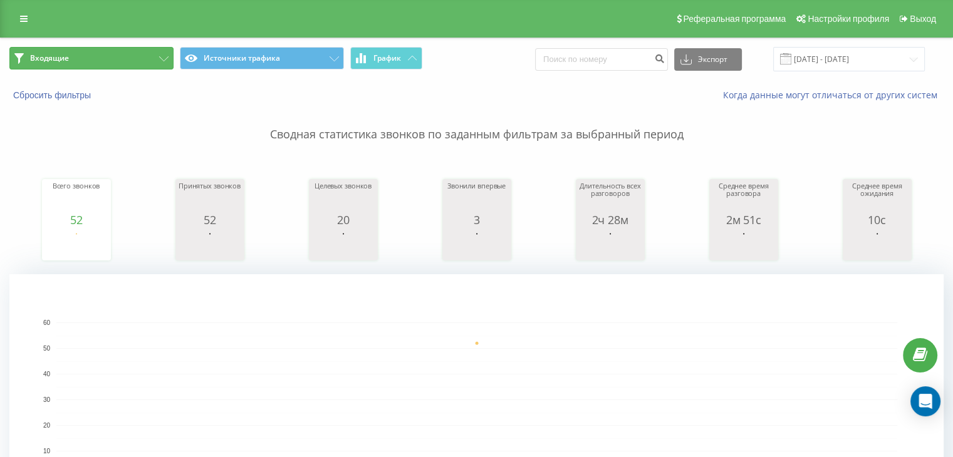
click at [133, 58] on button "Входящие" at bounding box center [91, 58] width 164 height 23
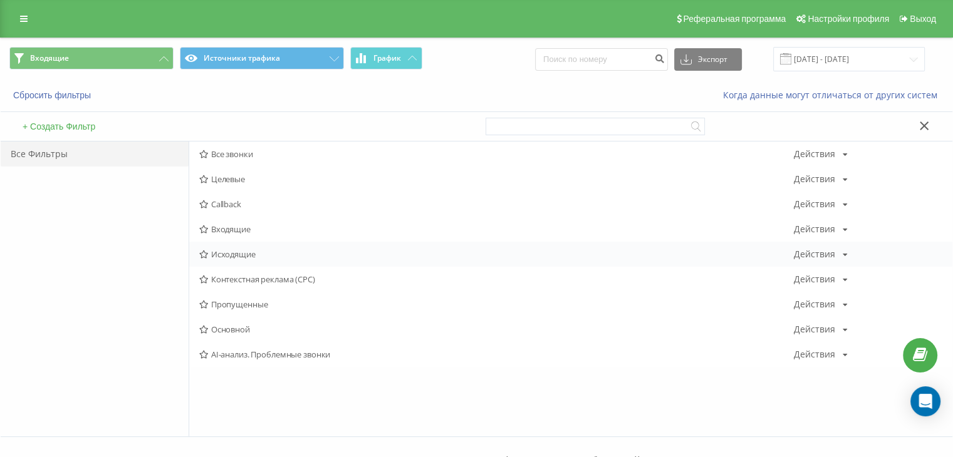
click at [253, 256] on span "Исходящие" at bounding box center [496, 254] width 595 height 9
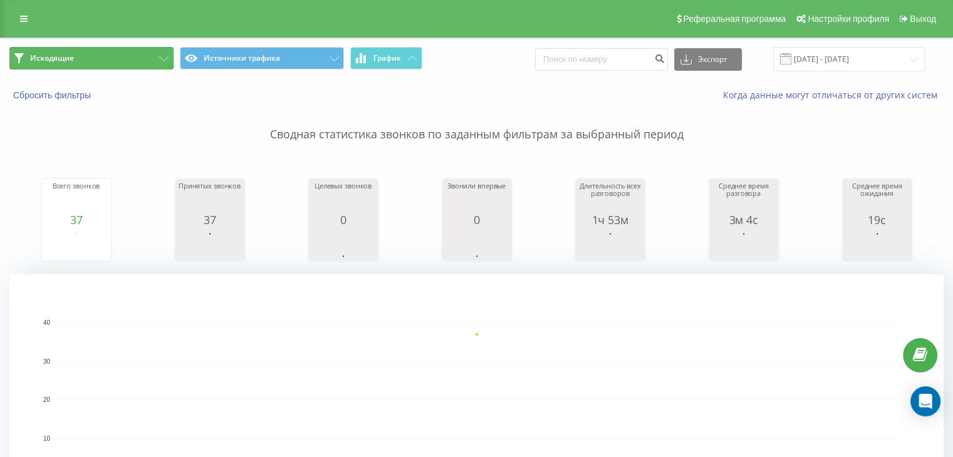
click at [150, 65] on button "Исходящие" at bounding box center [91, 58] width 164 height 23
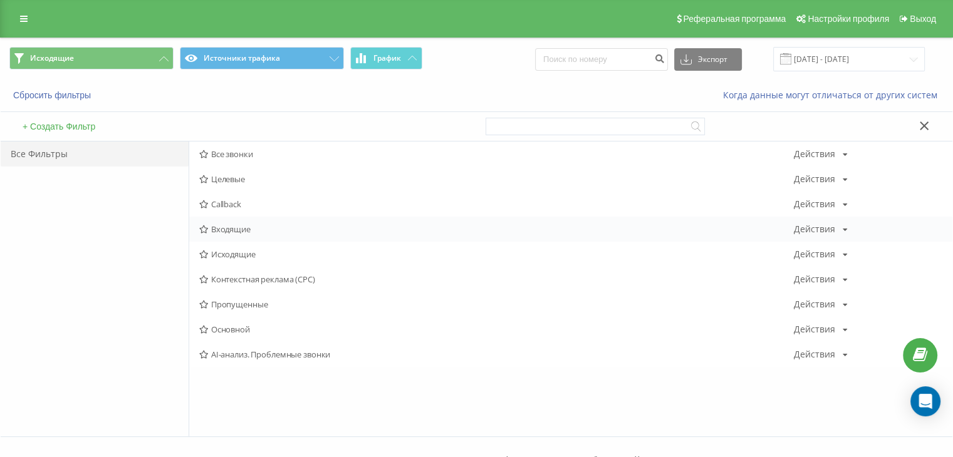
click at [246, 231] on span "Входящие" at bounding box center [496, 229] width 595 height 9
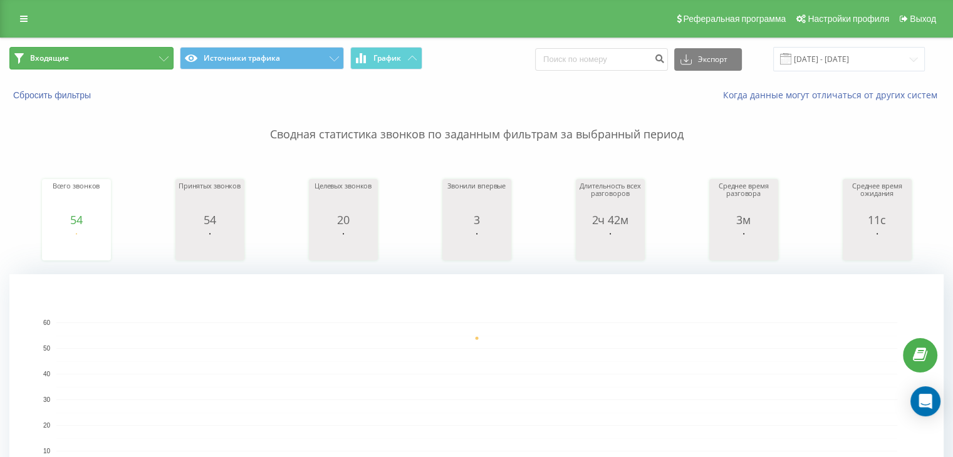
click at [139, 48] on button "Входящие" at bounding box center [91, 58] width 164 height 23
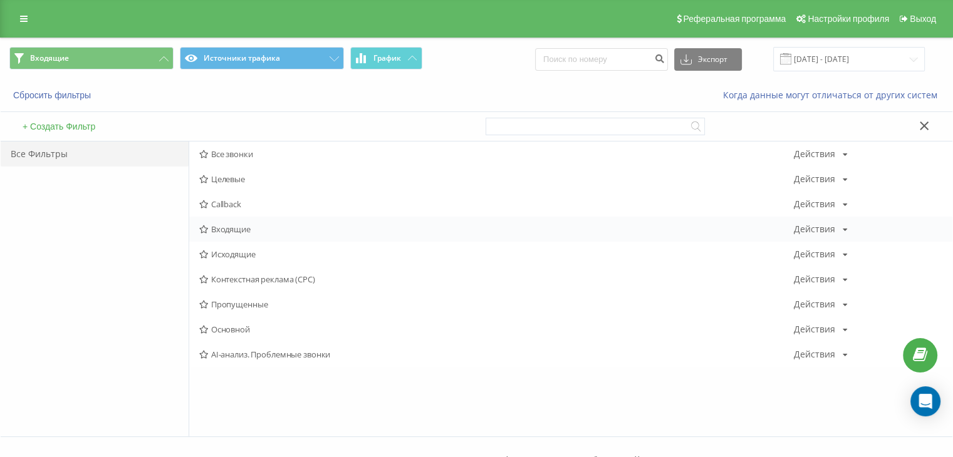
click at [249, 229] on span "Входящие" at bounding box center [496, 229] width 595 height 9
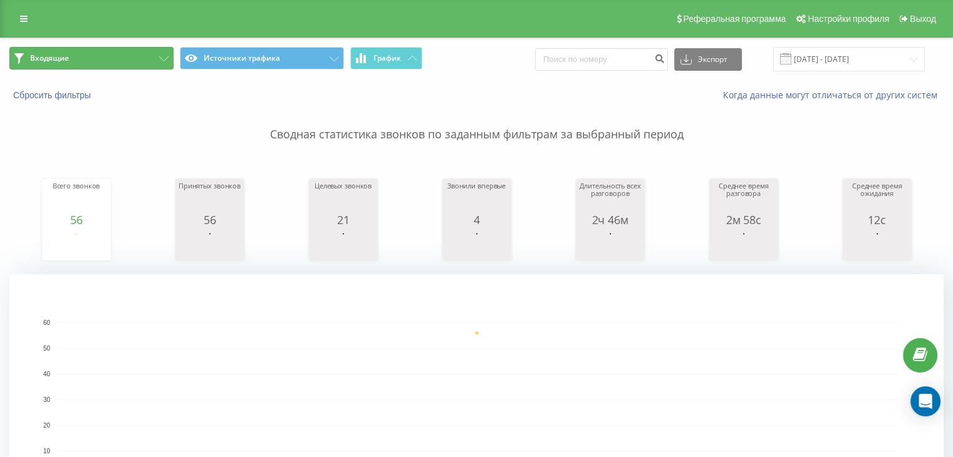
click at [148, 53] on button "Входящие" at bounding box center [91, 58] width 164 height 23
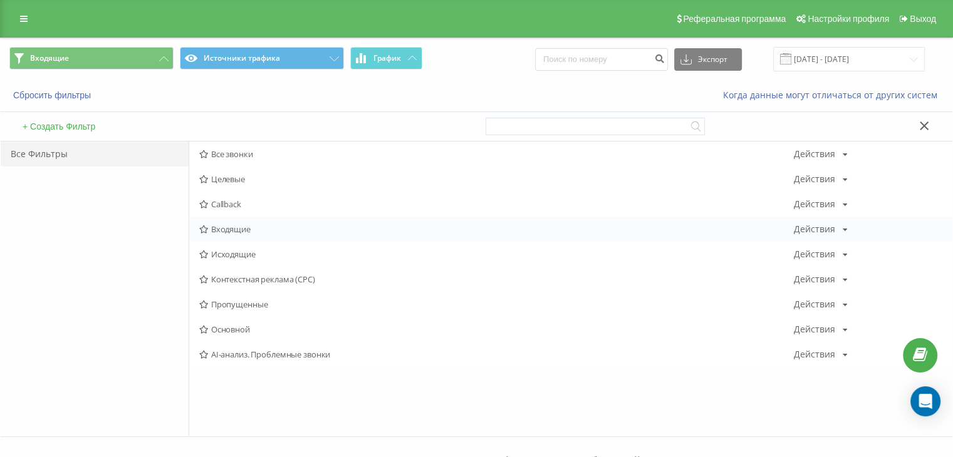
click at [244, 225] on span "Входящие" at bounding box center [496, 229] width 595 height 9
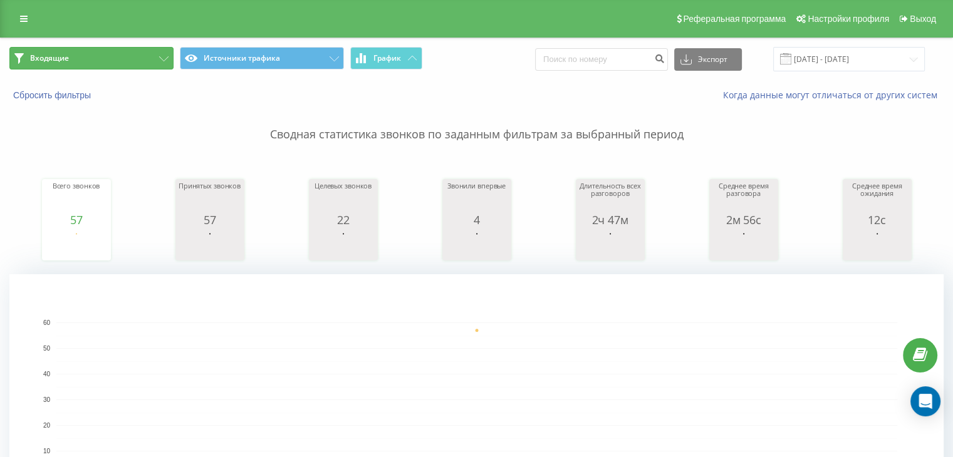
click at [101, 51] on button "Входящие" at bounding box center [91, 58] width 164 height 23
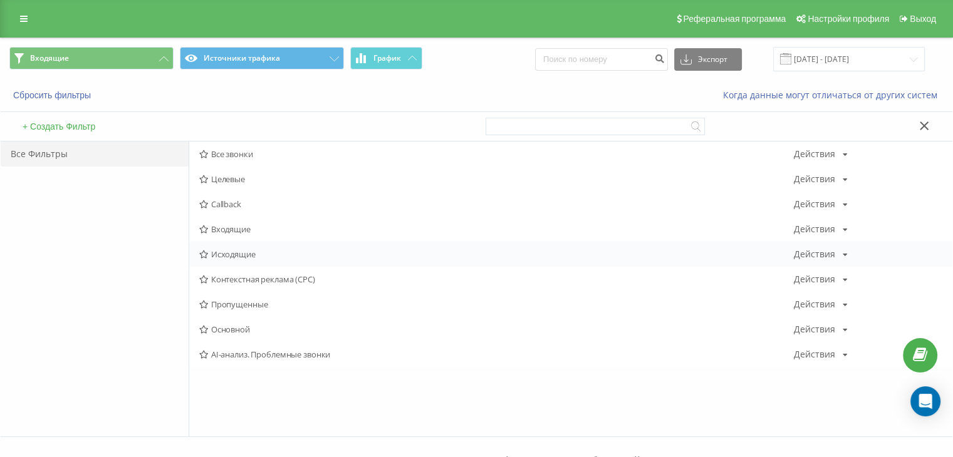
click at [235, 256] on span "Исходящие" at bounding box center [496, 254] width 595 height 9
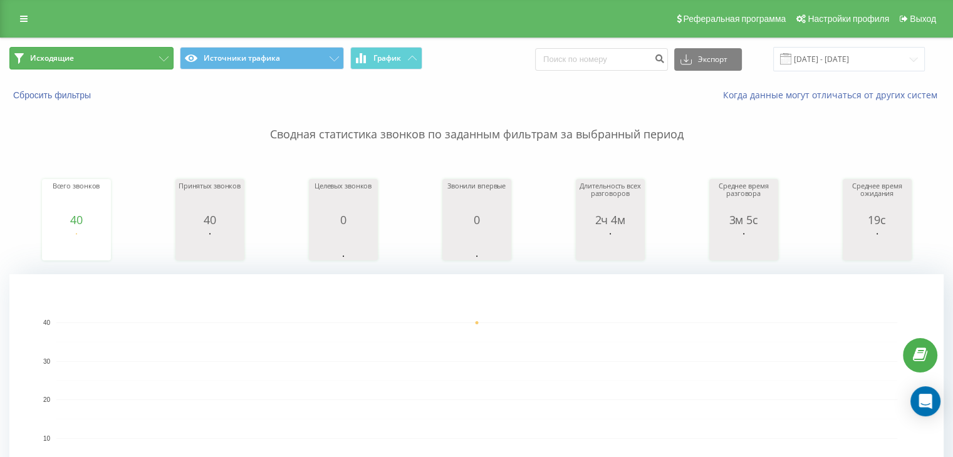
click at [142, 61] on button "Исходящие" at bounding box center [91, 58] width 164 height 23
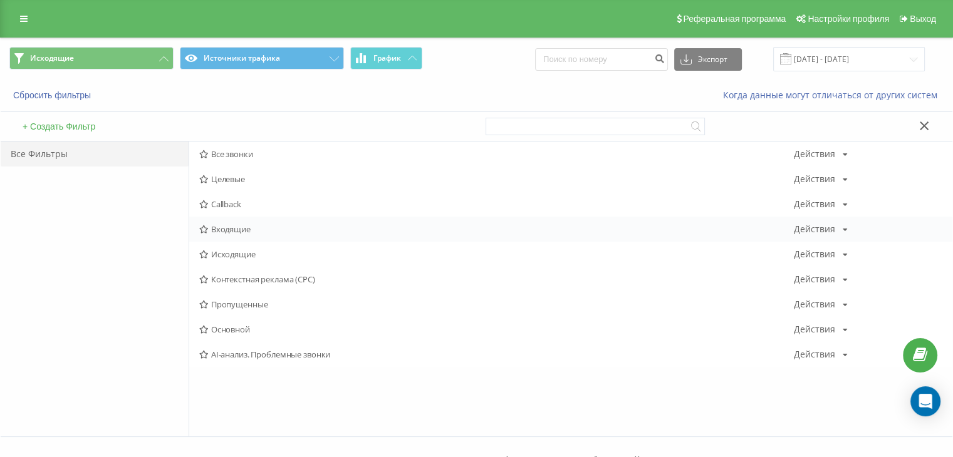
click at [245, 233] on span "Входящие" at bounding box center [496, 229] width 595 height 9
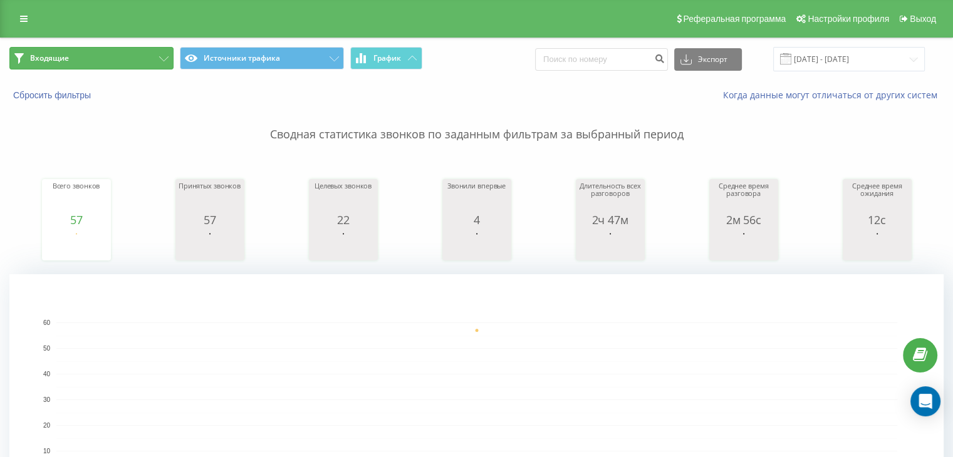
click at [125, 58] on button "Входящие" at bounding box center [91, 58] width 164 height 23
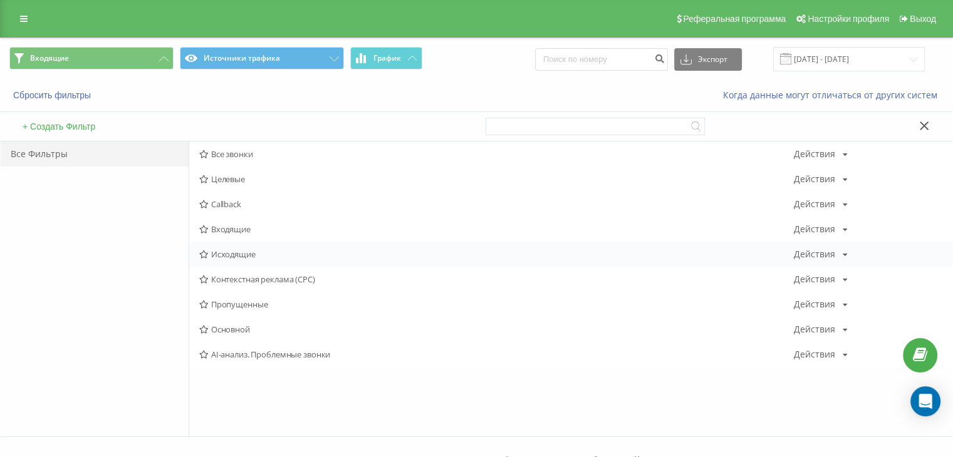
click at [216, 258] on span "Исходящие" at bounding box center [496, 254] width 595 height 9
